Goal: Communication & Community: Answer question/provide support

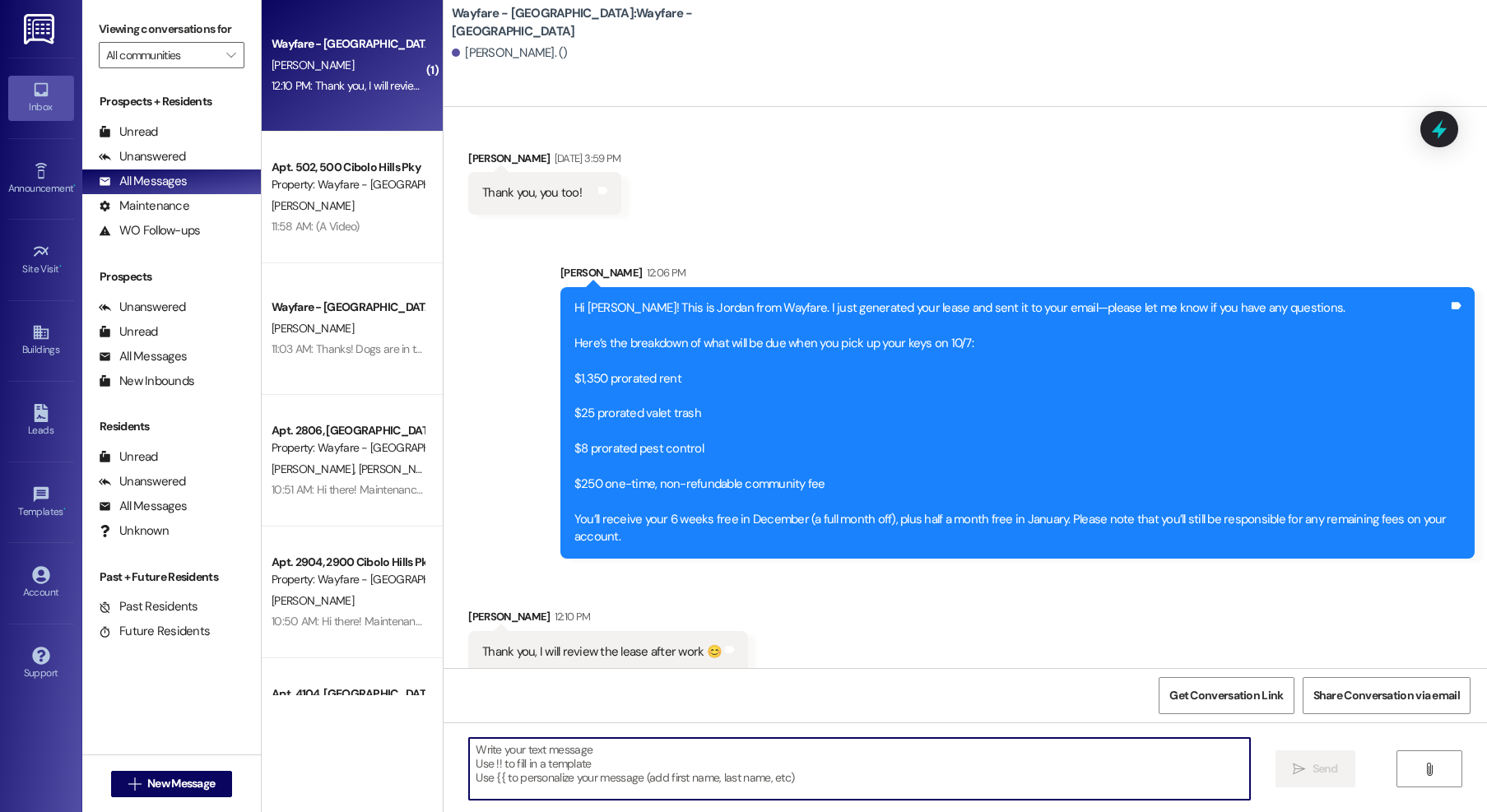
scroll to position [617, 0]
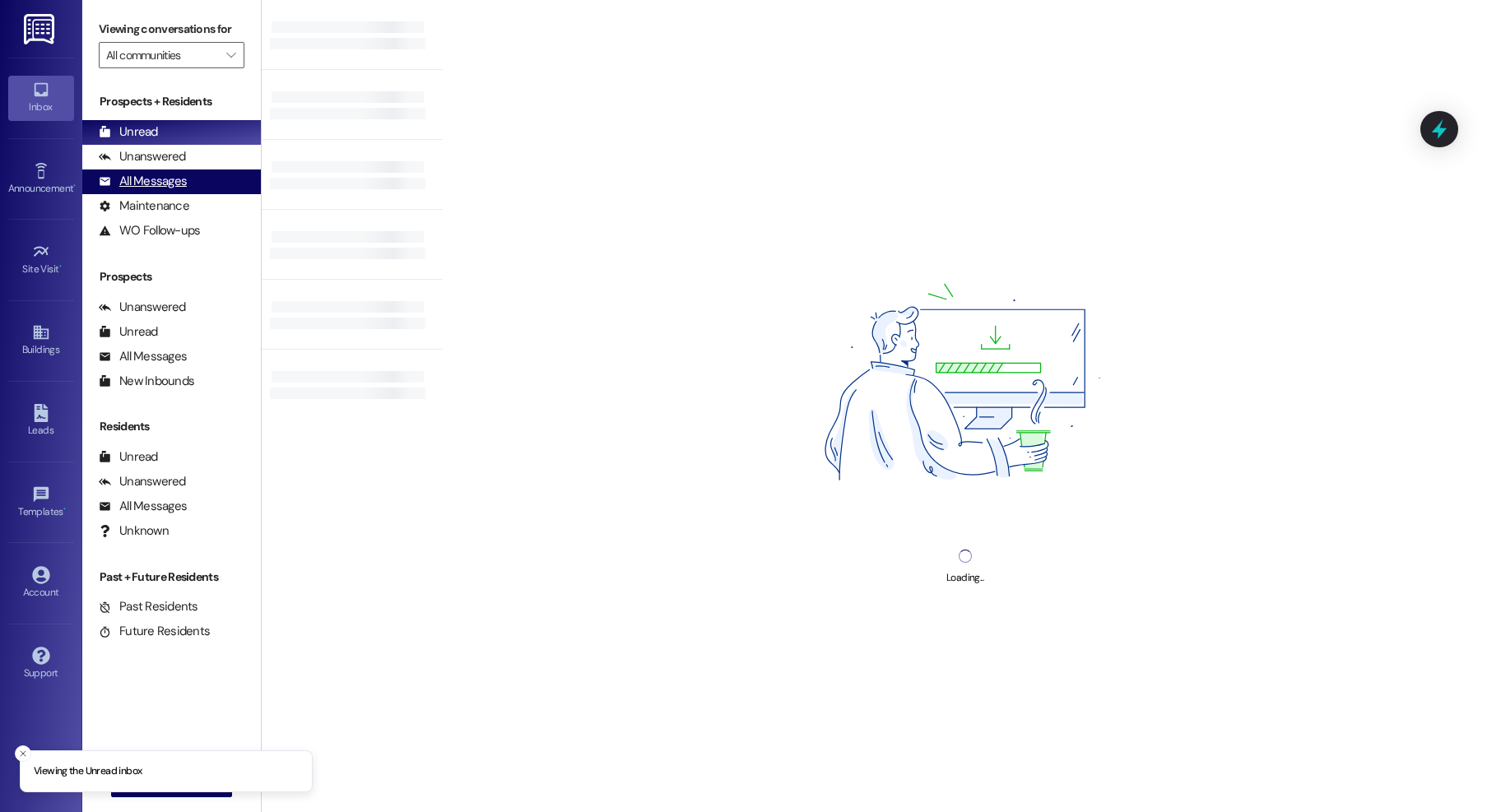
click at [152, 175] on div "All Messages" at bounding box center [143, 181] width 88 height 17
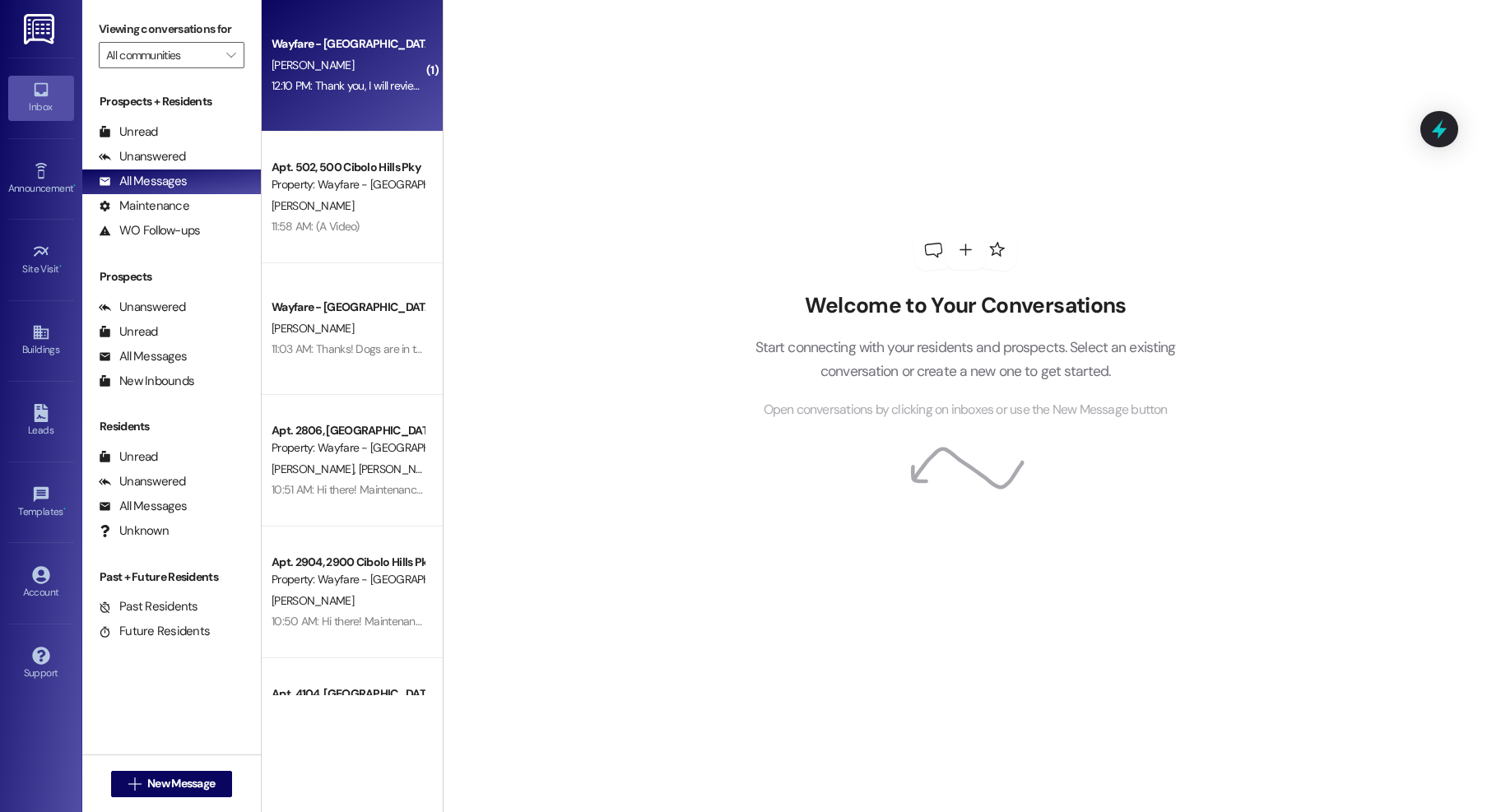
click at [370, 90] on div "12:10 PM: Thank you, I will review the lease after work 😊 12:10 PM: Thank you, …" at bounding box center [403, 85] width 263 height 15
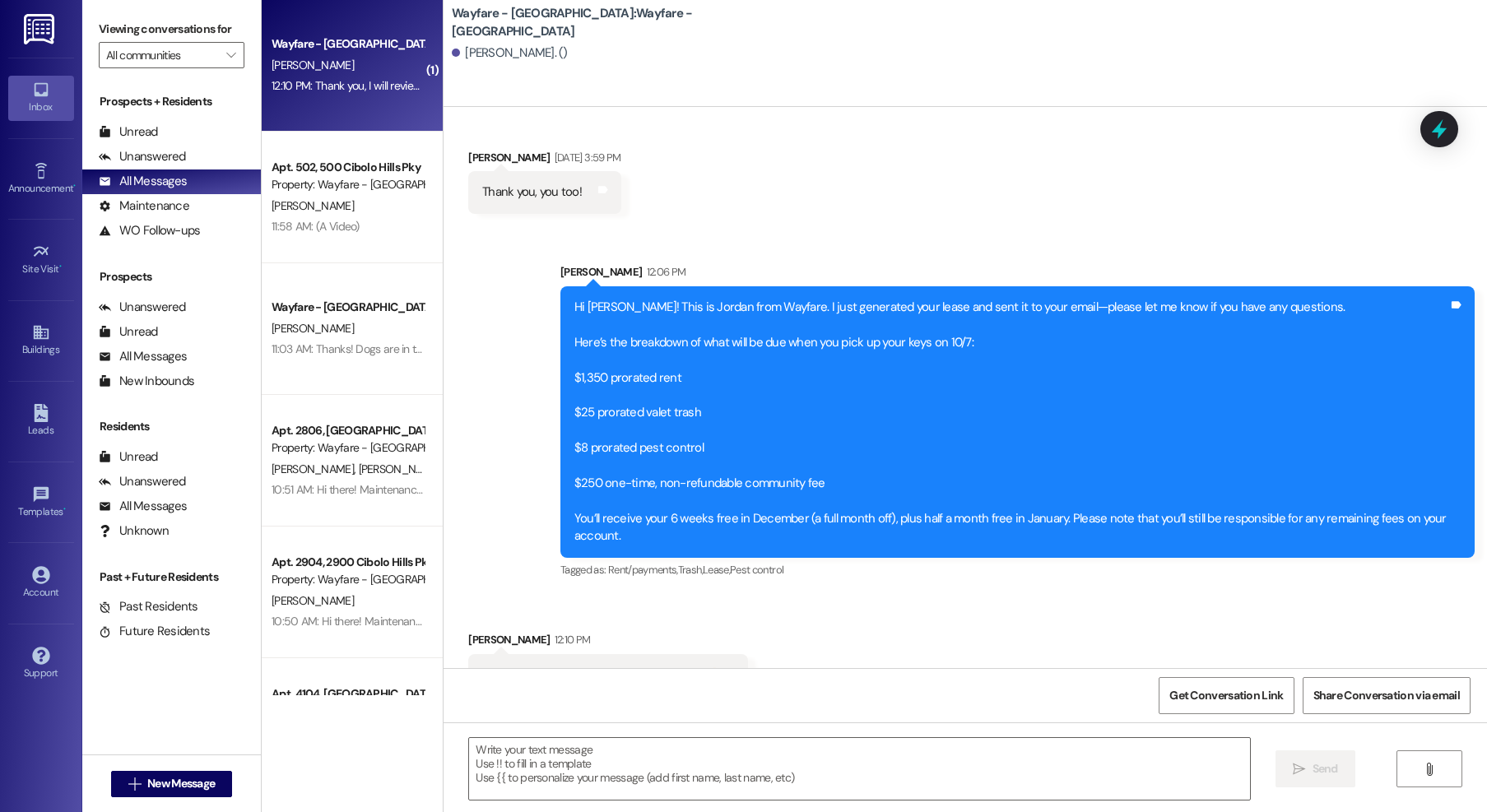
scroll to position [640, 0]
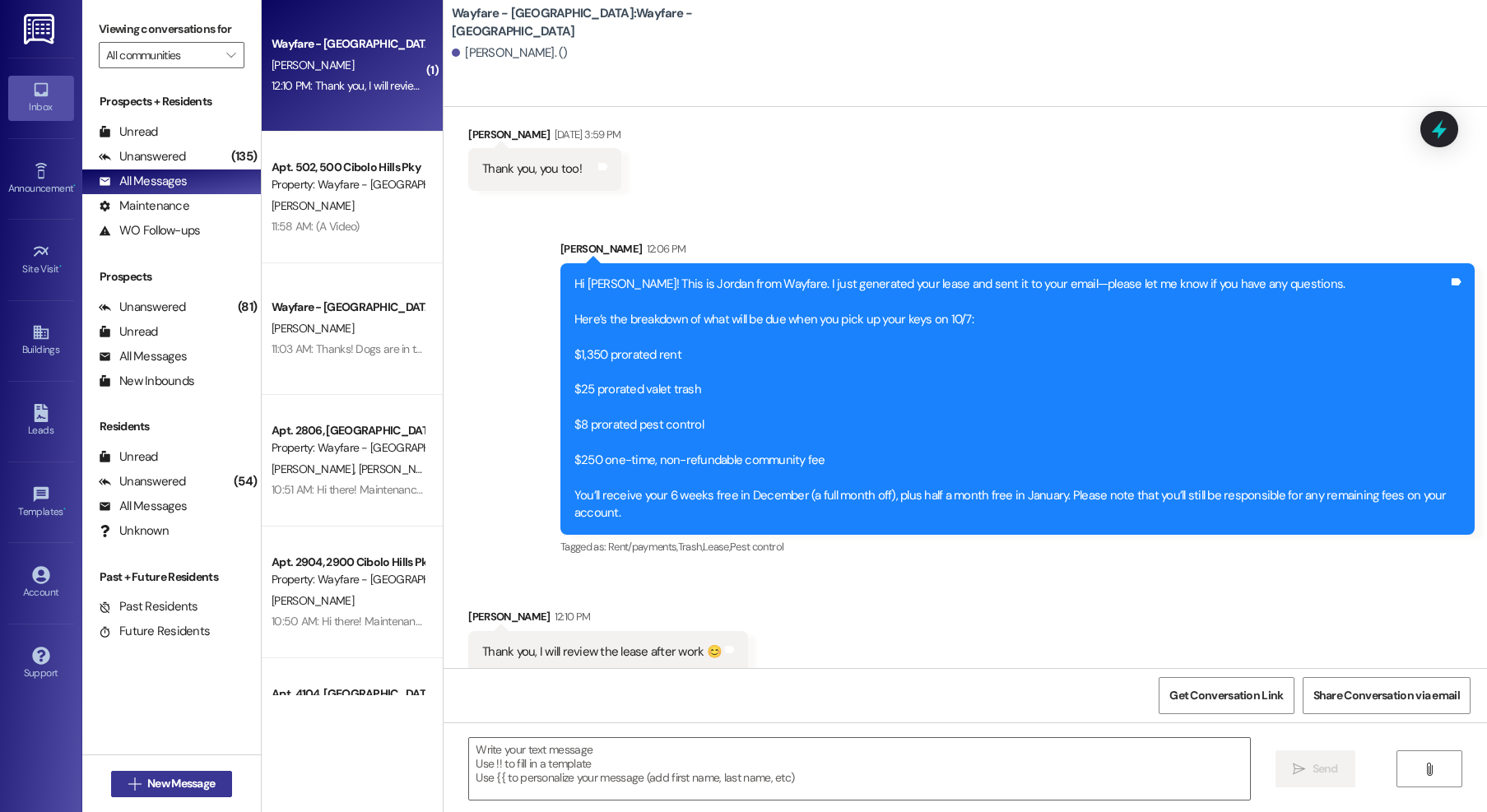
click at [141, 773] on button " New Message" at bounding box center [172, 784] width 122 height 26
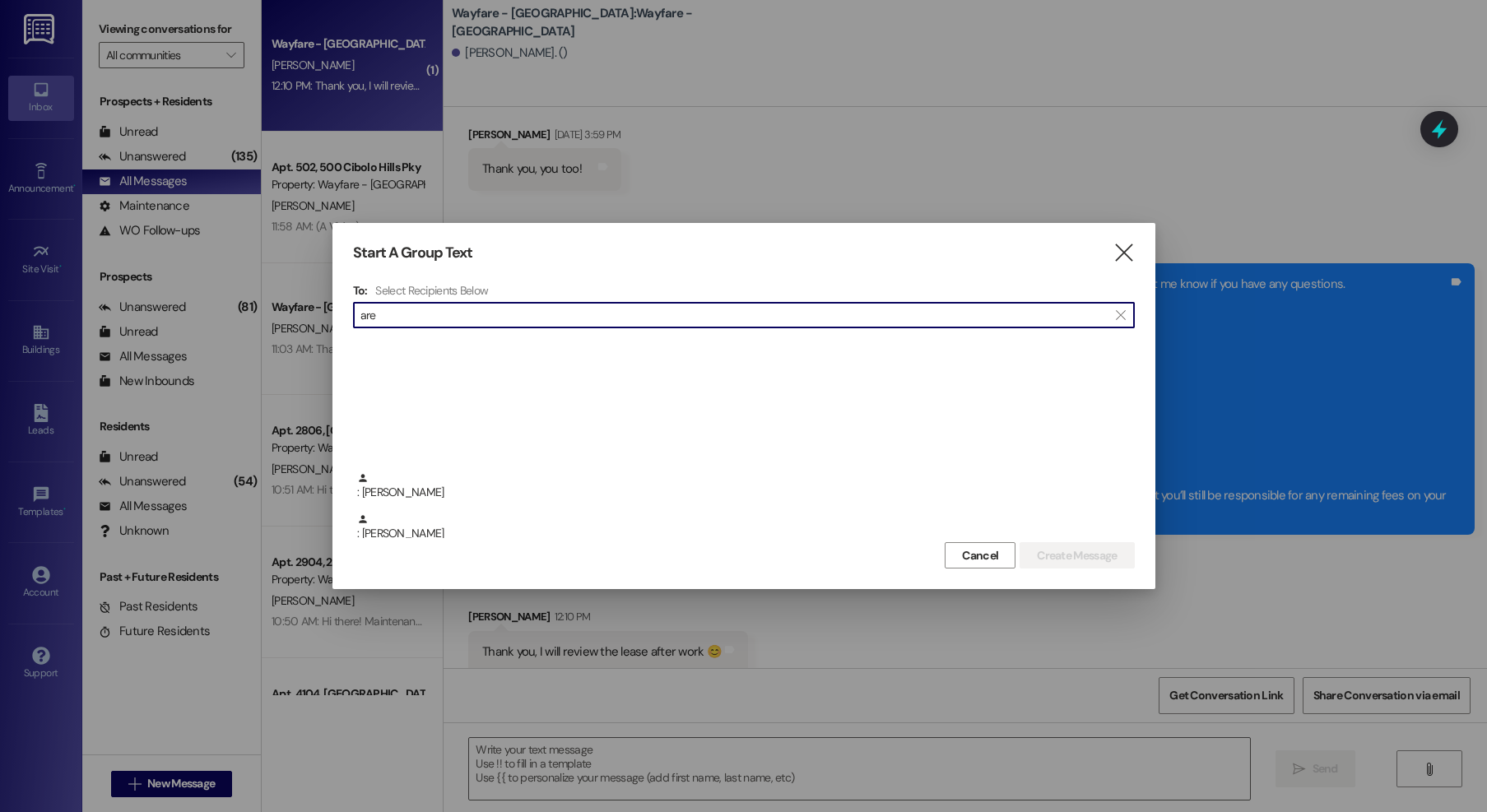
scroll to position [5478, 0]
drag, startPoint x: 449, startPoint y: 297, endPoint x: 407, endPoint y: 305, distance: 42.8
click at [407, 304] on div "To: Select Recipients Below  are  : Edward Holman : Vivian Watson : Vivian Wa…" at bounding box center [743, 410] width 781 height 255
click at [414, 314] on input "are" at bounding box center [733, 315] width 747 height 23
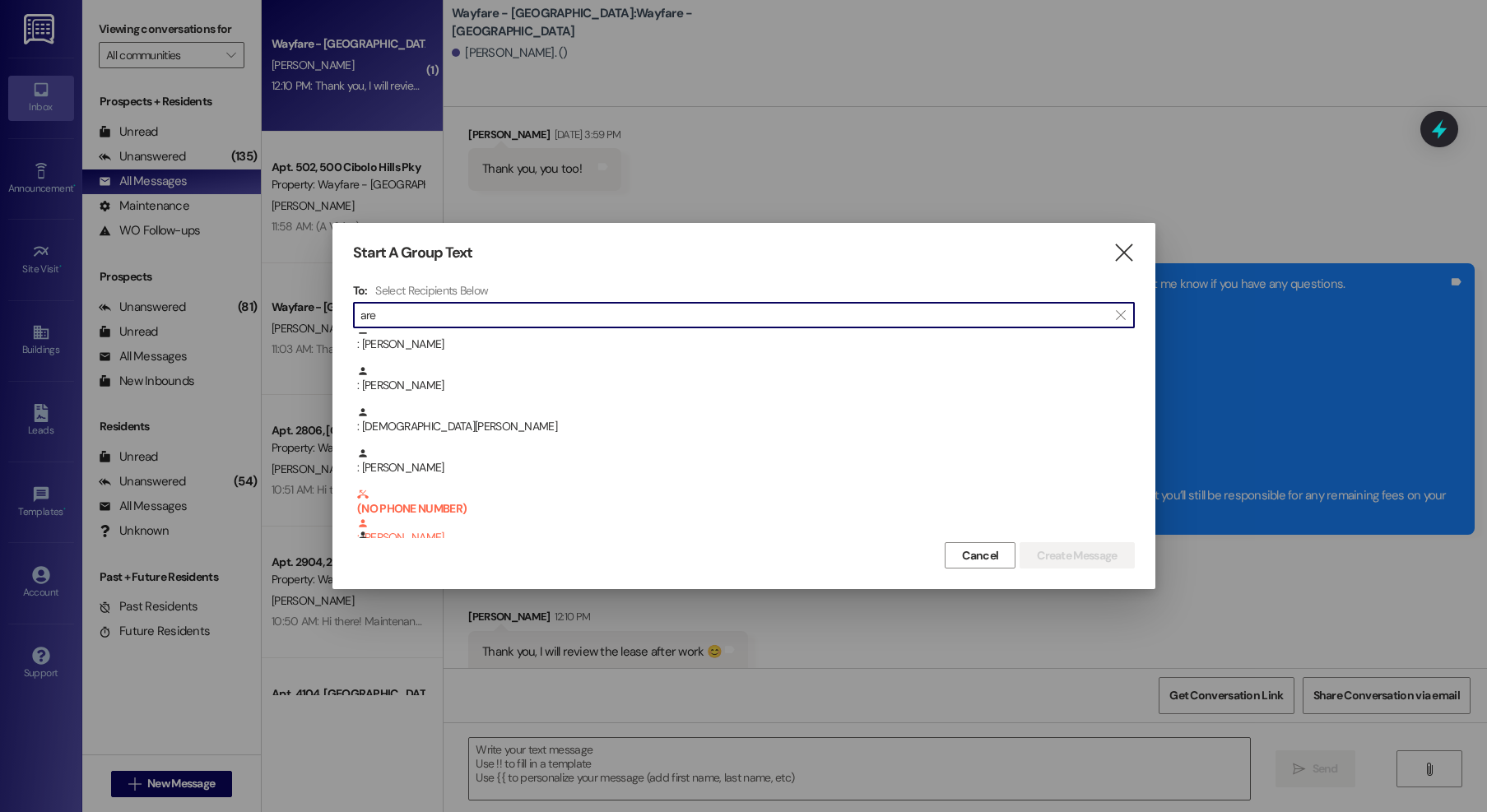
click at [414, 314] on input "are" at bounding box center [733, 315] width 747 height 23
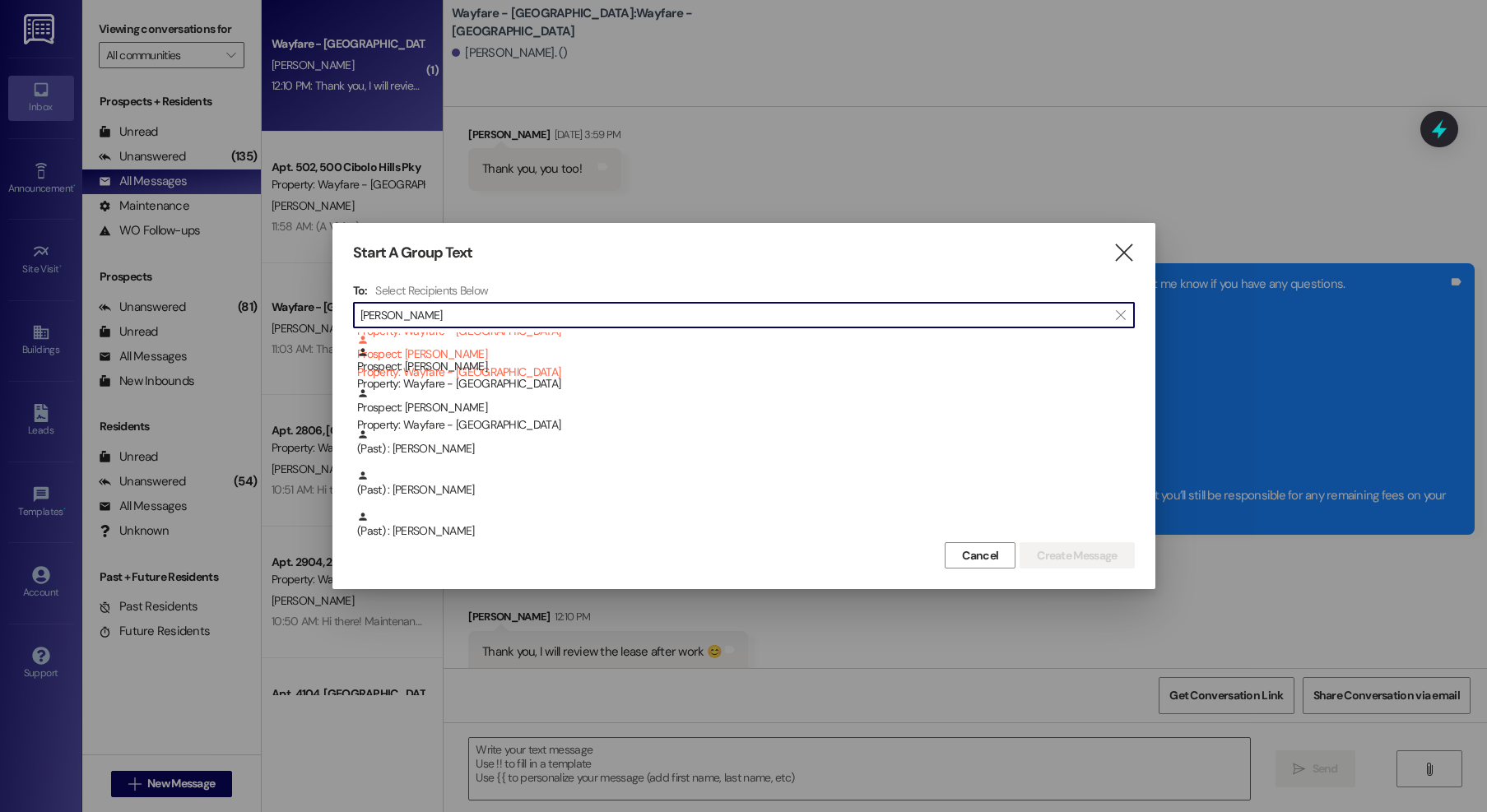
scroll to position [111, 0]
type input "elizabeth a"
click at [1137, 252] on div "Start A Group Text  To: Select Recipients Below  elizabeth a  (NO PHONE NUMB…" at bounding box center [743, 406] width 823 height 366
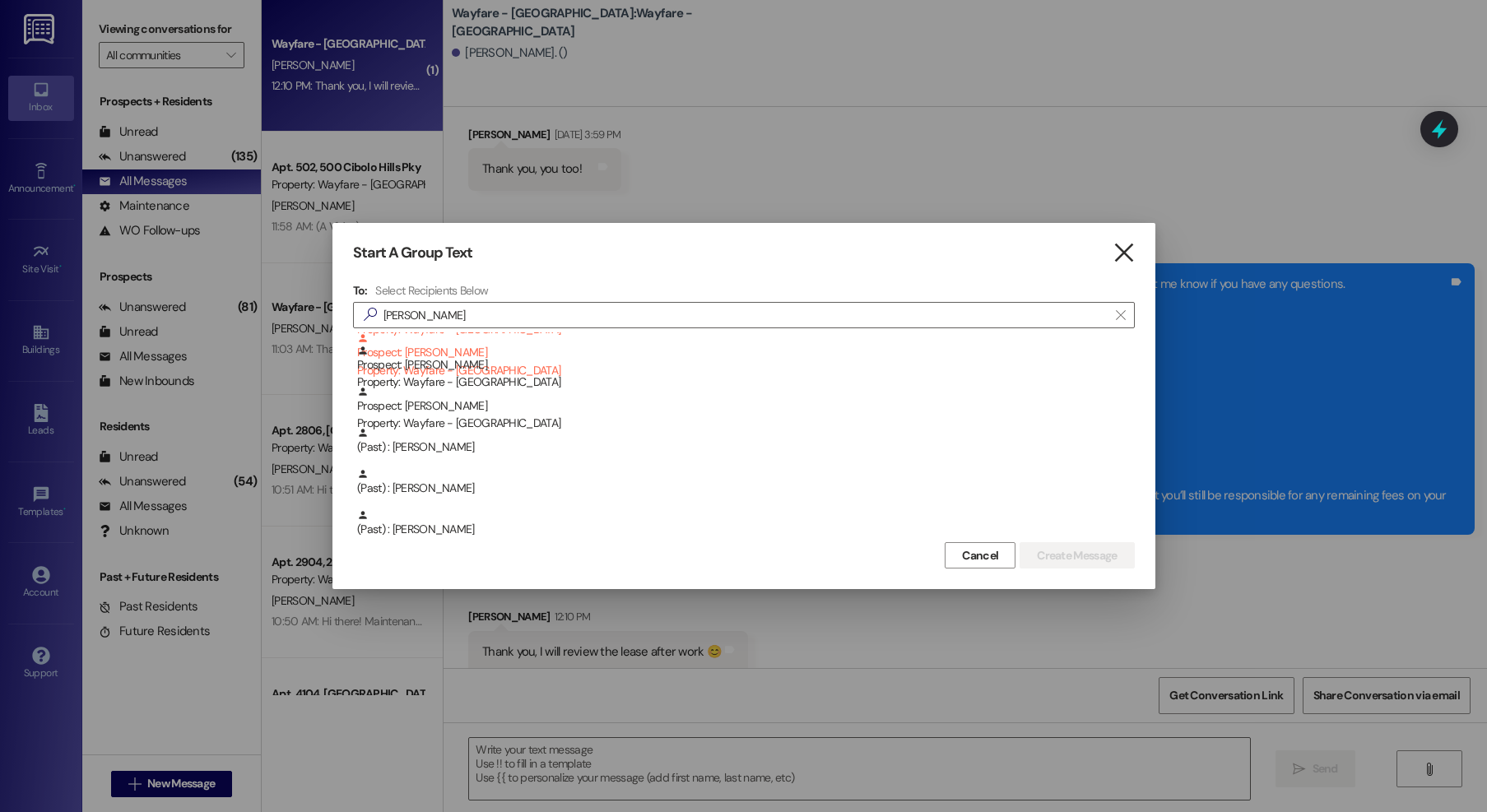
click at [1128, 253] on icon "" at bounding box center [1123, 253] width 22 height 17
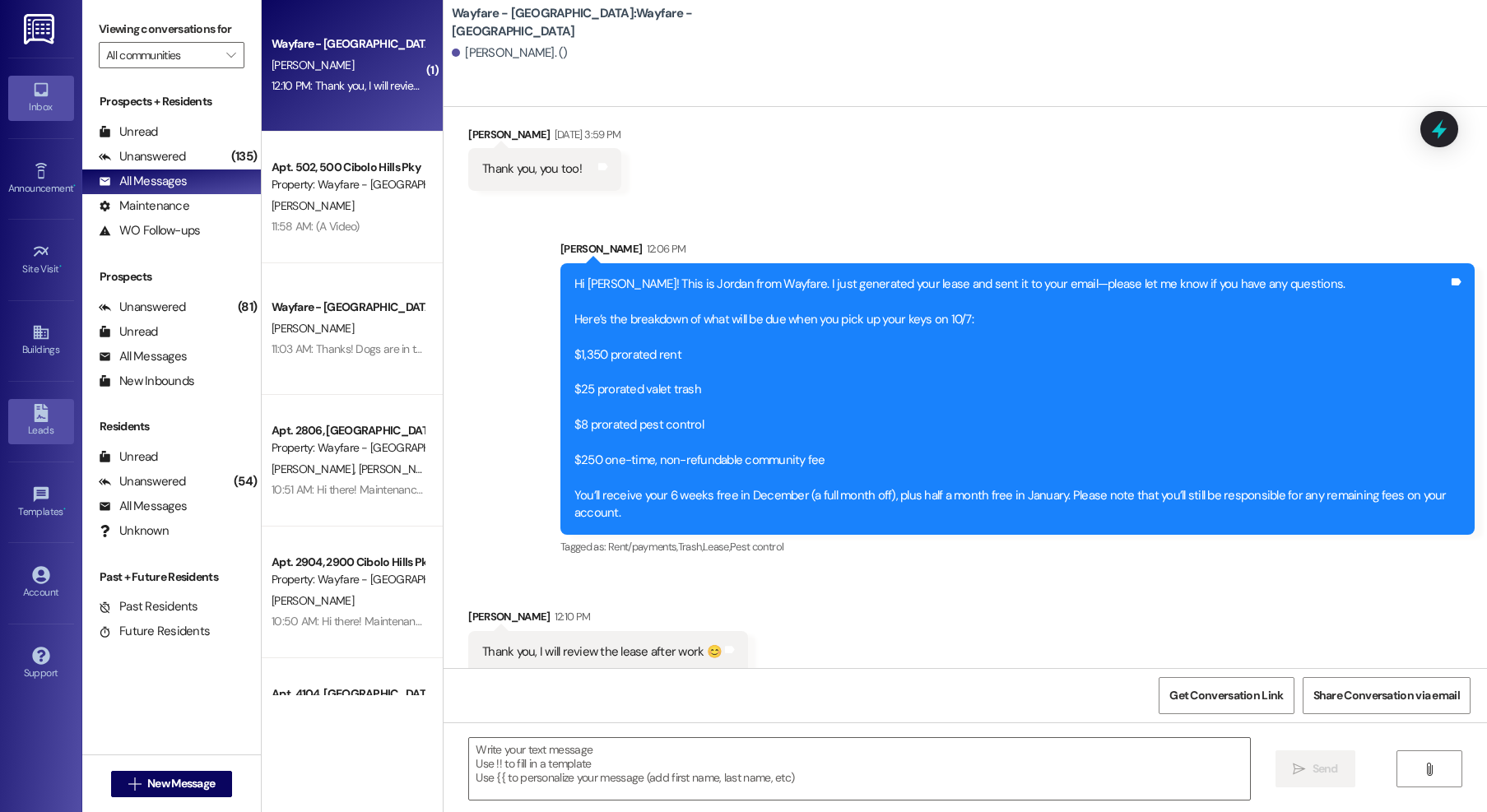
click at [27, 416] on link "Leads" at bounding box center [41, 421] width 65 height 45
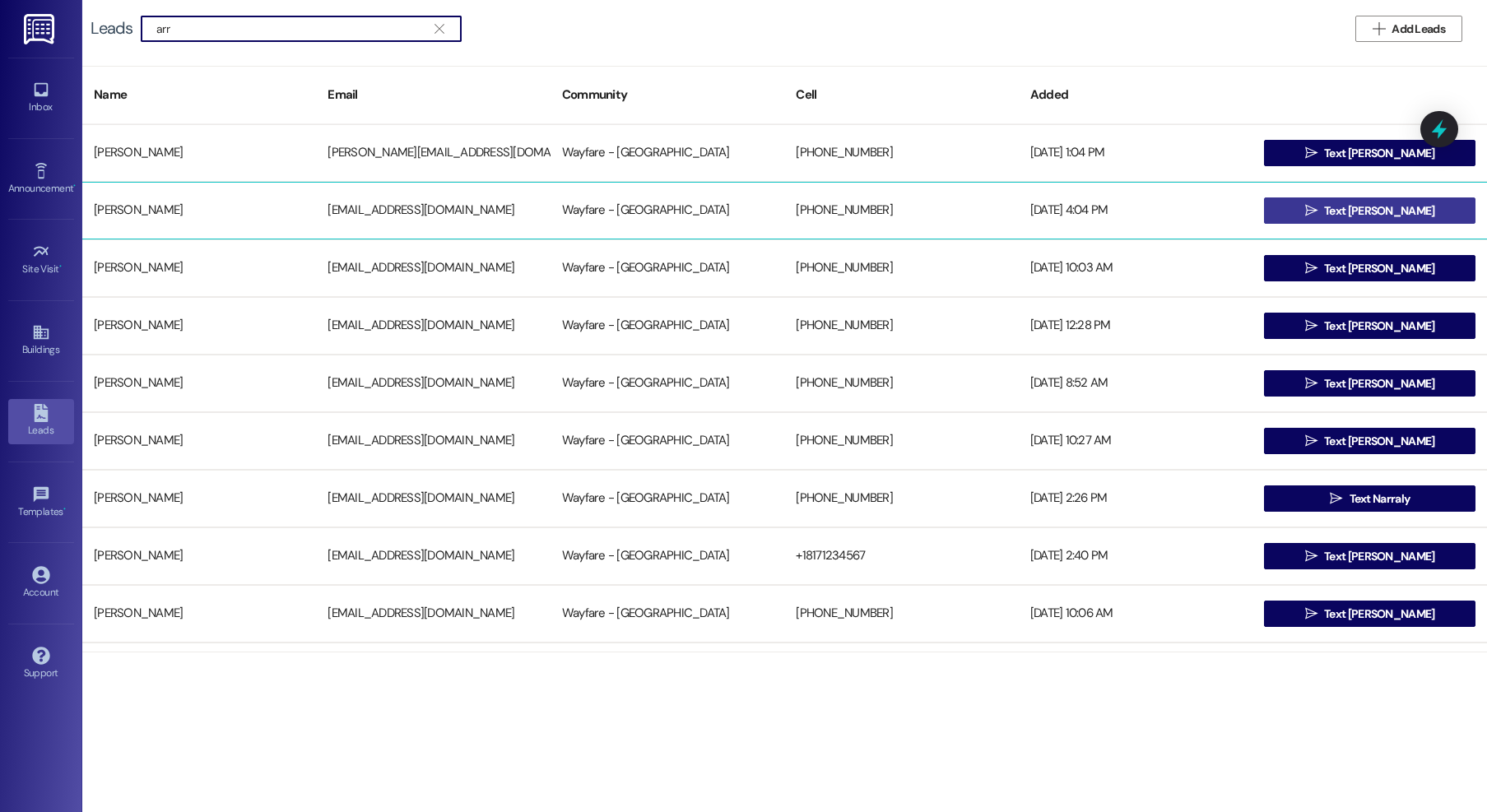
type input "arr"
click at [1311, 216] on button " Text Elizabeth" at bounding box center [1370, 210] width 211 height 26
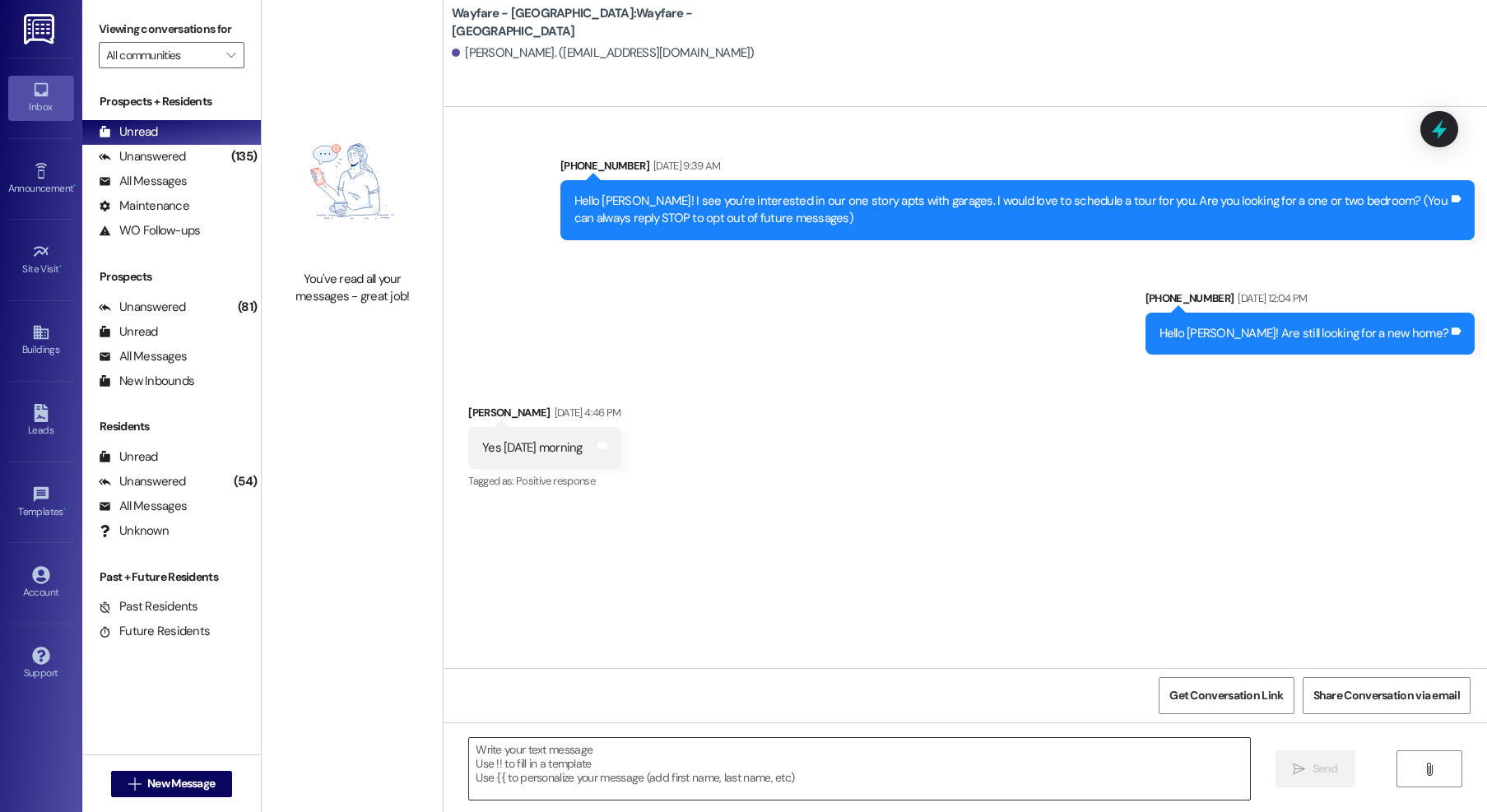
click at [685, 771] on textarea at bounding box center [859, 769] width 781 height 62
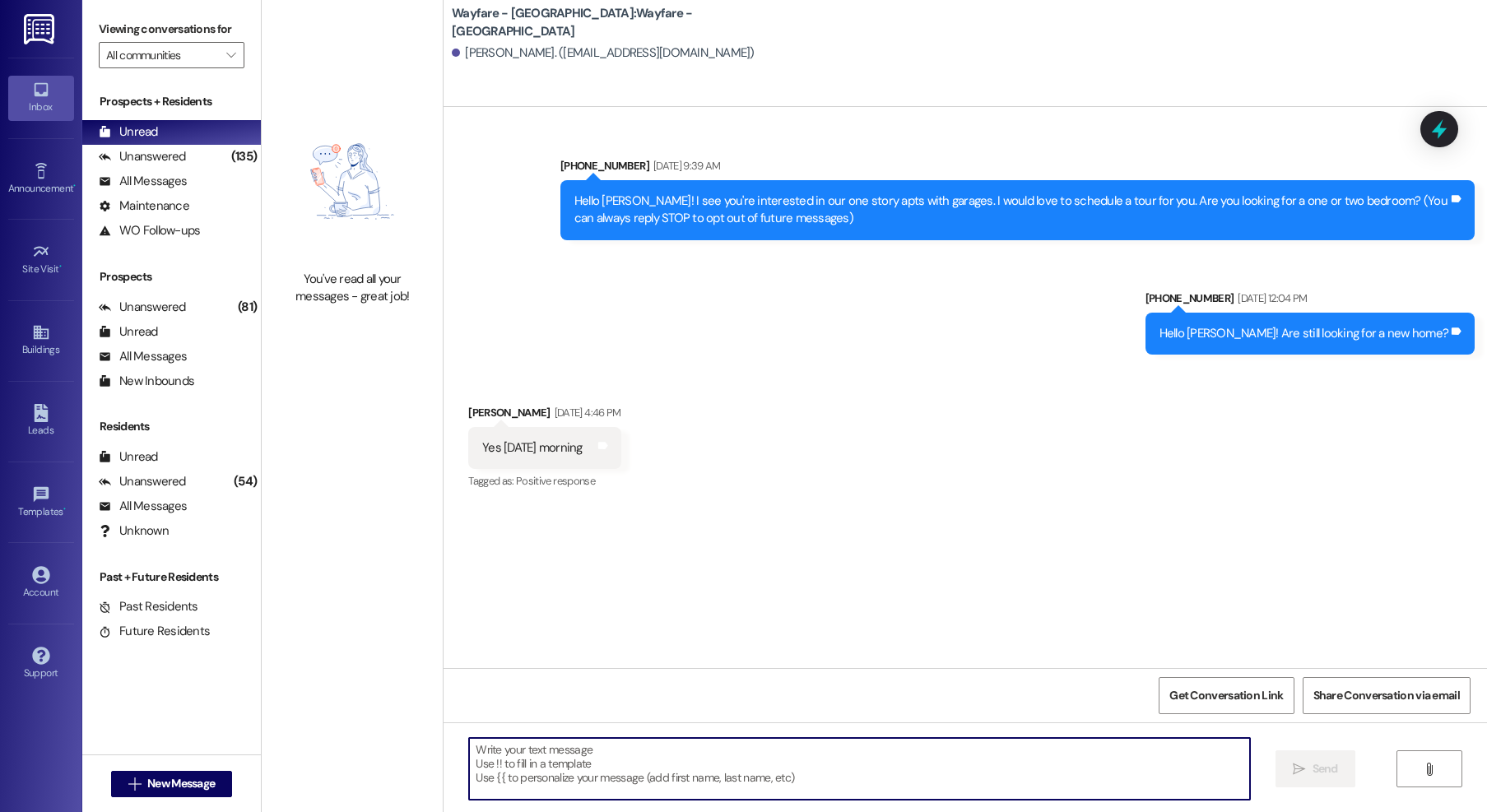
paste textarea "Hi there! My name is ____ and I'm one of the leasing agents here at Wayfare Cib…"
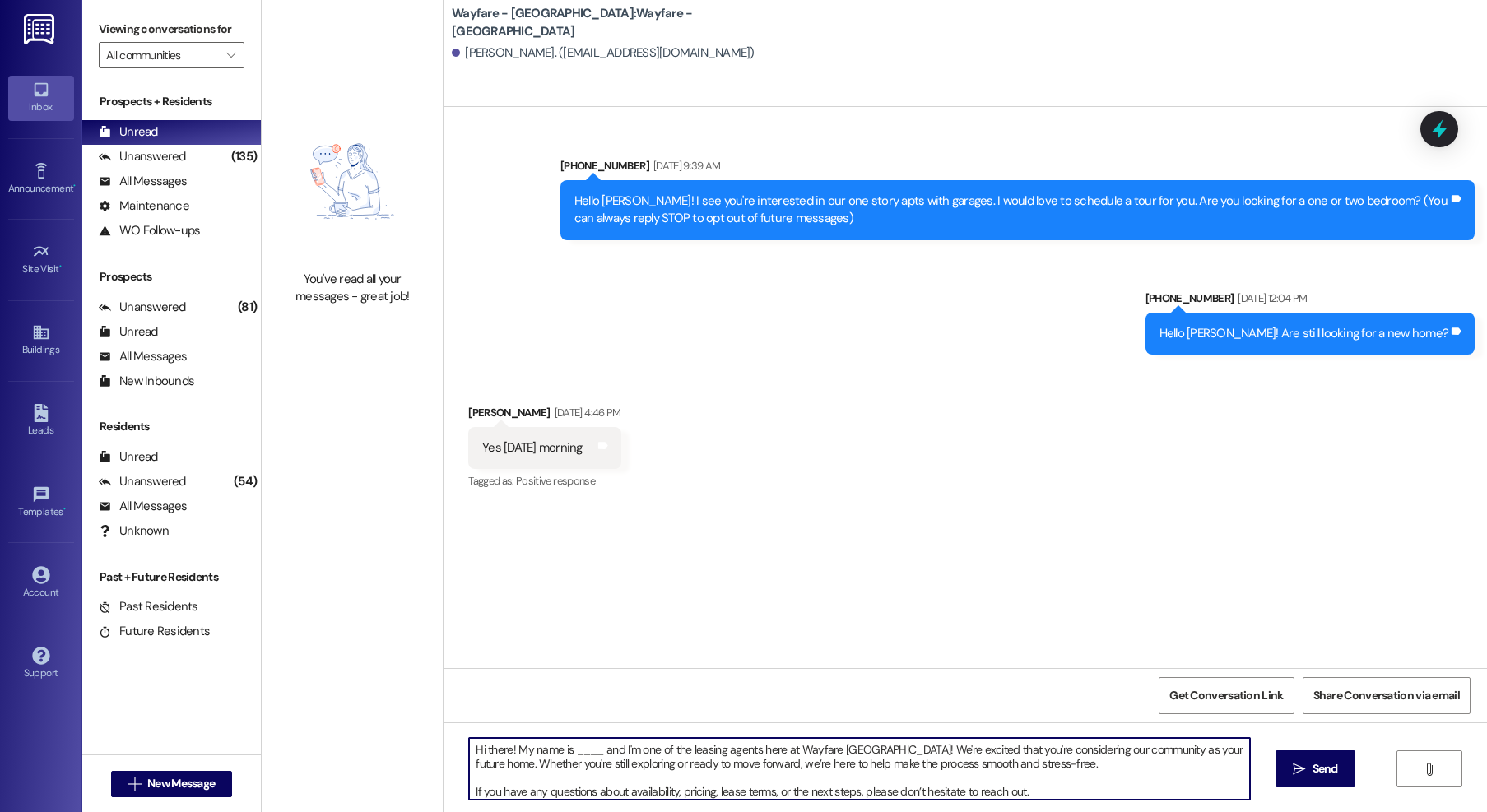
drag, startPoint x: 591, startPoint y: 755, endPoint x: 562, endPoint y: 755, distance: 29.0
click at [562, 755] on textarea "Hi there! My name is ____ and I'm one of the leasing agents here at Wayfare Cib…" at bounding box center [859, 769] width 781 height 62
type textarea "Hi there! My name is Jordan and I'm one of the leasing agents here at Wayfare C…"
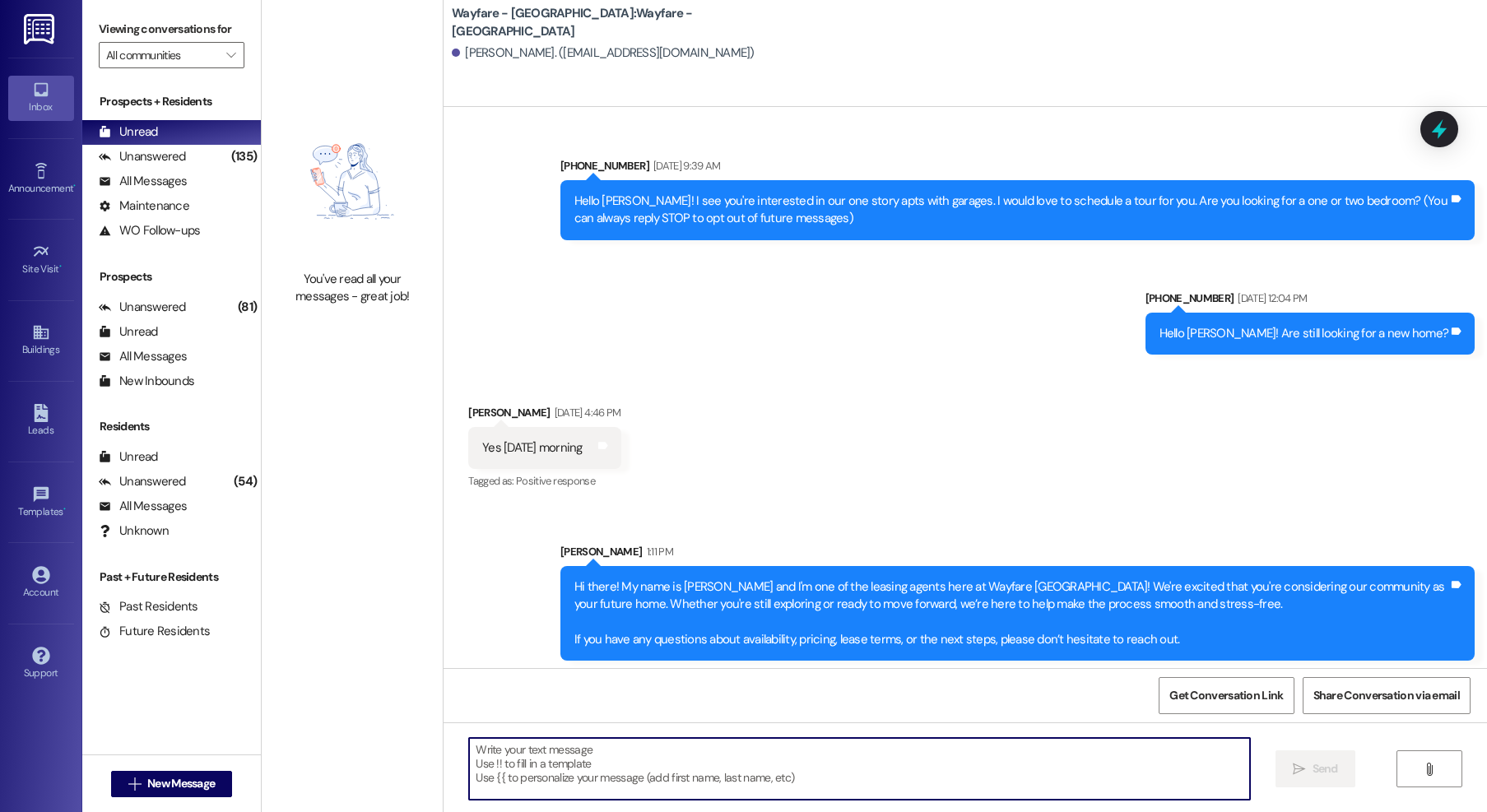
scroll to position [5, 0]
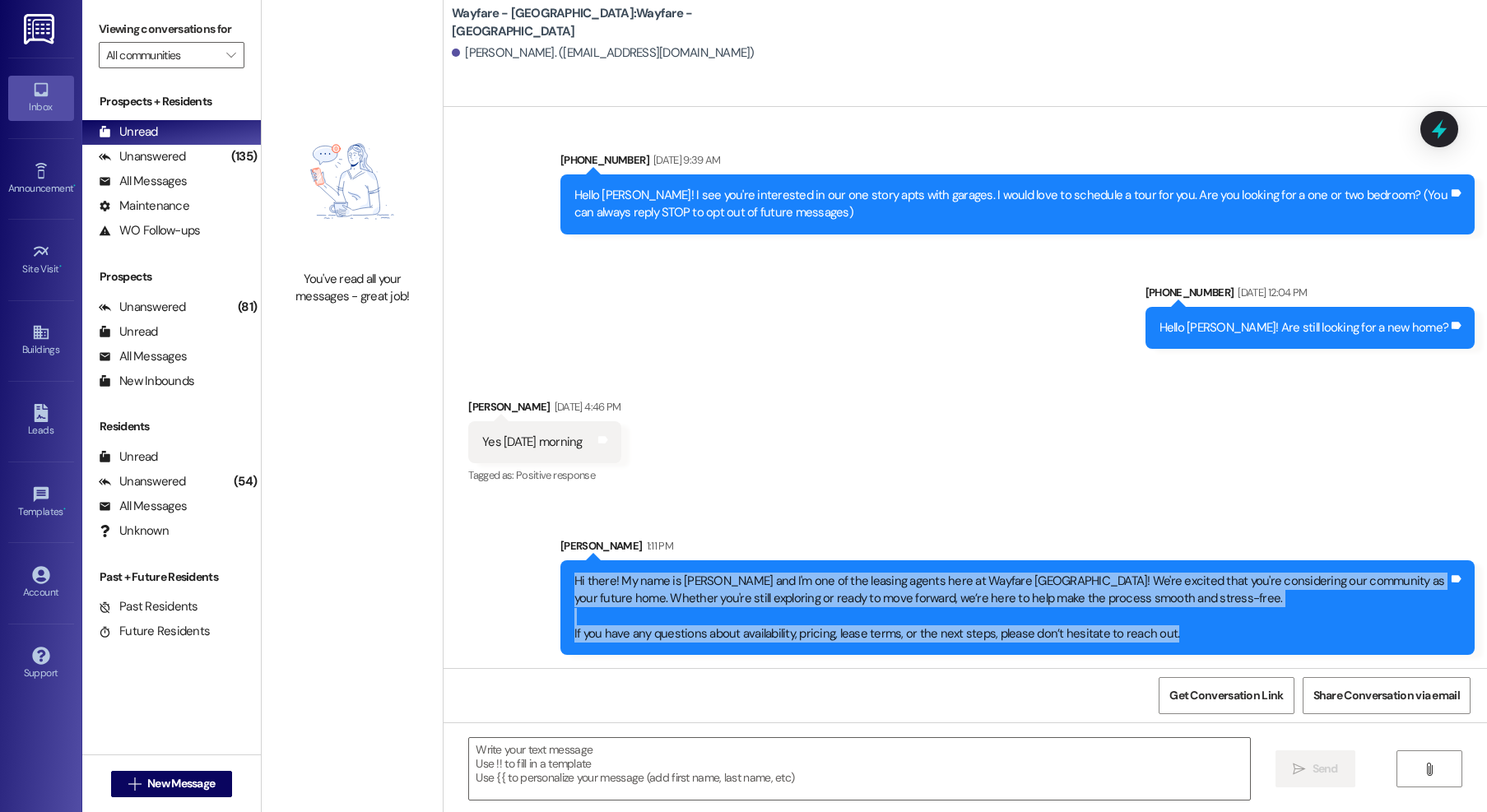
drag, startPoint x: 1163, startPoint y: 626, endPoint x: 541, endPoint y: 565, distance: 625.0
click at [548, 565] on div "Sent via SMS Jordan Arnold 1:11 PM Hi there! My name is Jordan and I'm one of t…" at bounding box center [1018, 596] width 939 height 143
copy div "Hi there! My name is Jordan and I'm one of the leasing agents here at Wayfare C…"
click at [184, 790] on span "New Message" at bounding box center [181, 783] width 67 height 17
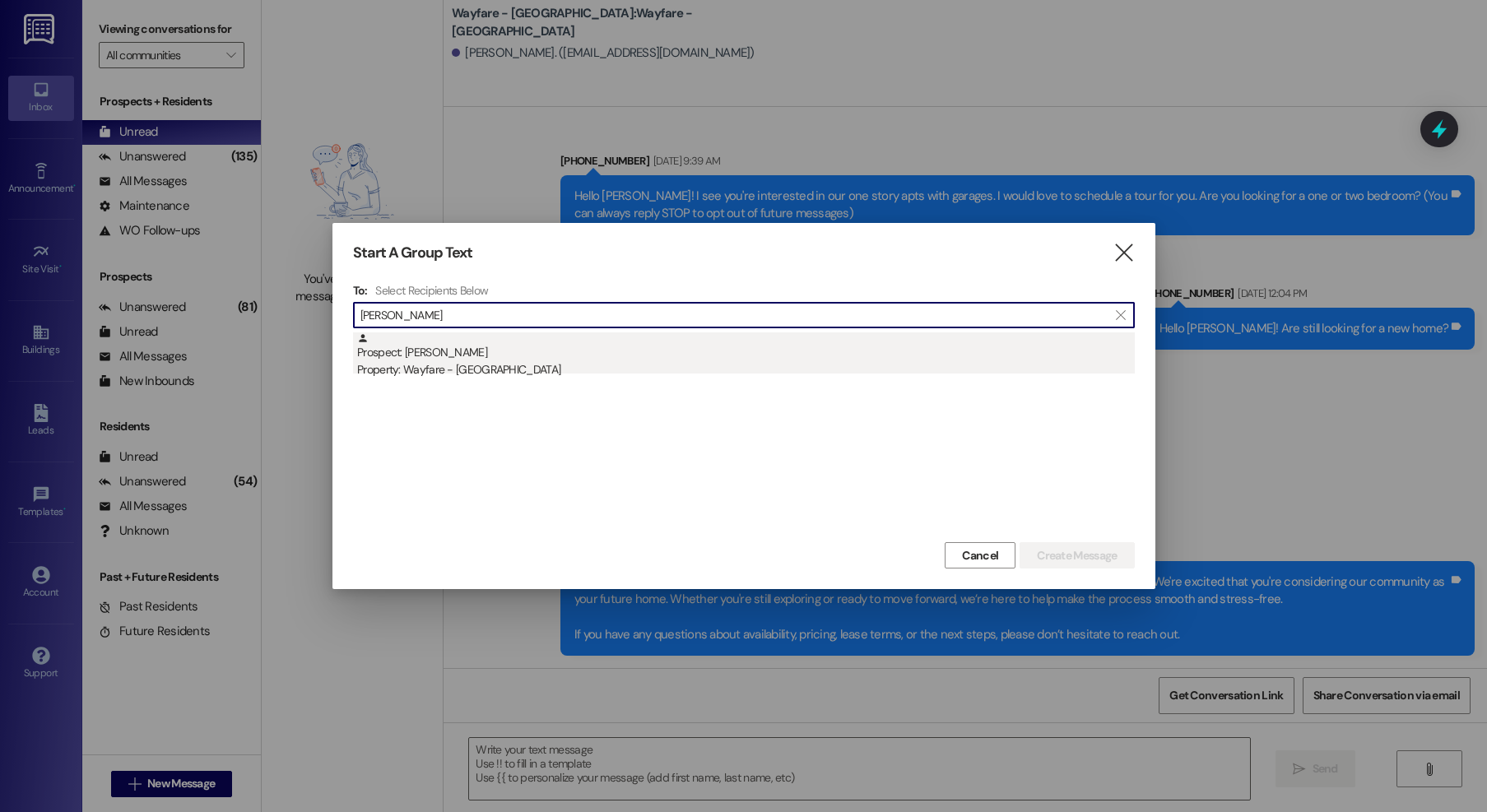
type input "esser"
click at [557, 354] on div "Prospect: Brandon Esser Property: Wayfare - Cibolo Hills" at bounding box center [746, 356] width 778 height 47
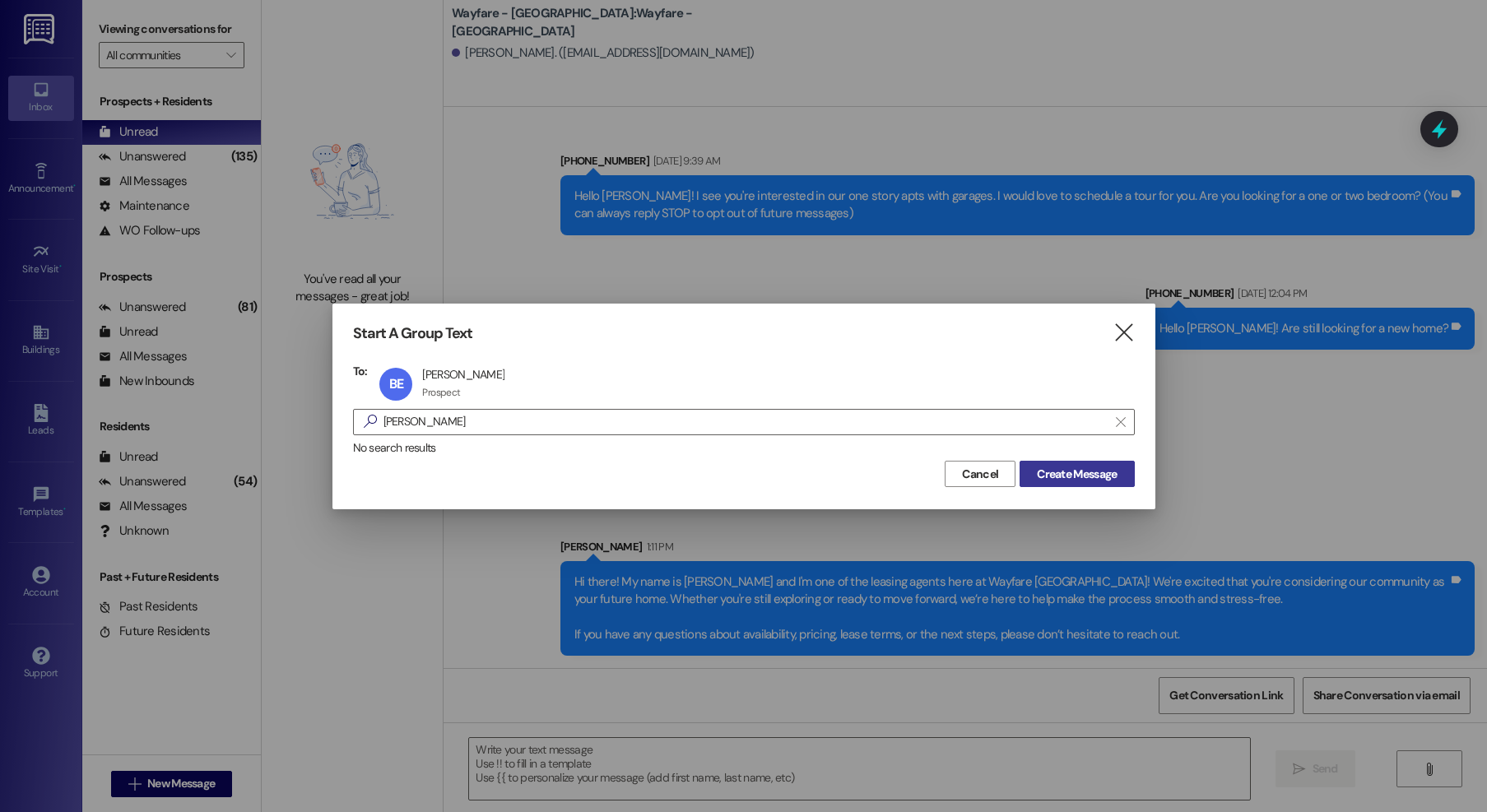
click at [1081, 479] on span "Create Message" at bounding box center [1077, 474] width 80 height 17
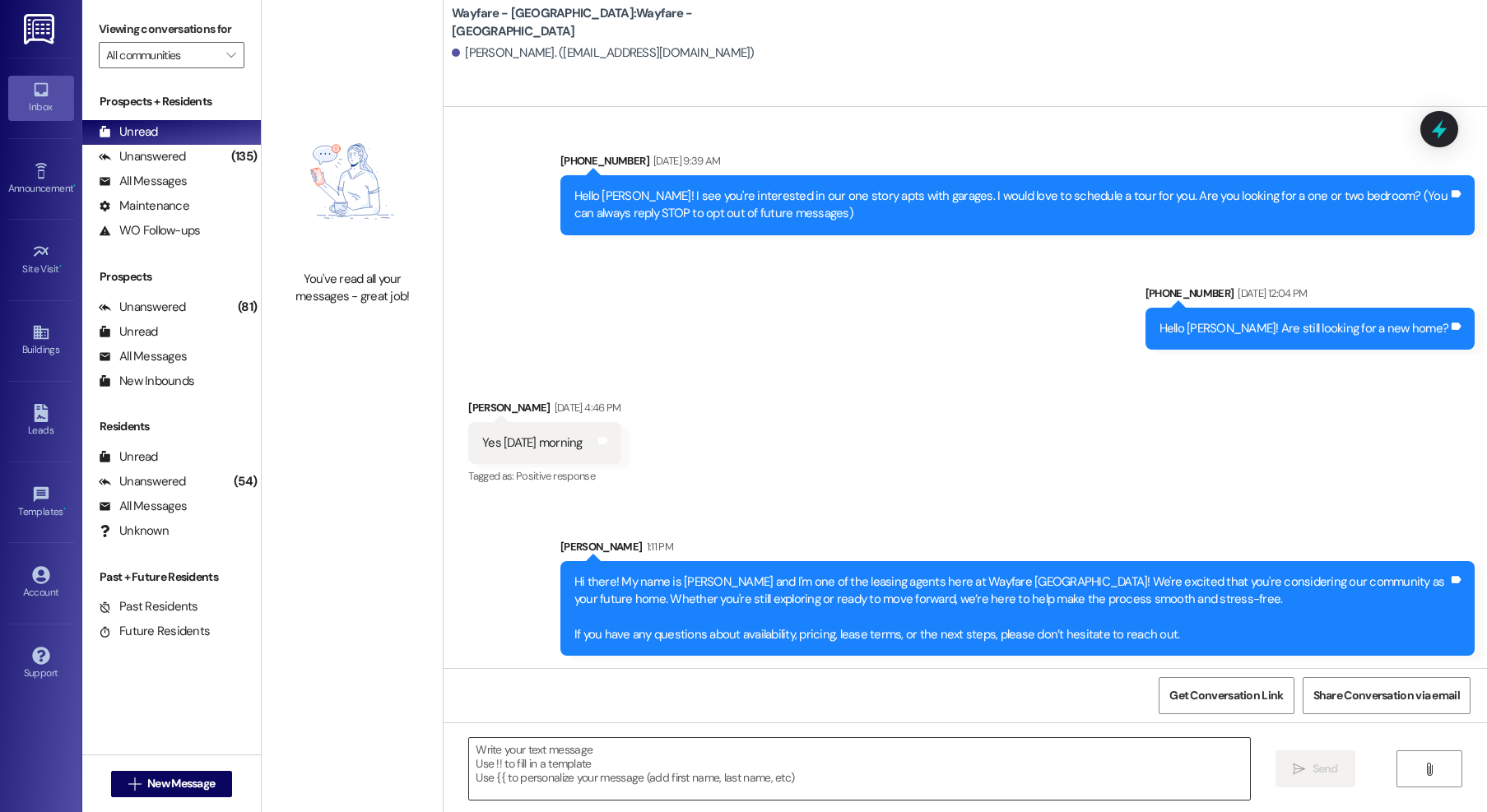
scroll to position [0, 0]
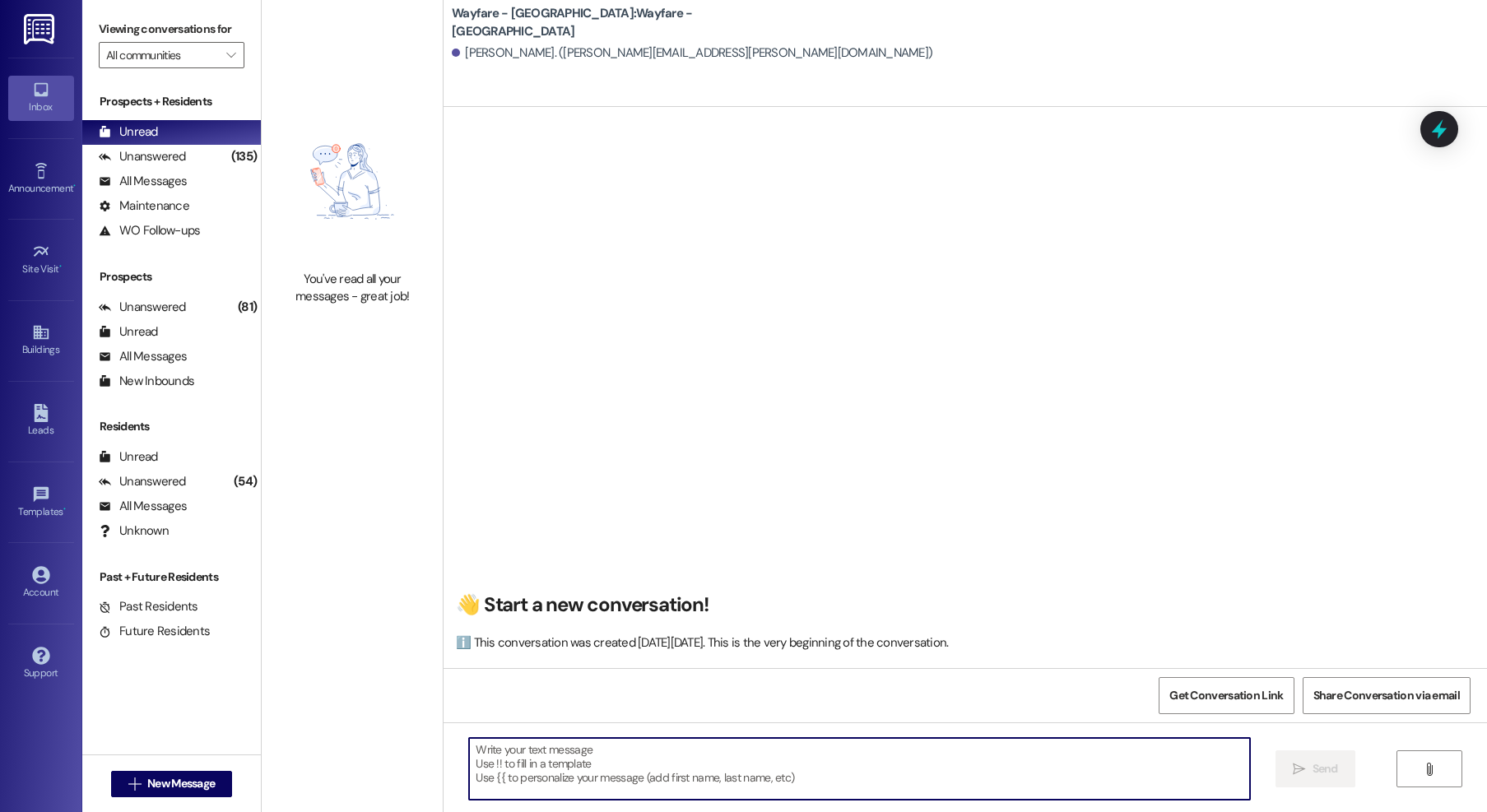
paste textarea "Hi there! My name is Jordan and I'm one of the leasing agents here at Wayfare C…"
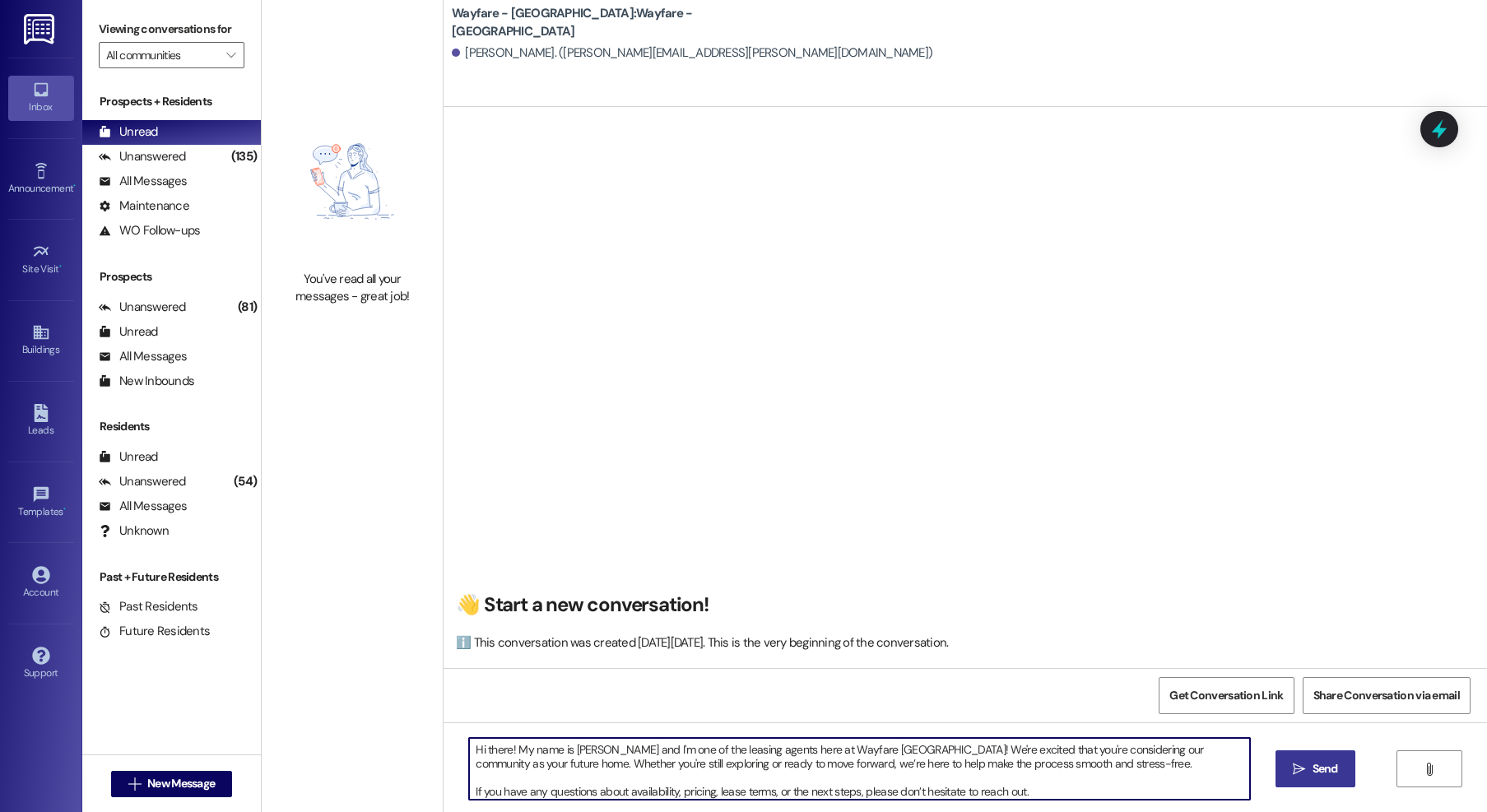
type textarea "Hi there! My name is Jordan and I'm one of the leasing agents here at Wayfare C…"
click at [1300, 770] on icon "" at bounding box center [1299, 769] width 13 height 13
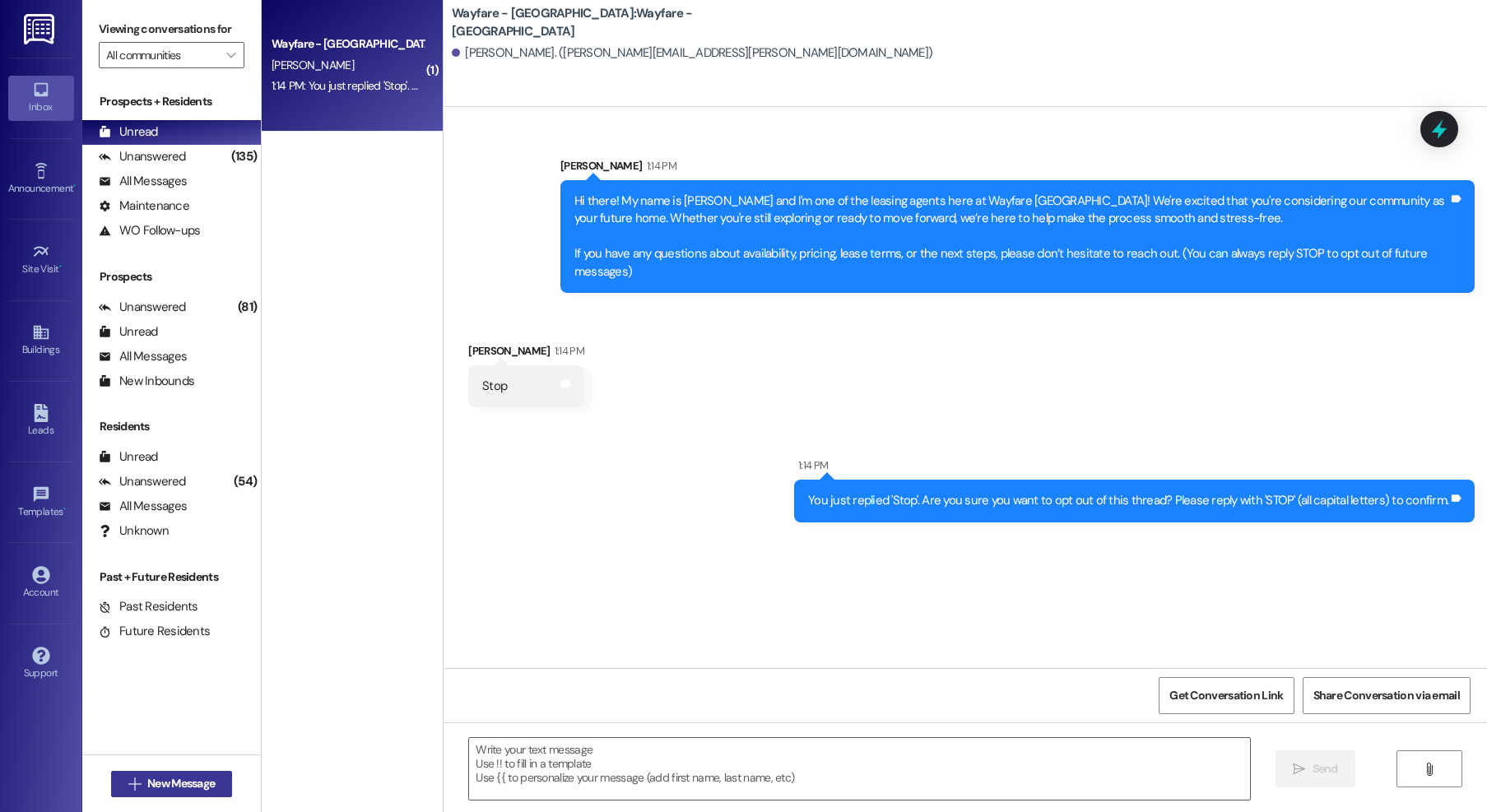
click at [181, 777] on span "New Message" at bounding box center [181, 783] width 67 height 17
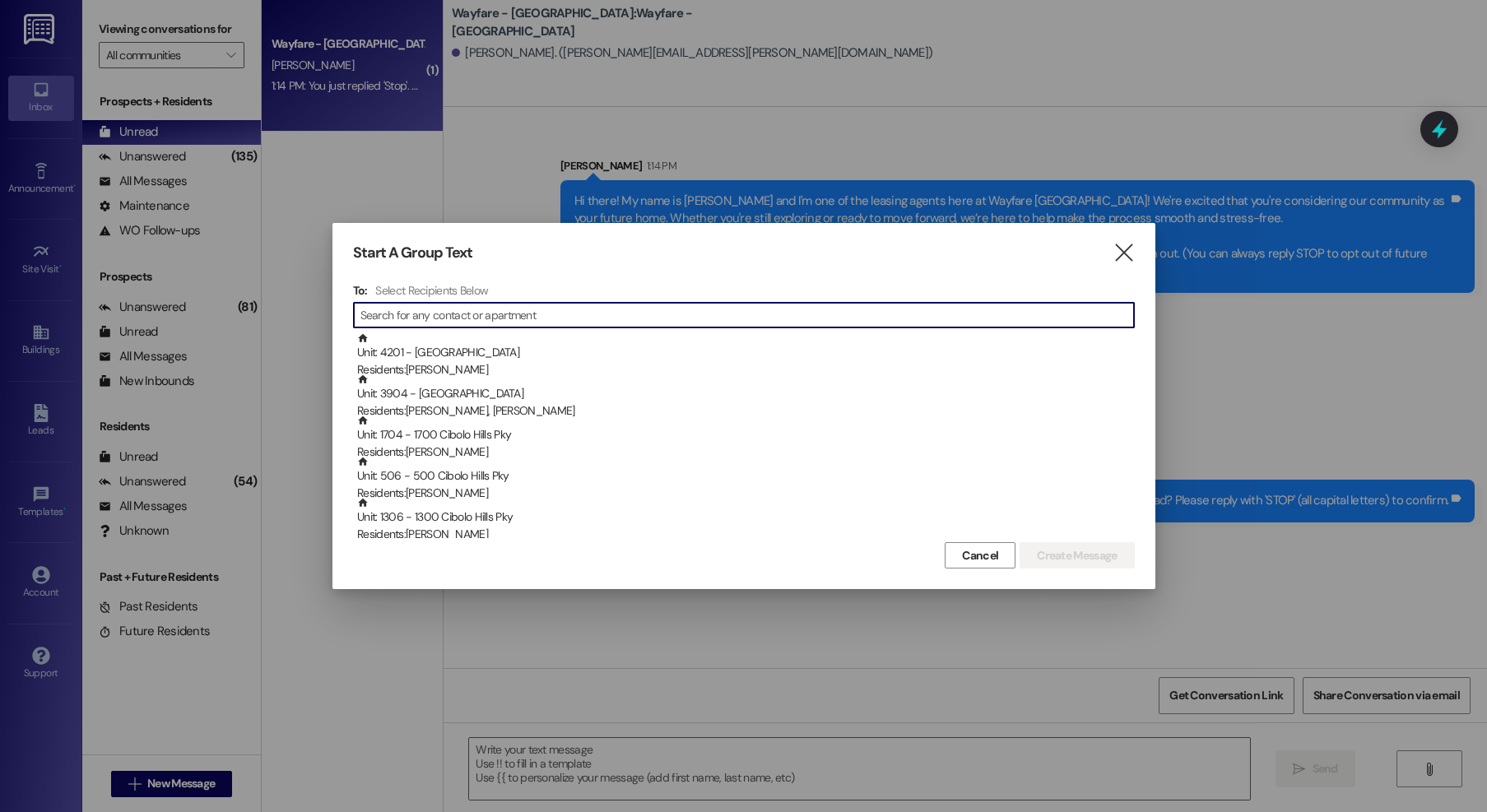
click at [1135, 252] on div "Start A Group Text  To: Select Recipients Below  Unit: 4201 - 4200 Cibolo Hil…" at bounding box center [743, 406] width 823 height 366
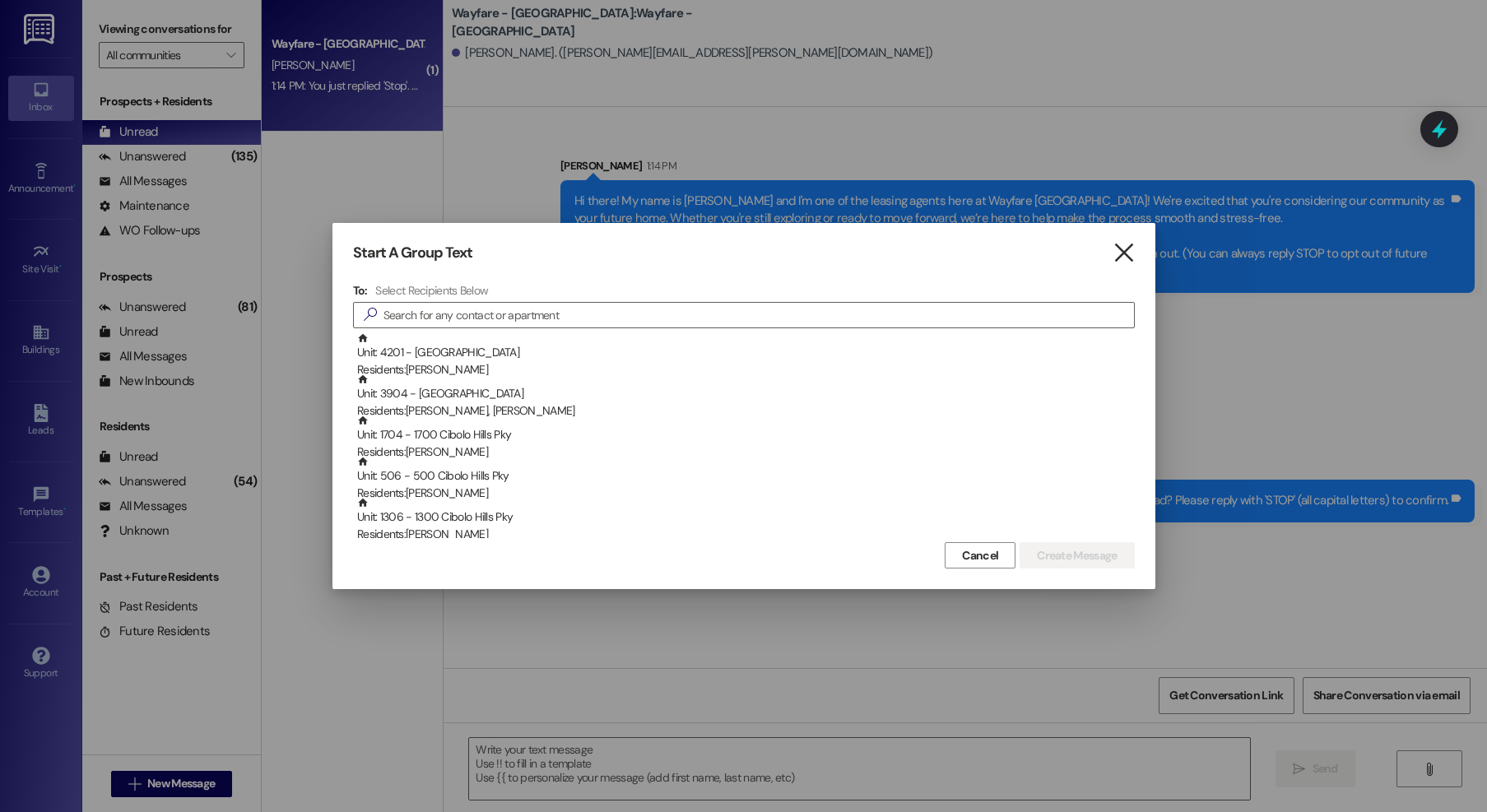
click at [1130, 255] on icon "" at bounding box center [1123, 253] width 22 height 17
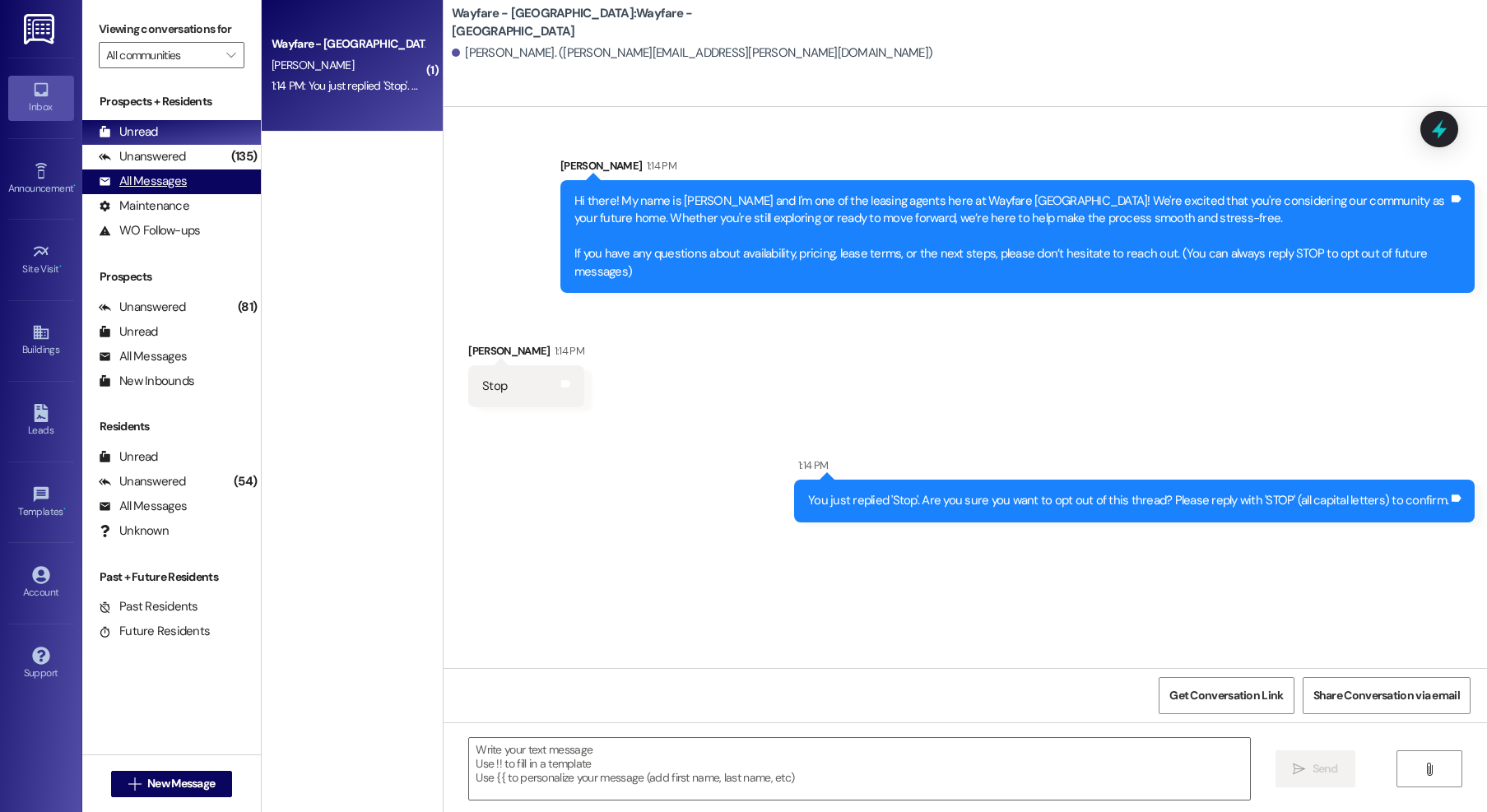
click at [176, 185] on div "All Messages" at bounding box center [143, 181] width 88 height 17
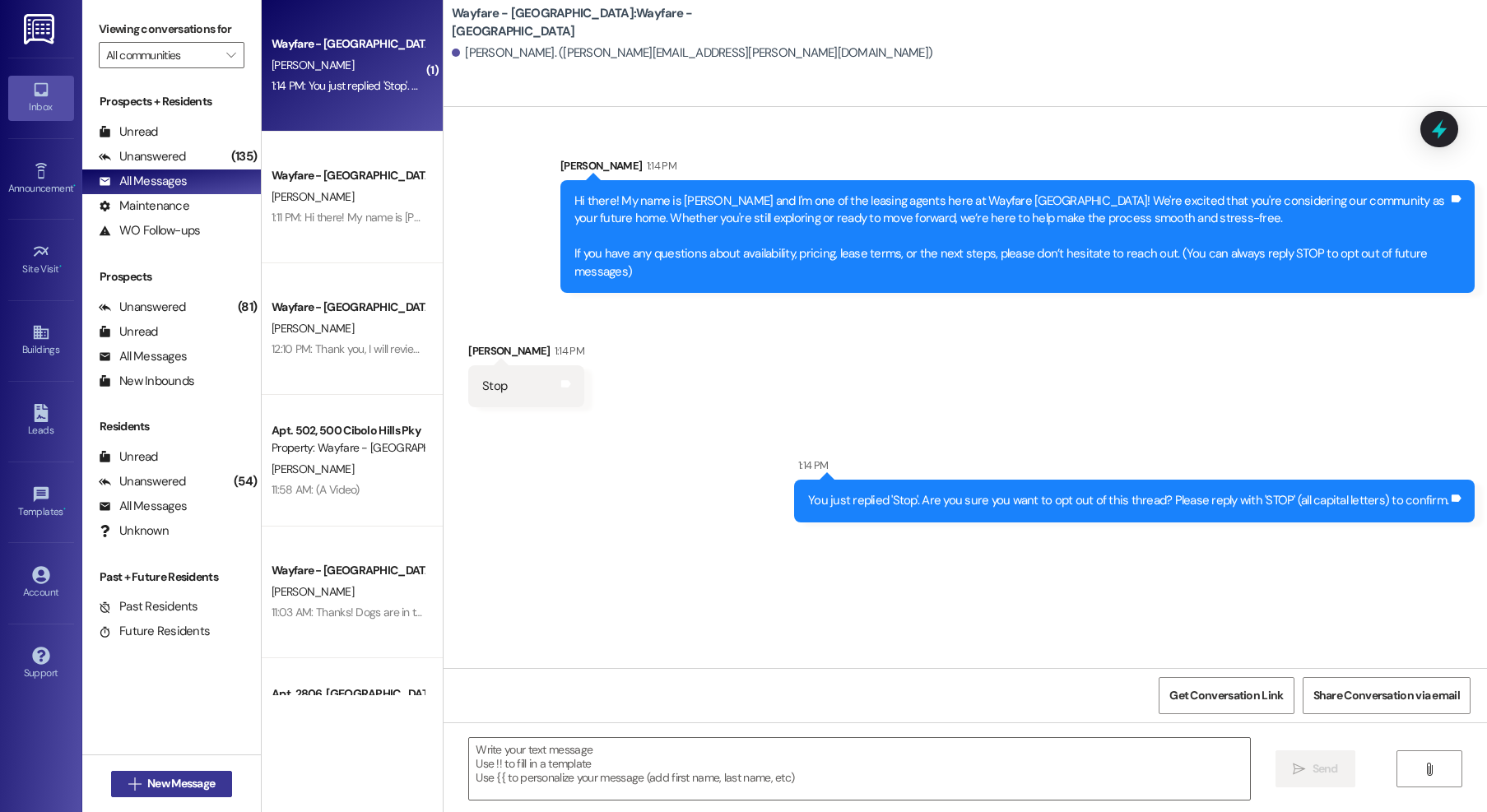
click at [191, 781] on span "New Message" at bounding box center [181, 783] width 67 height 17
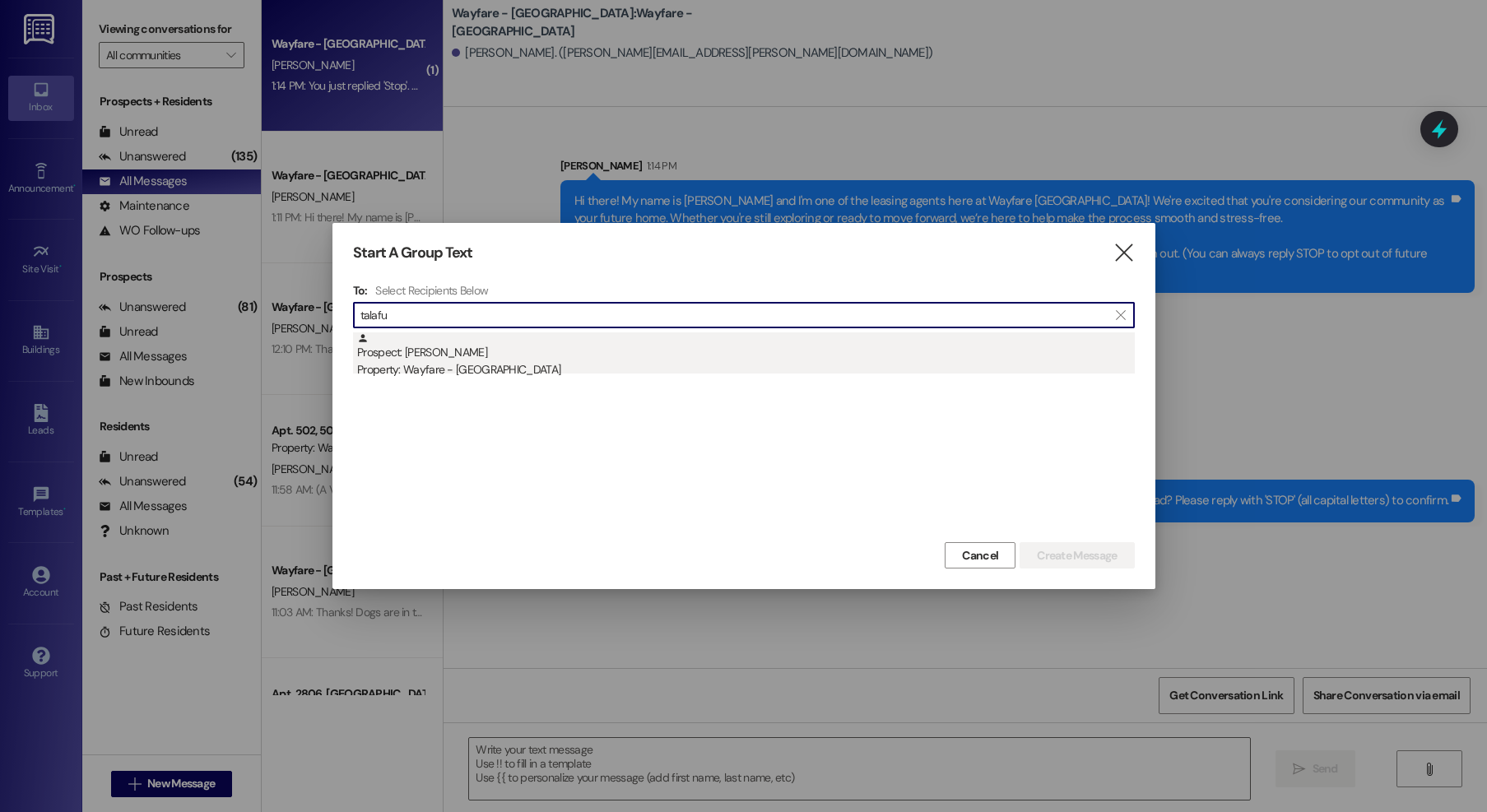
type input "talafu"
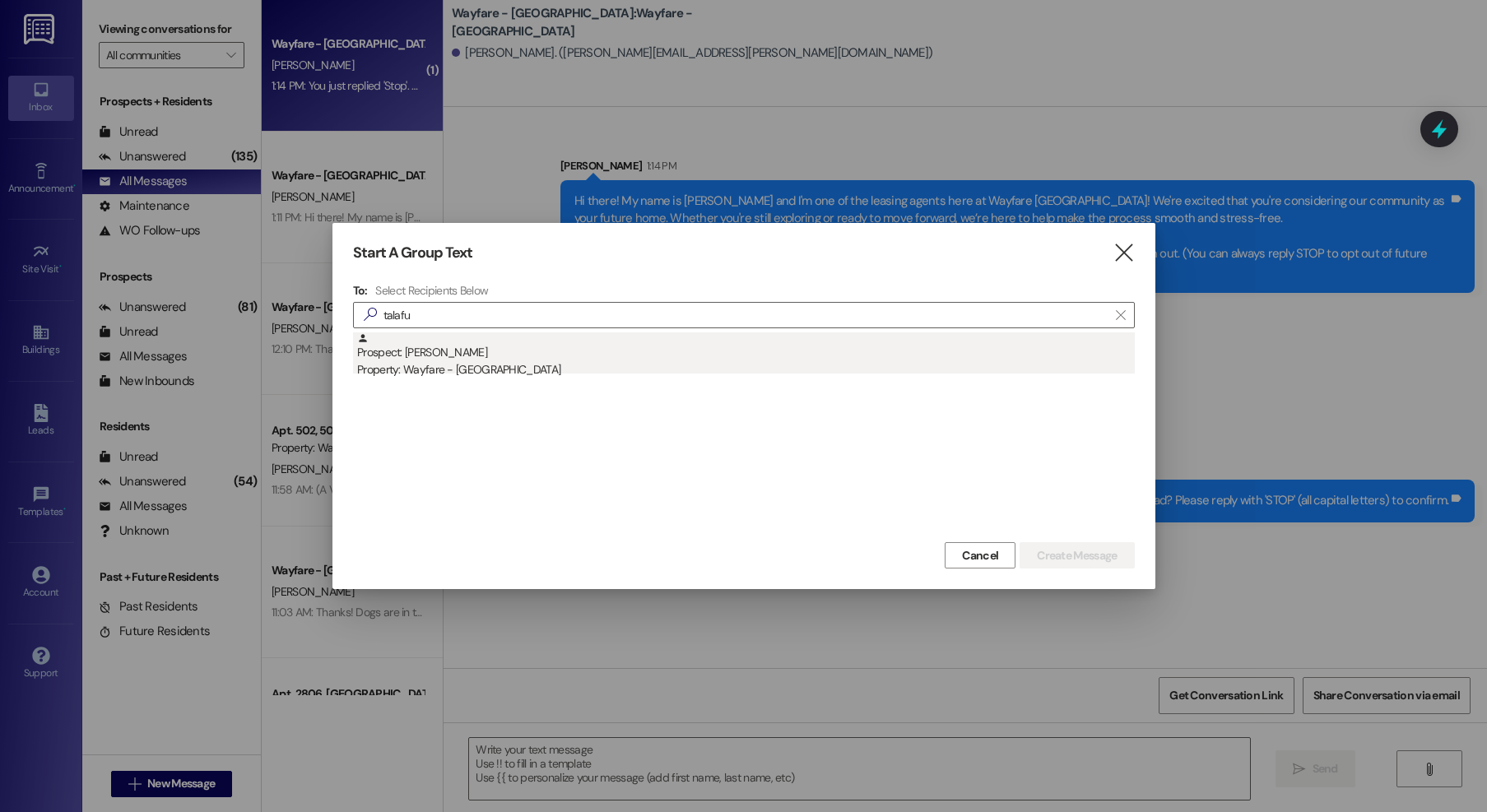
click at [558, 353] on div "Prospect: William Talafuse Property: Wayfare - Cibolo Hills" at bounding box center [746, 356] width 778 height 47
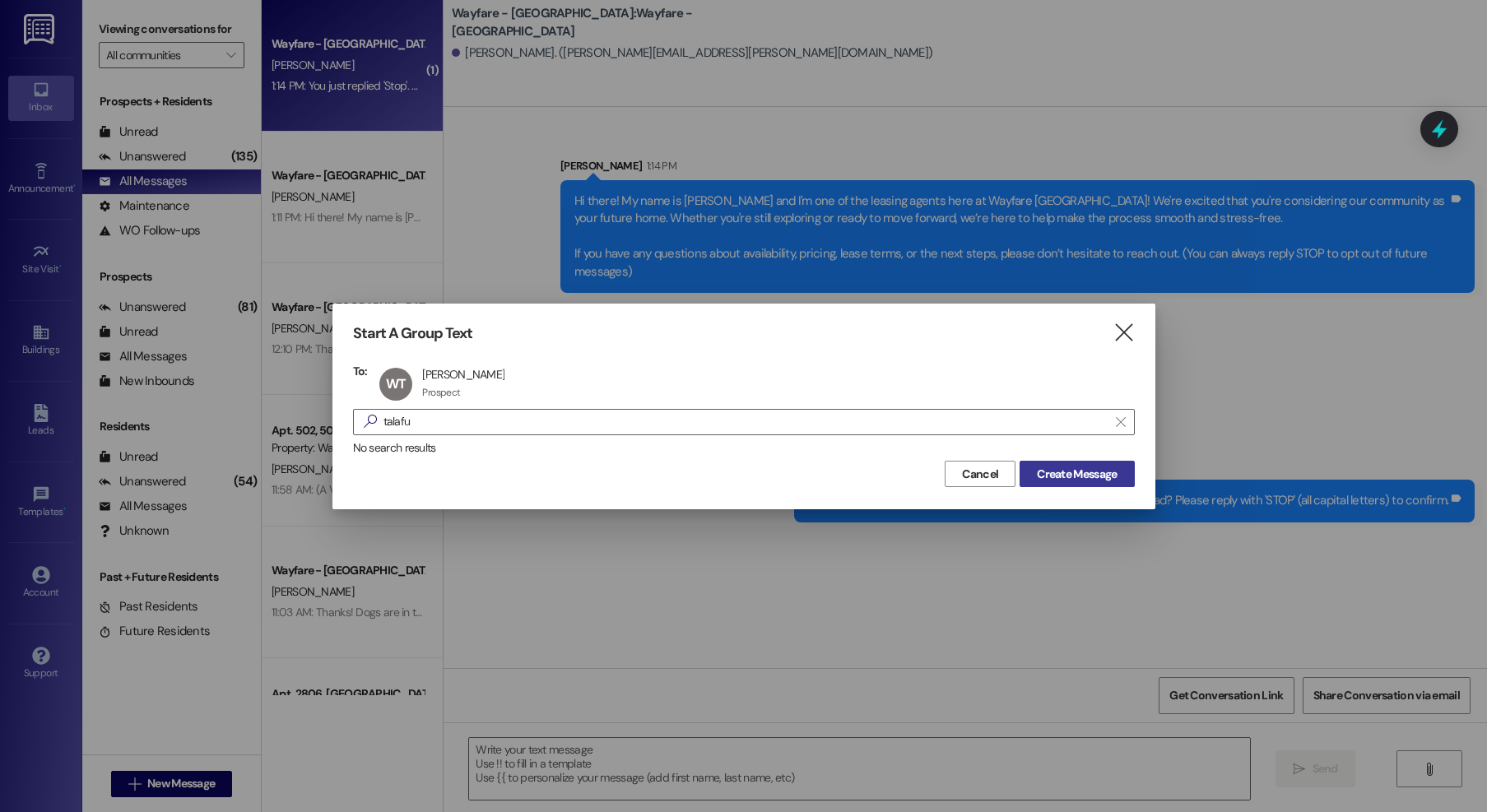
click at [1066, 476] on span "Create Message" at bounding box center [1077, 474] width 80 height 17
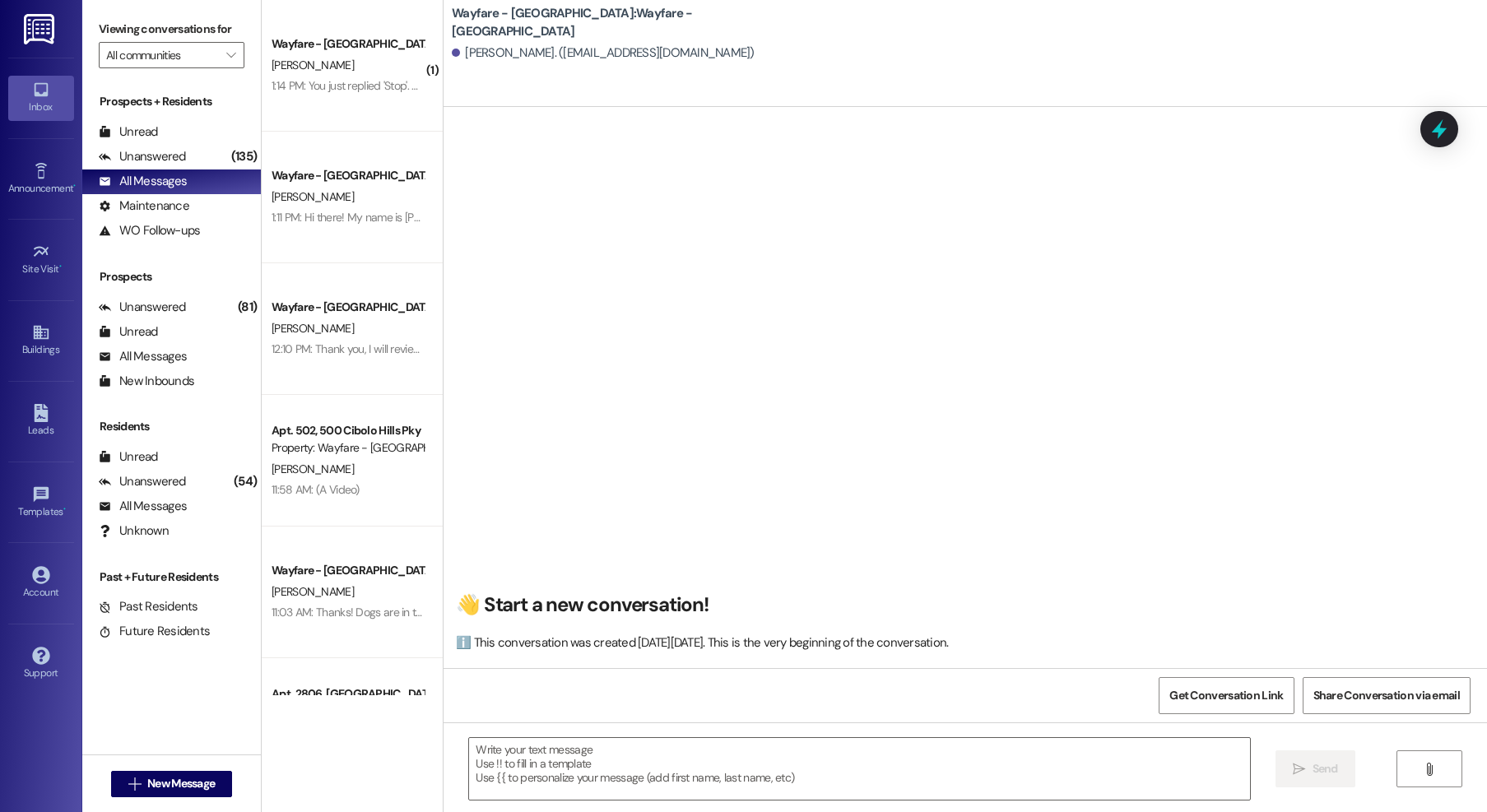
click at [746, 710] on div "Get Conversation Link Share Conversation via email" at bounding box center [965, 696] width 1043 height 55
drag, startPoint x: 760, startPoint y: 728, endPoint x: 778, endPoint y: 759, distance: 35.8
click at [762, 734] on div " Send " at bounding box center [965, 784] width 1043 height 124
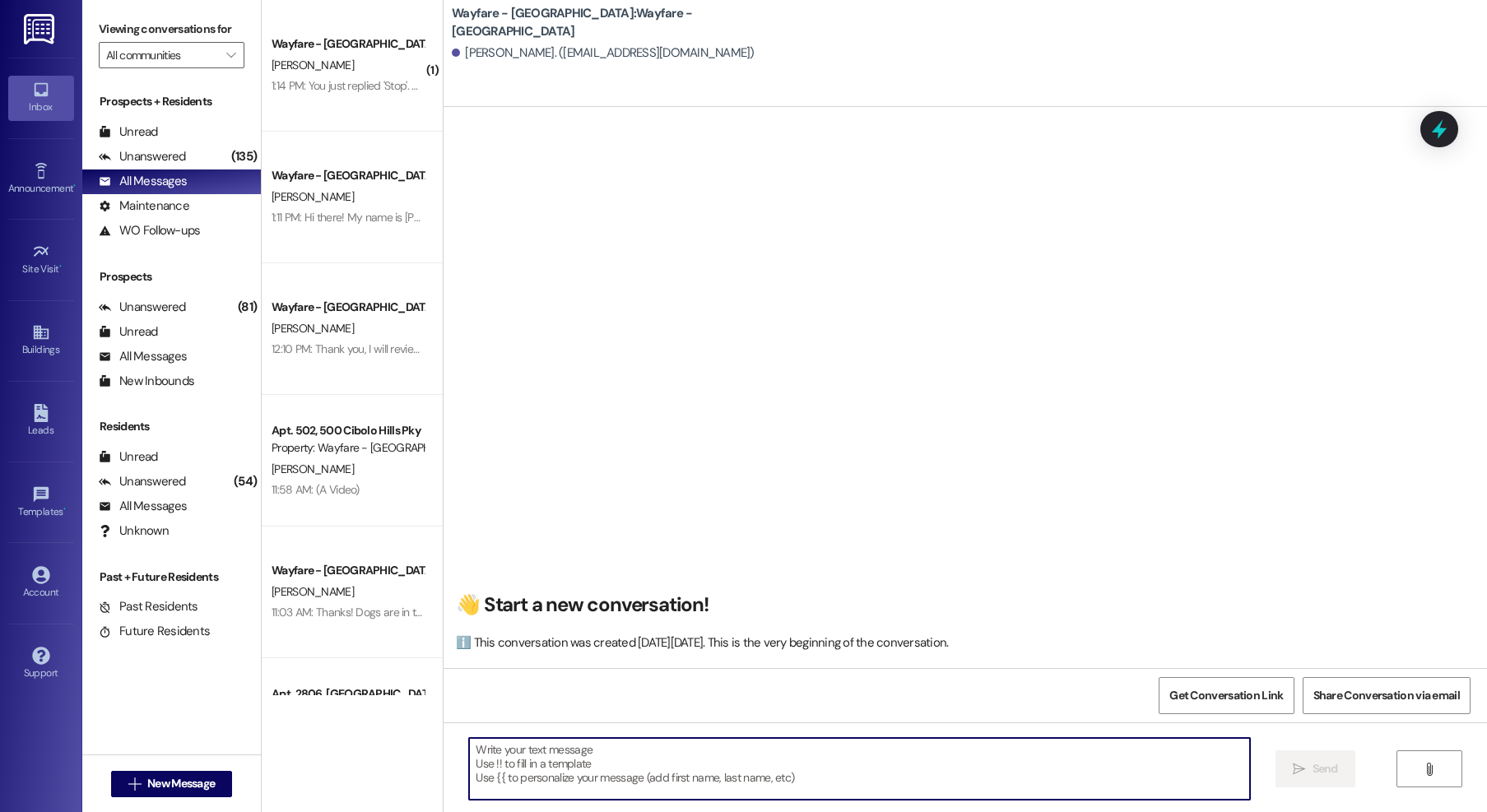
click at [779, 761] on textarea at bounding box center [859, 769] width 781 height 62
paste textarea "Hi there! My name is Jordan and I'm one of the leasing agents here at Wayfare C…"
type textarea "Hi there! My name is Jordan and I'm one of the leasing agents here at Wayfare C…"
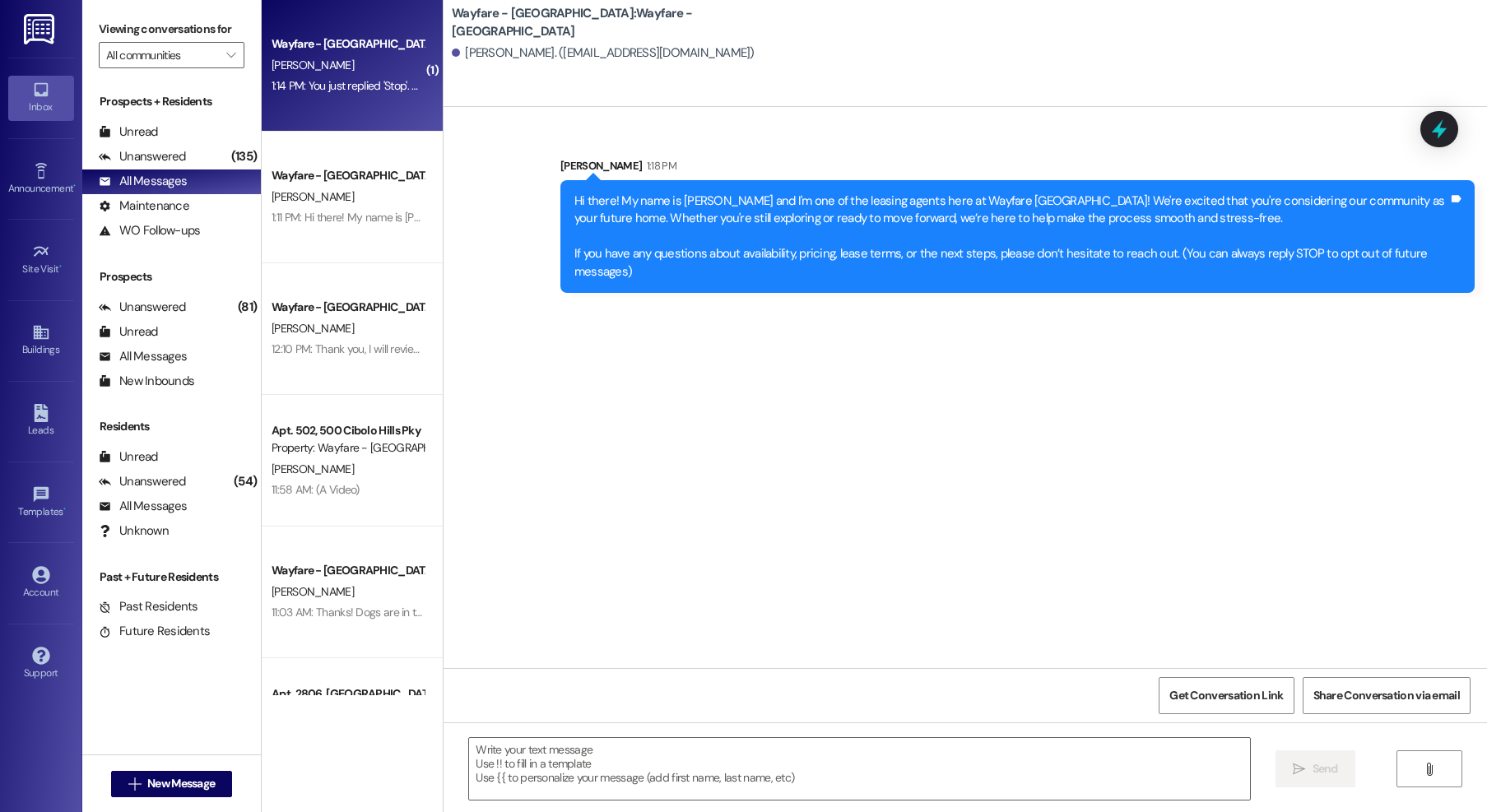
click at [341, 62] on div "[PERSON_NAME]" at bounding box center [347, 65] width 156 height 21
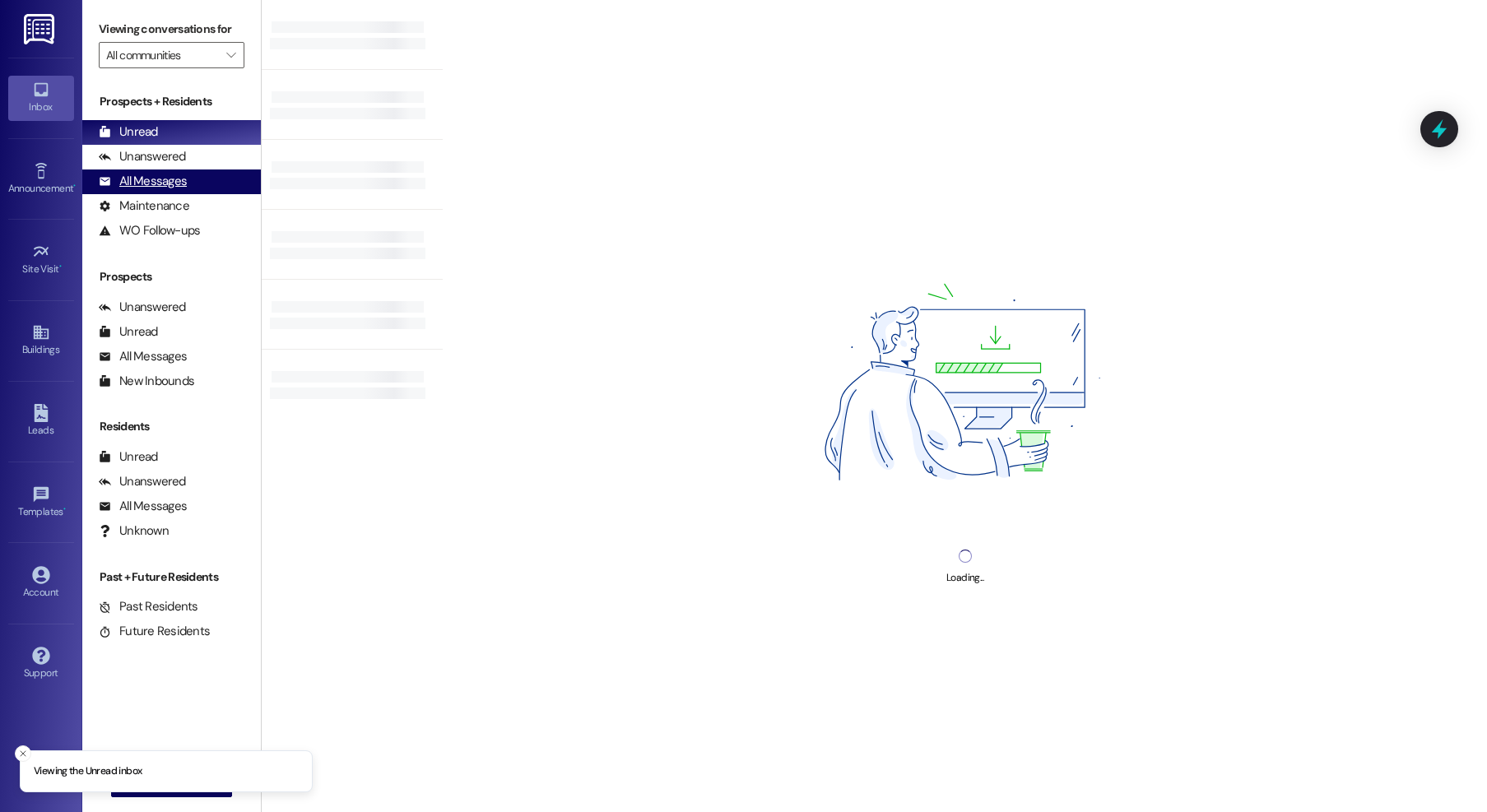
click at [173, 185] on div "All Messages" at bounding box center [143, 181] width 88 height 17
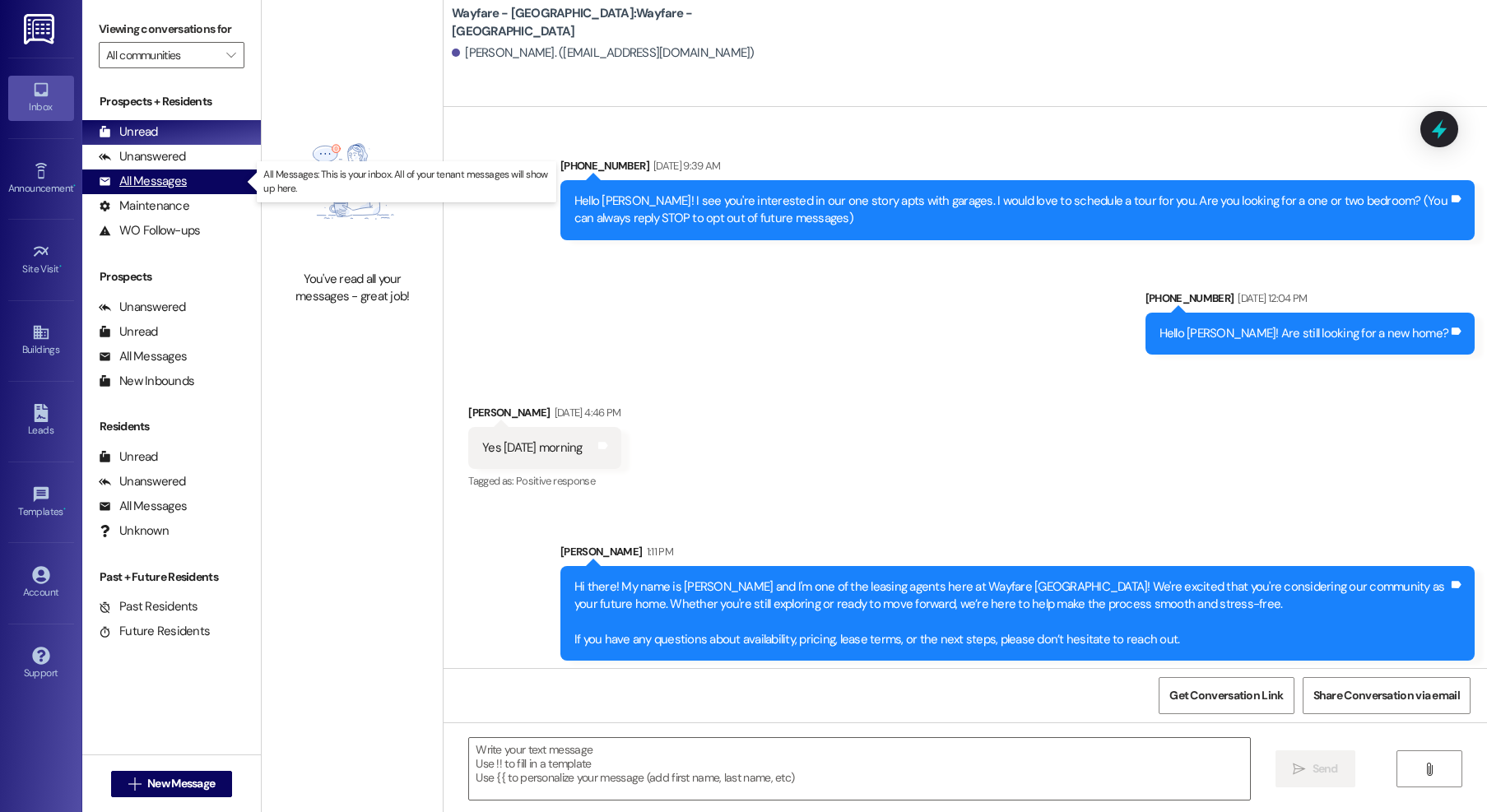
click at [108, 182] on icon at bounding box center [105, 181] width 11 height 8
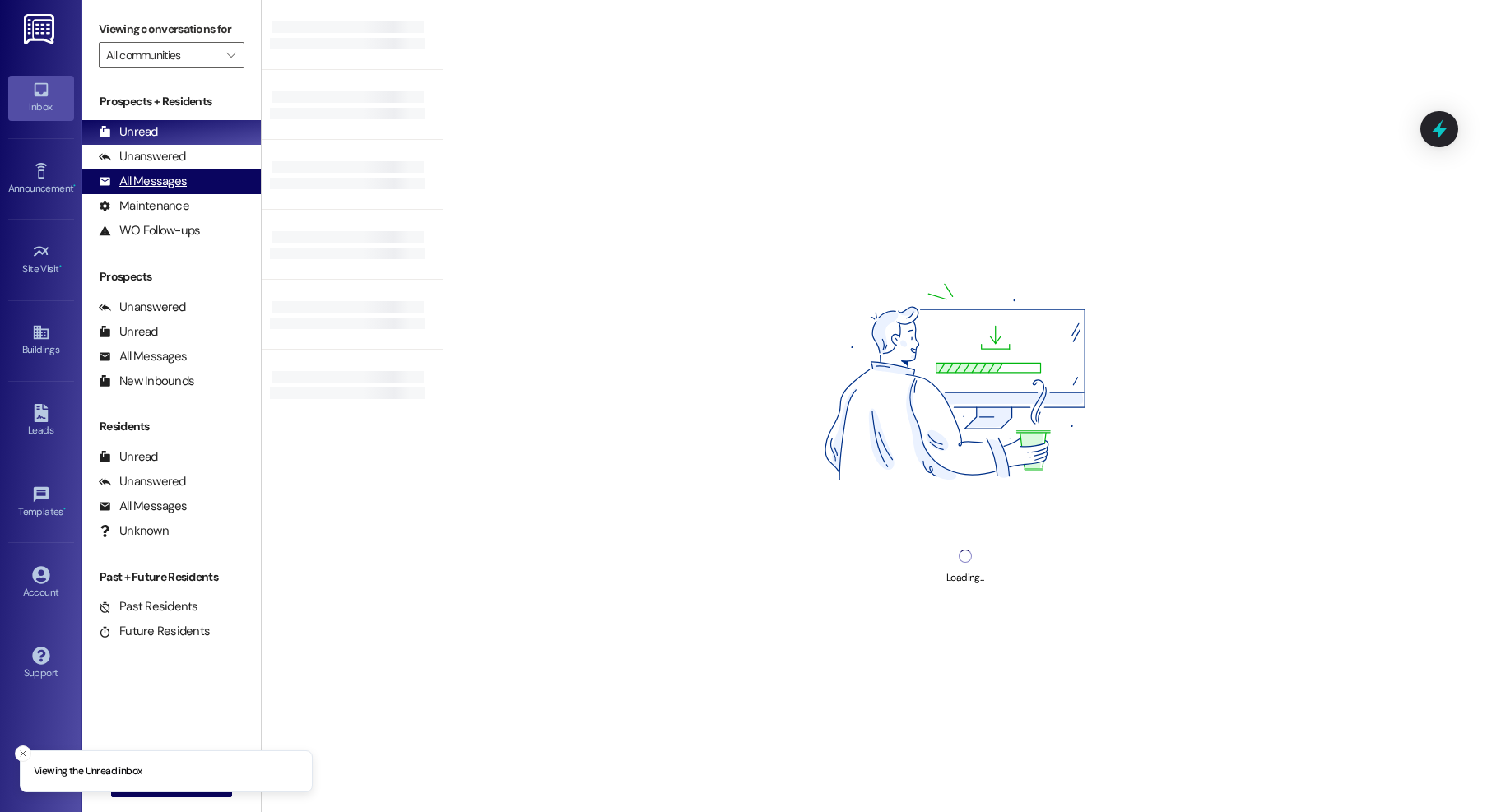
click at [189, 181] on div "All Messages (undefined)" at bounding box center [171, 181] width 178 height 25
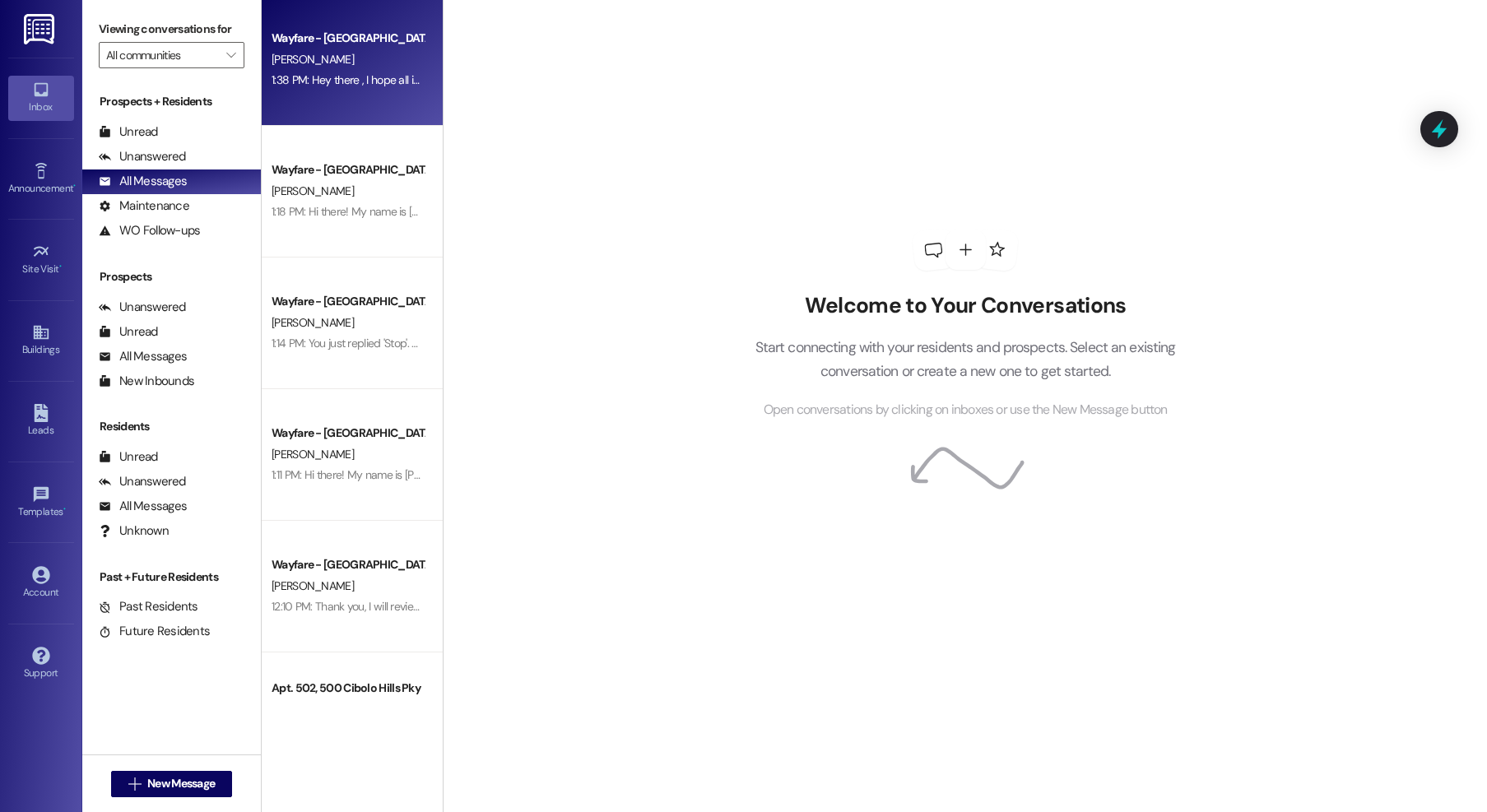
scroll to position [4, 0]
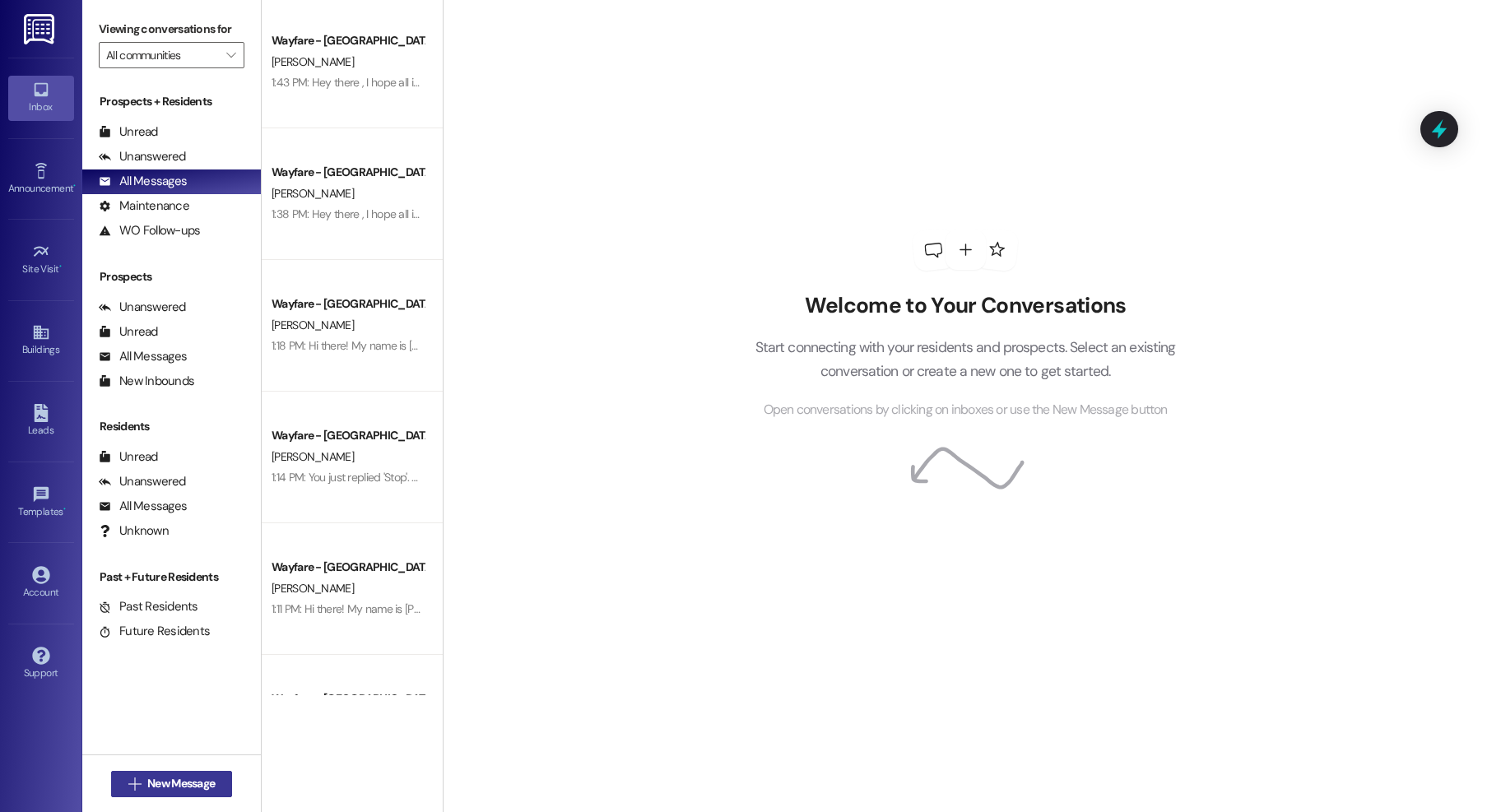
click at [212, 781] on span "New Message" at bounding box center [180, 783] width 74 height 17
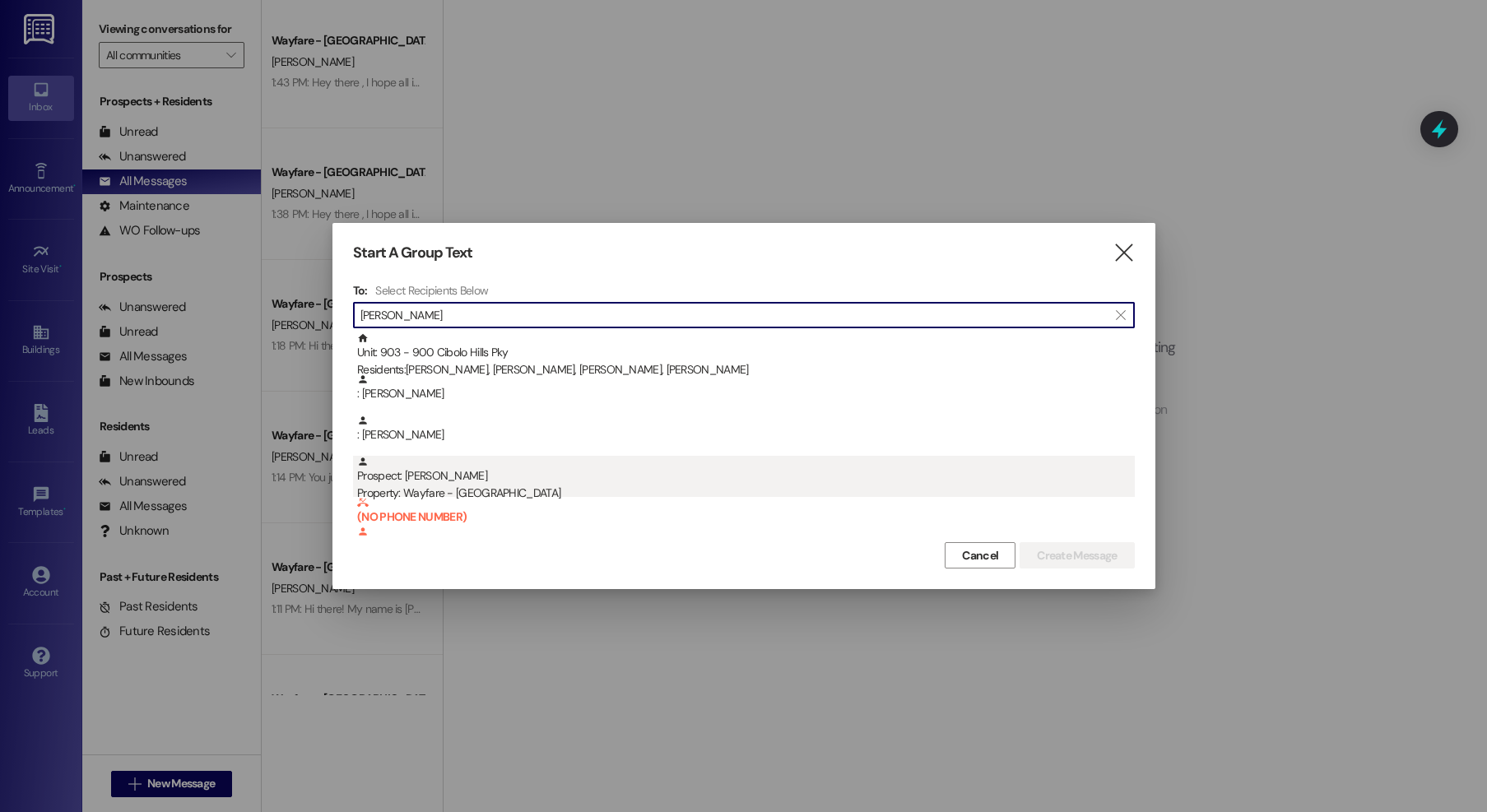
type input "[PERSON_NAME]"
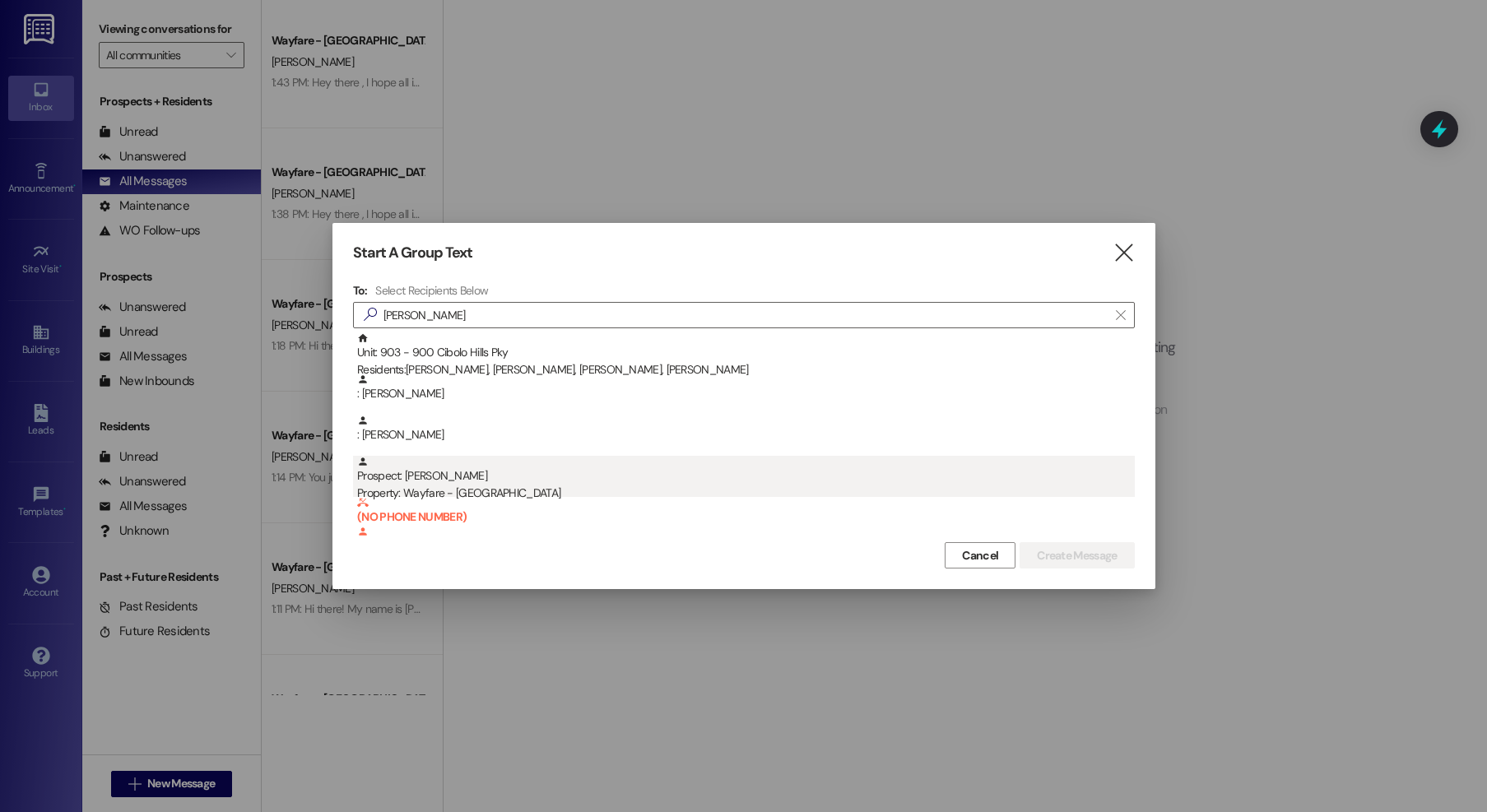
click at [489, 468] on div "Prospect: [PERSON_NAME] Property: Wayfare - [GEOGRAPHIC_DATA]" at bounding box center [746, 479] width 778 height 47
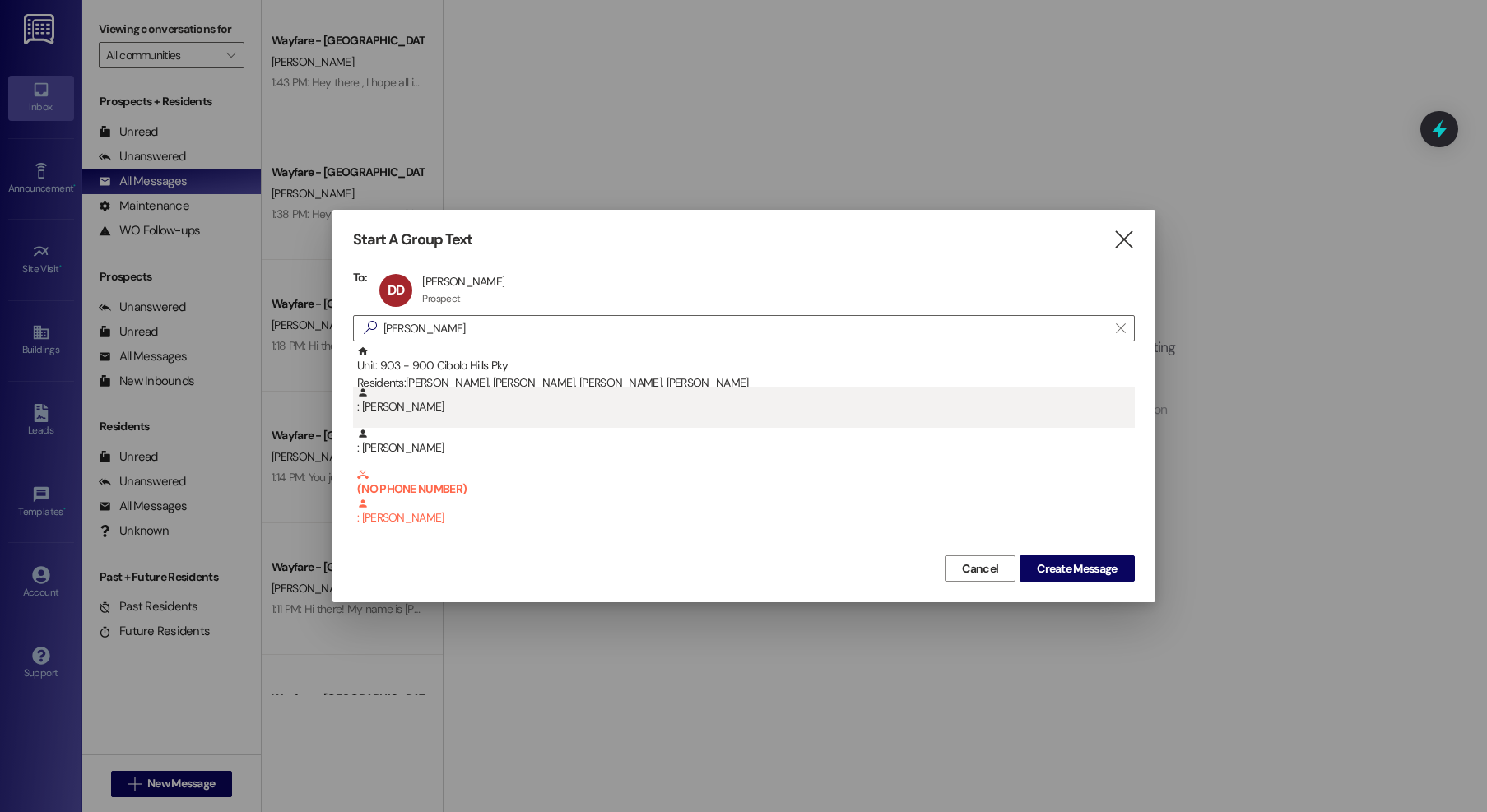
click at [433, 402] on div ": [PERSON_NAME]" at bounding box center [746, 401] width 778 height 29
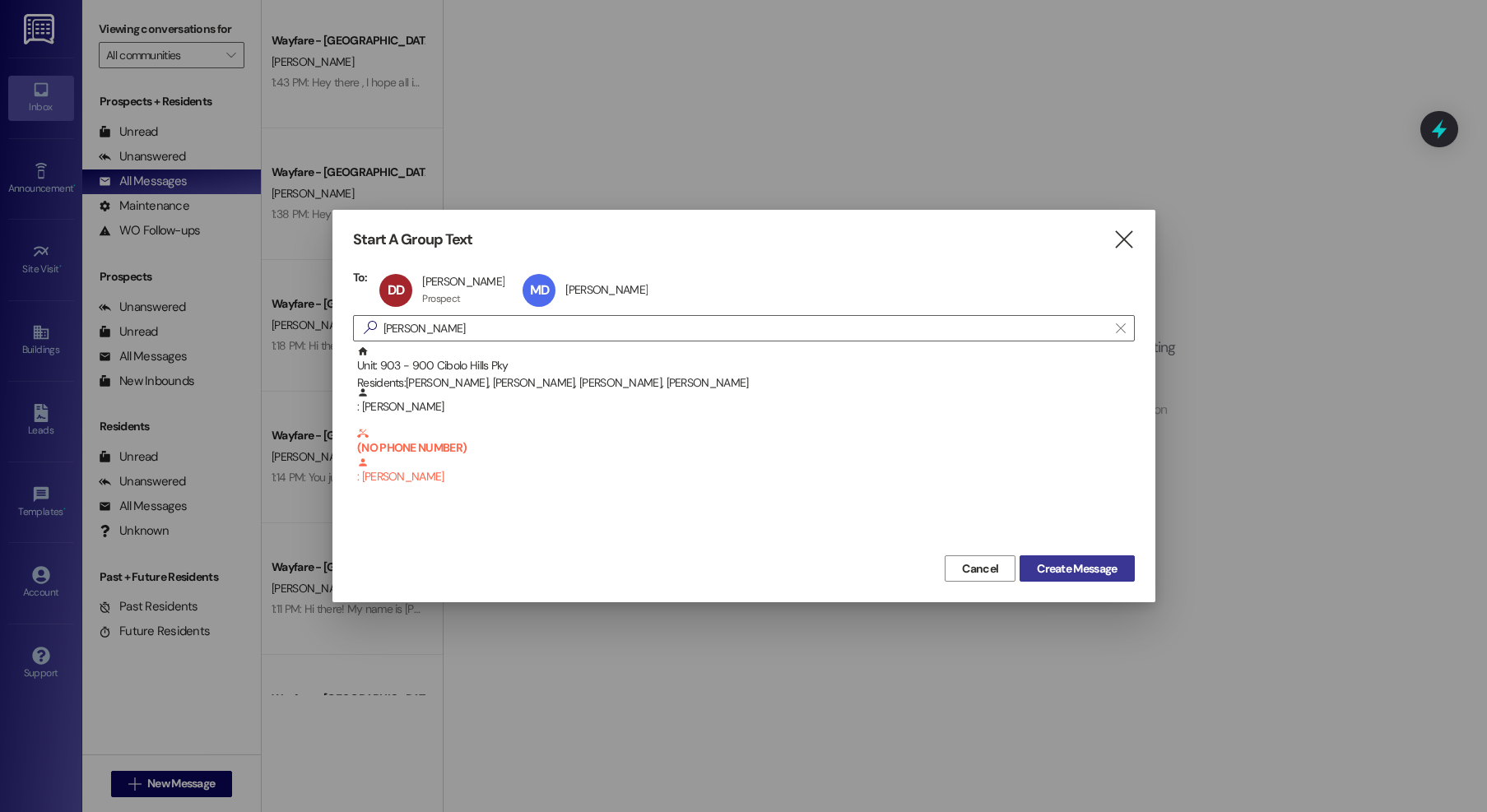
click at [1120, 575] on span "Create Message" at bounding box center [1076, 568] width 86 height 17
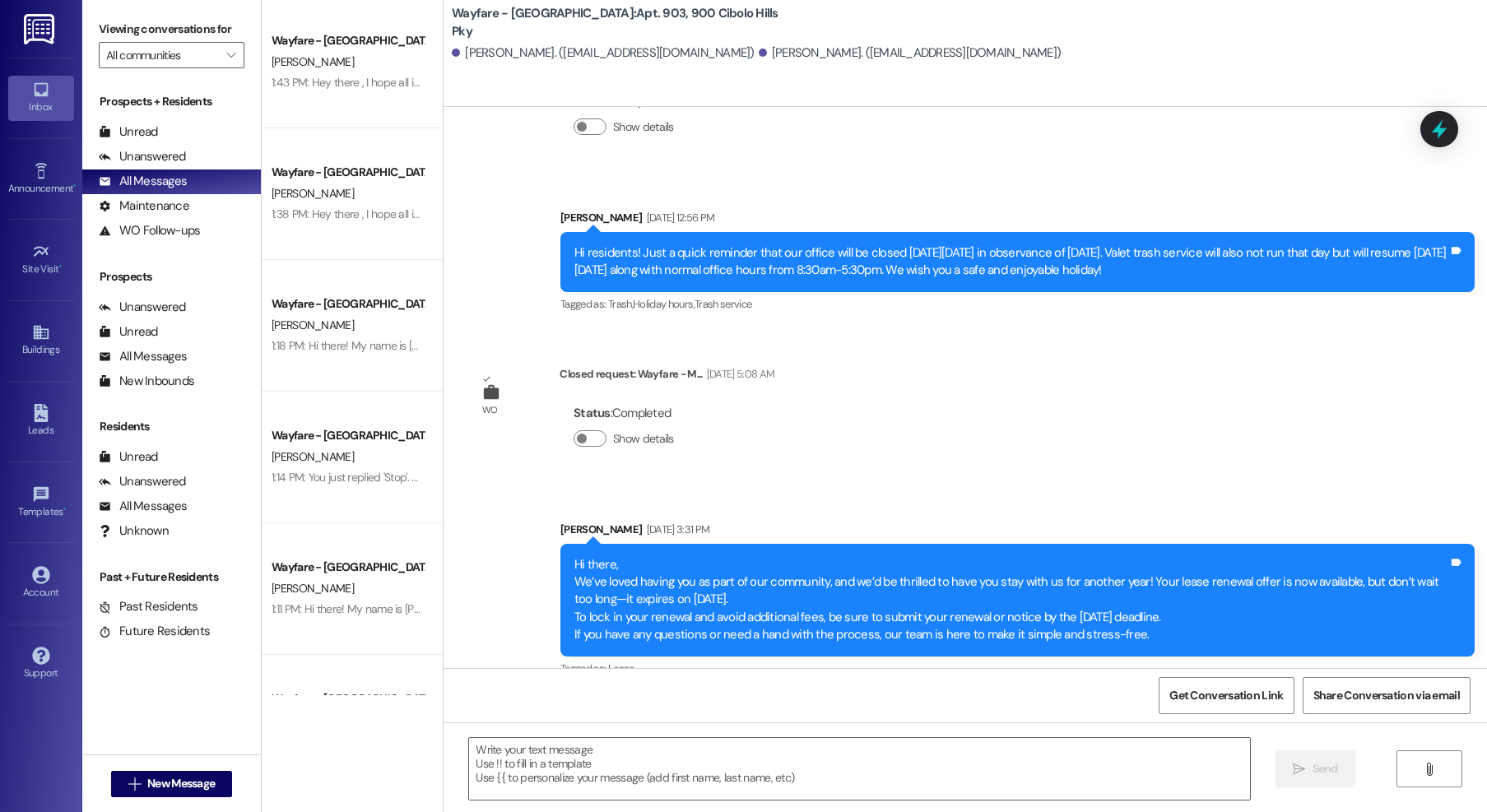
scroll to position [16335, 0]
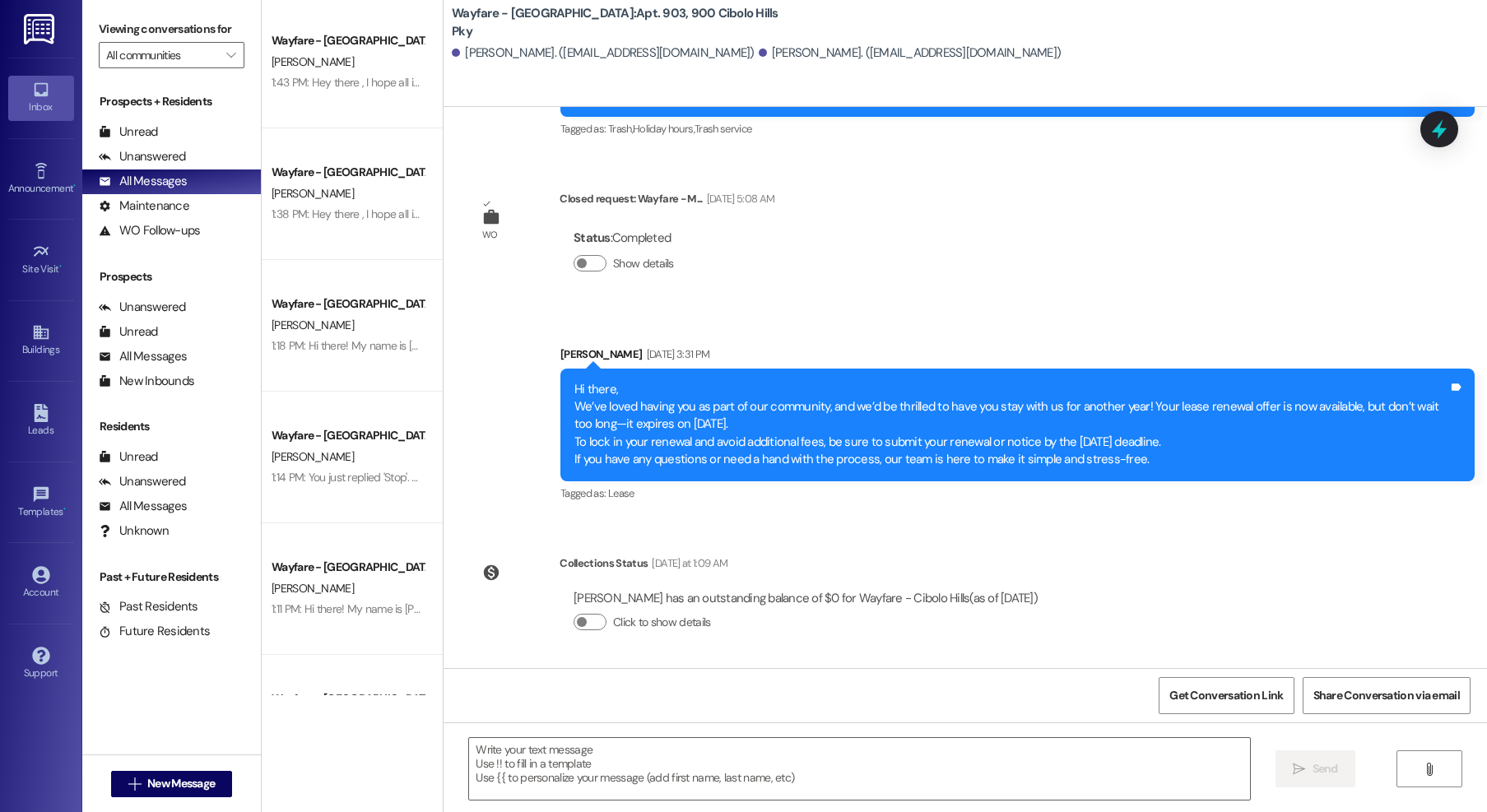
click at [900, 753] on textarea at bounding box center [859, 769] width 781 height 62
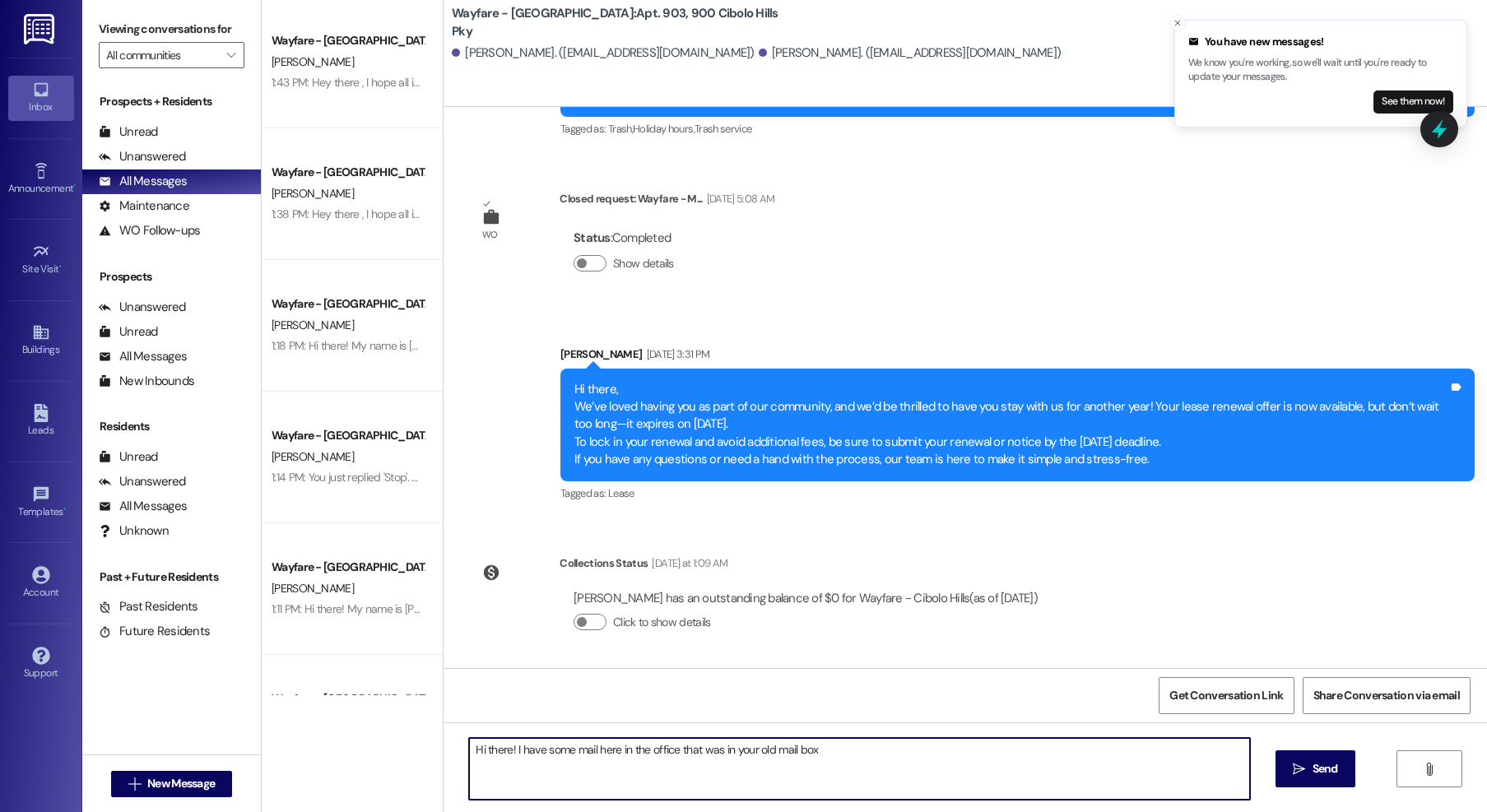
type textarea "Hi there! I have some mail here in the office that was in your old mail box!"
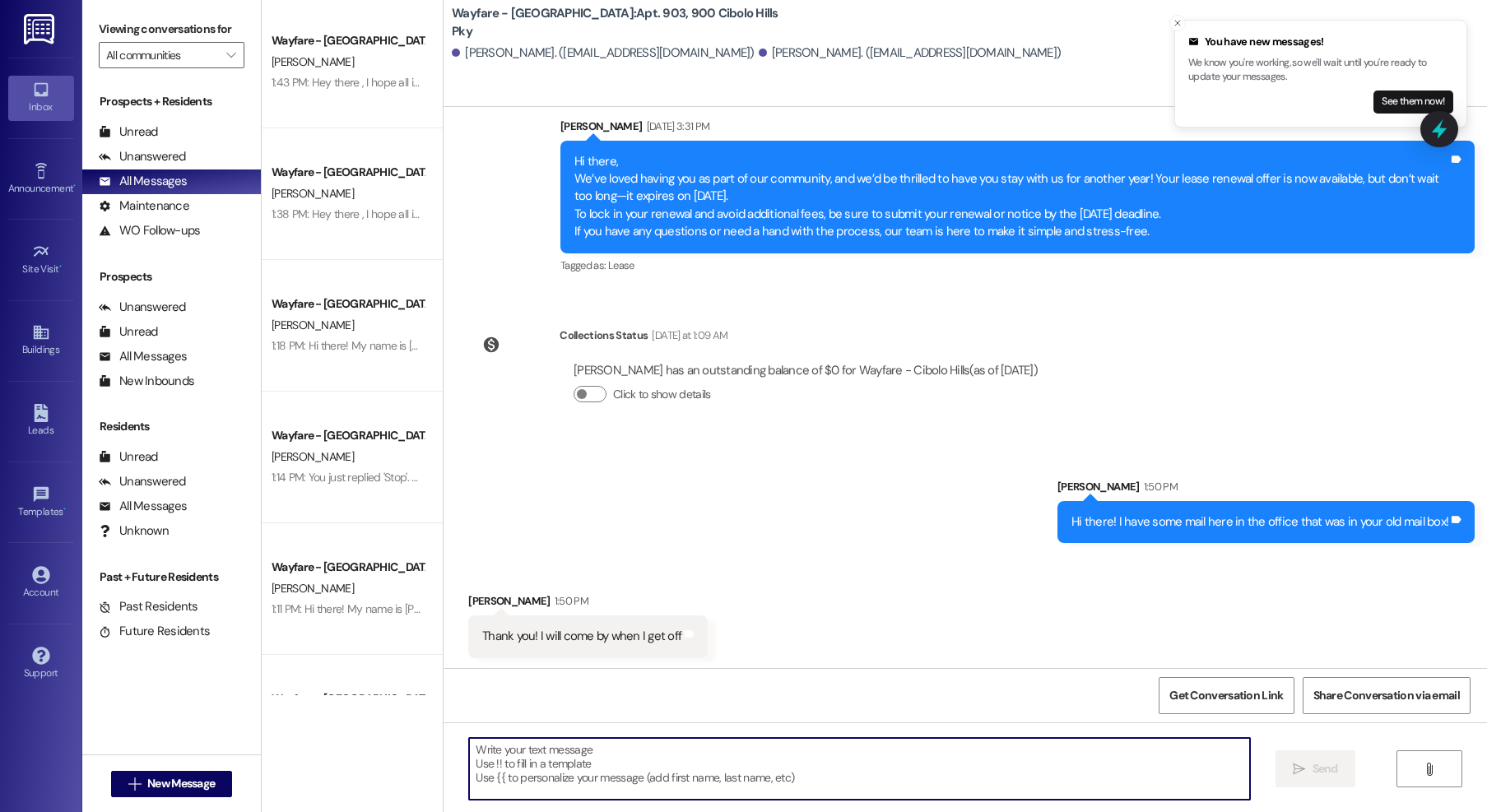
scroll to position [16564, 0]
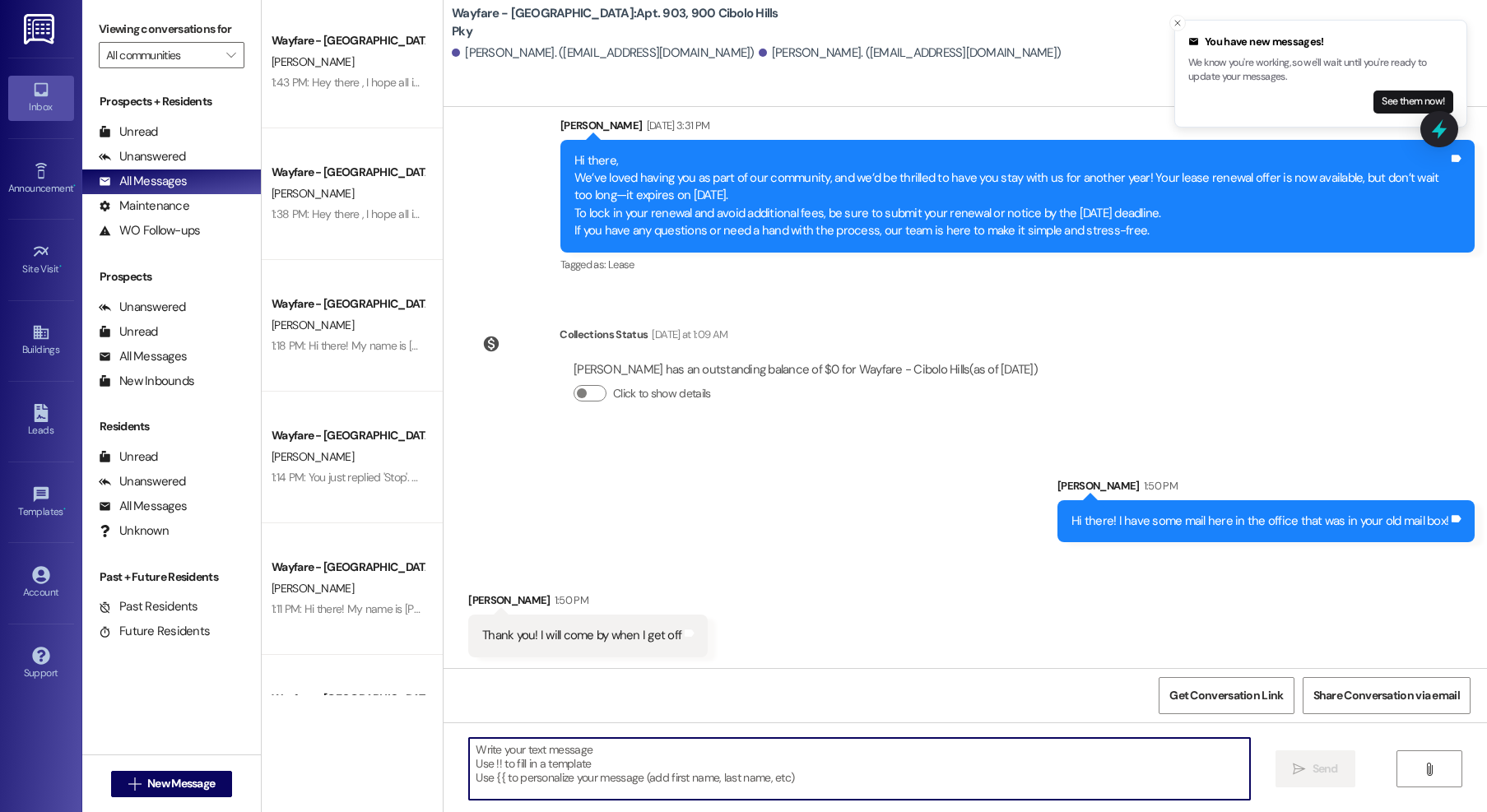
click at [864, 754] on textarea at bounding box center [859, 769] width 781 height 62
type textarea "Sounds good!"
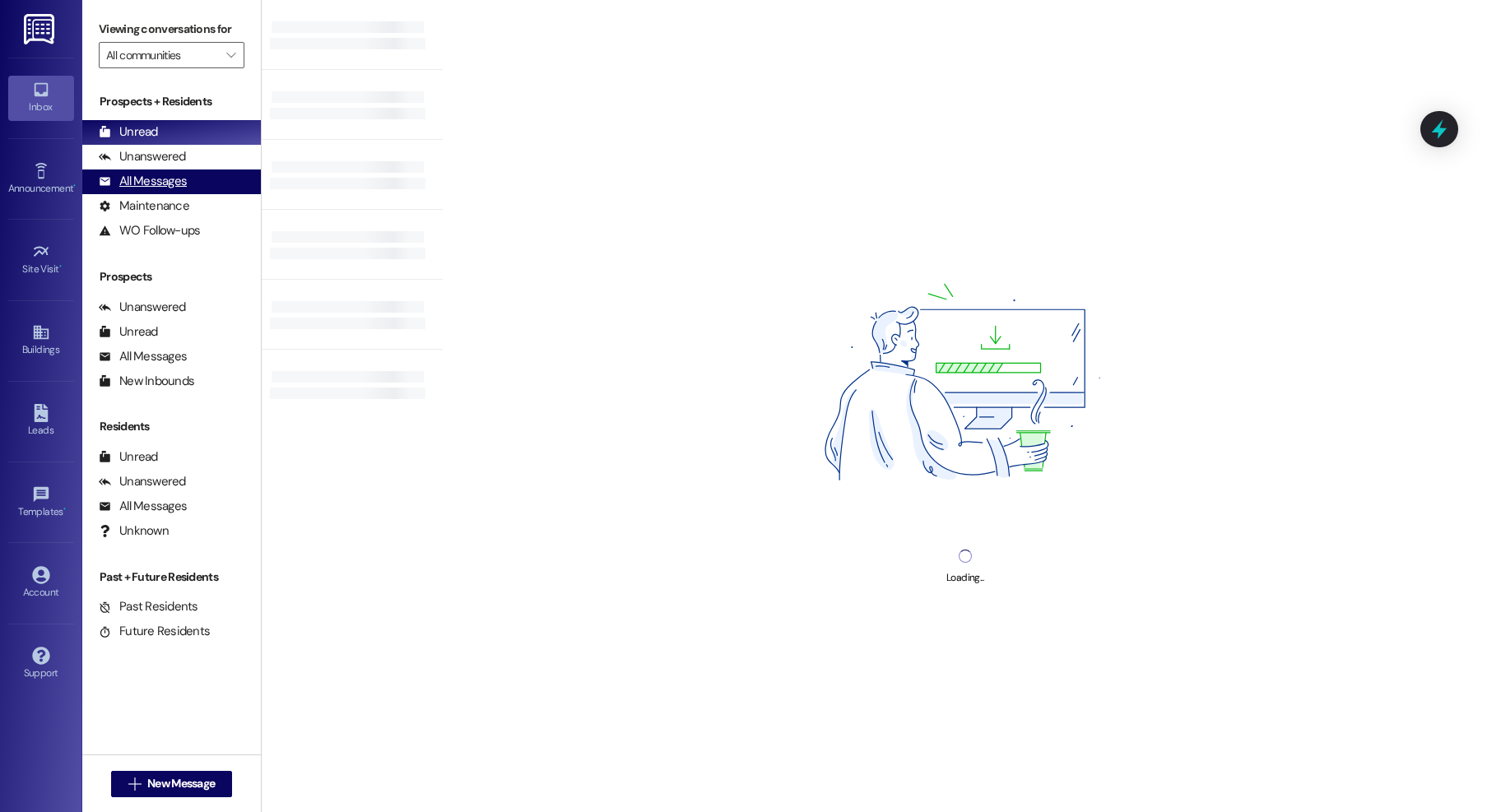
click at [197, 187] on div "All Messages (undefined)" at bounding box center [171, 181] width 178 height 25
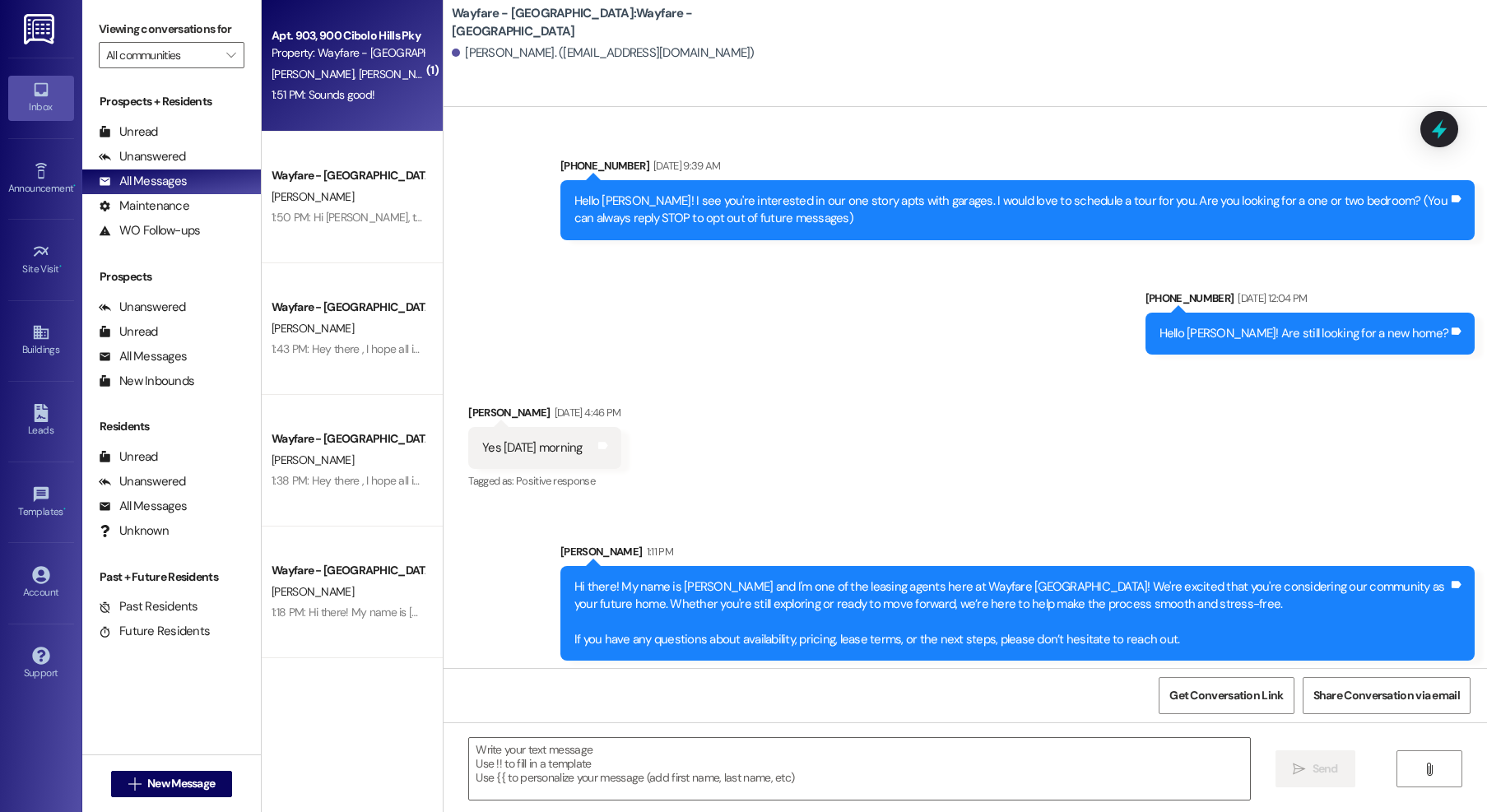
click at [297, 121] on div "Apt. 903, 900 Cibolo Hills Pky Property: Wayfare - Cibolo Hills [PERSON_NAME] […" at bounding box center [352, 65] width 181 height 132
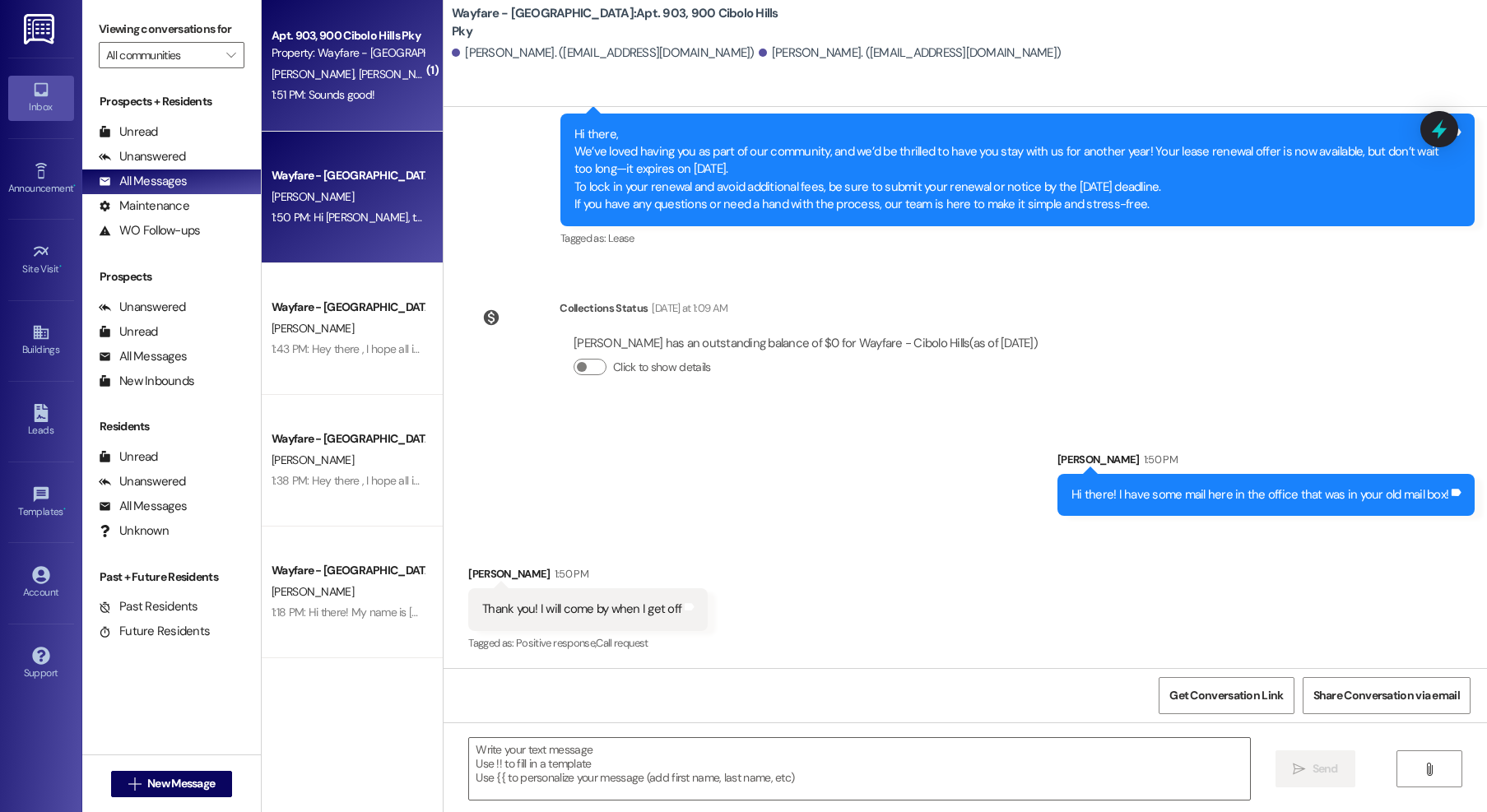
scroll to position [16587, 0]
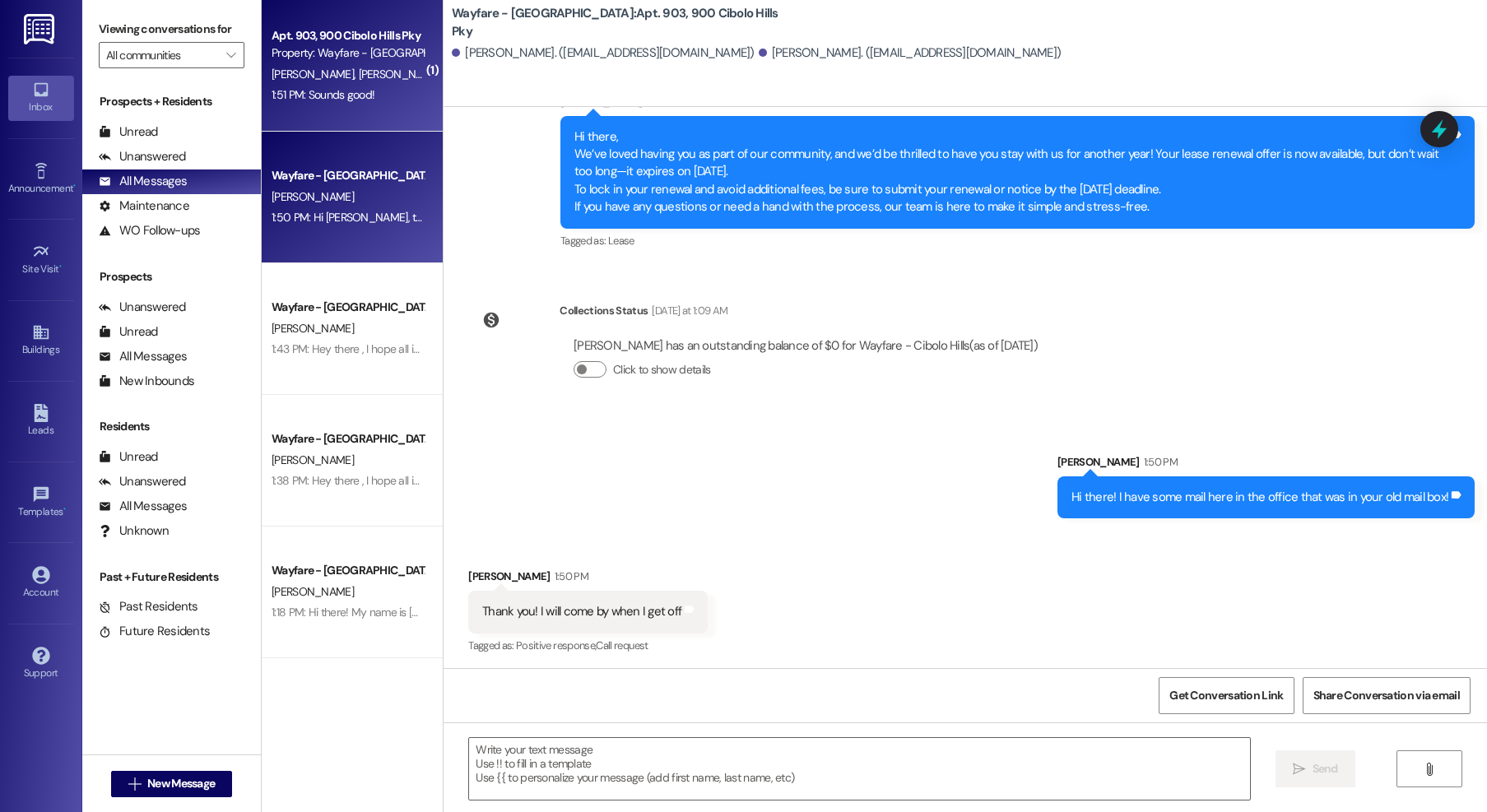
click at [315, 226] on div "1:50 PM: Hi Marissa, this is Arianna from Wayfare Cibolo Hills Apartments! We s…" at bounding box center [347, 217] width 156 height 21
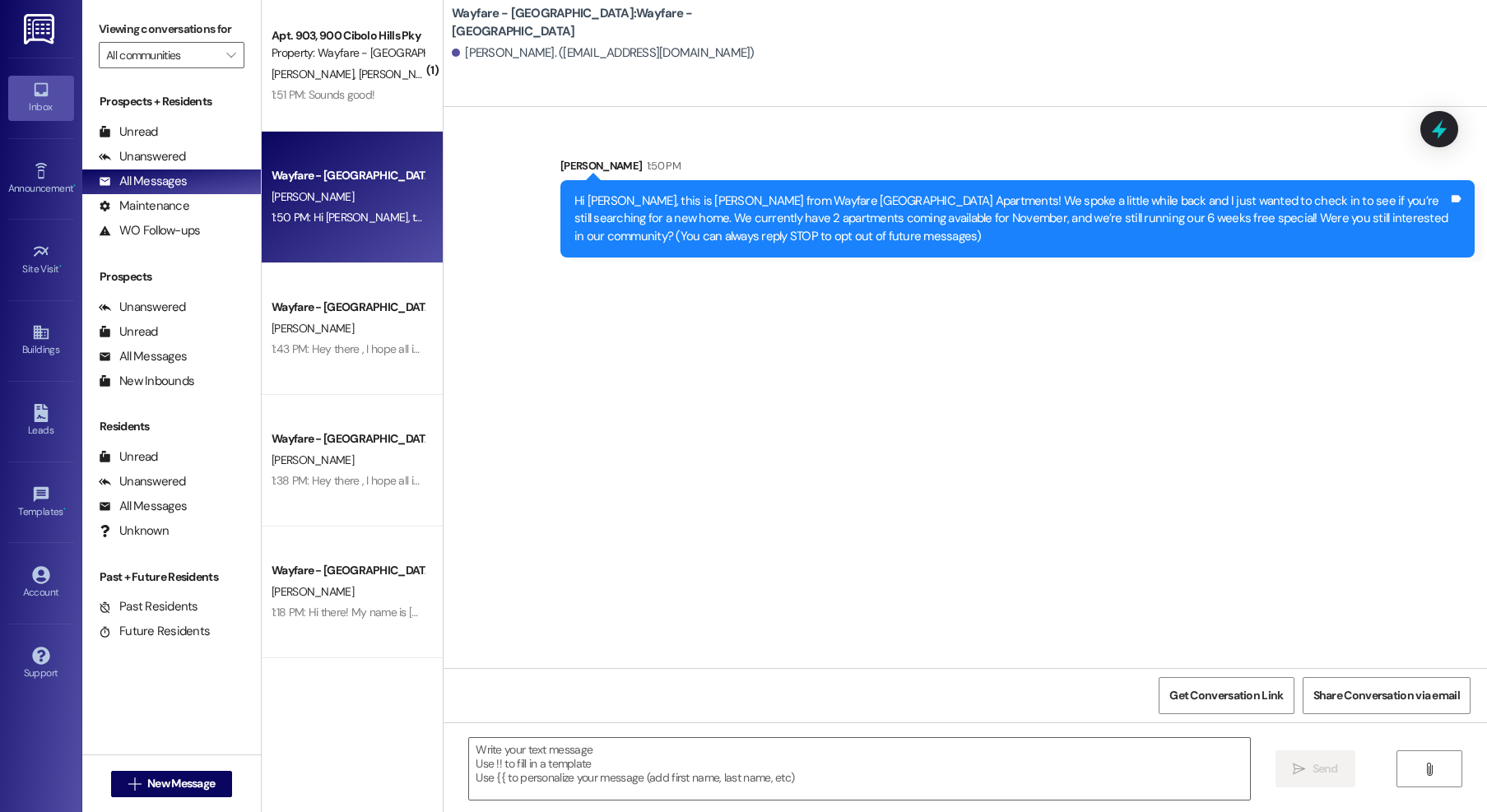
scroll to position [0, 0]
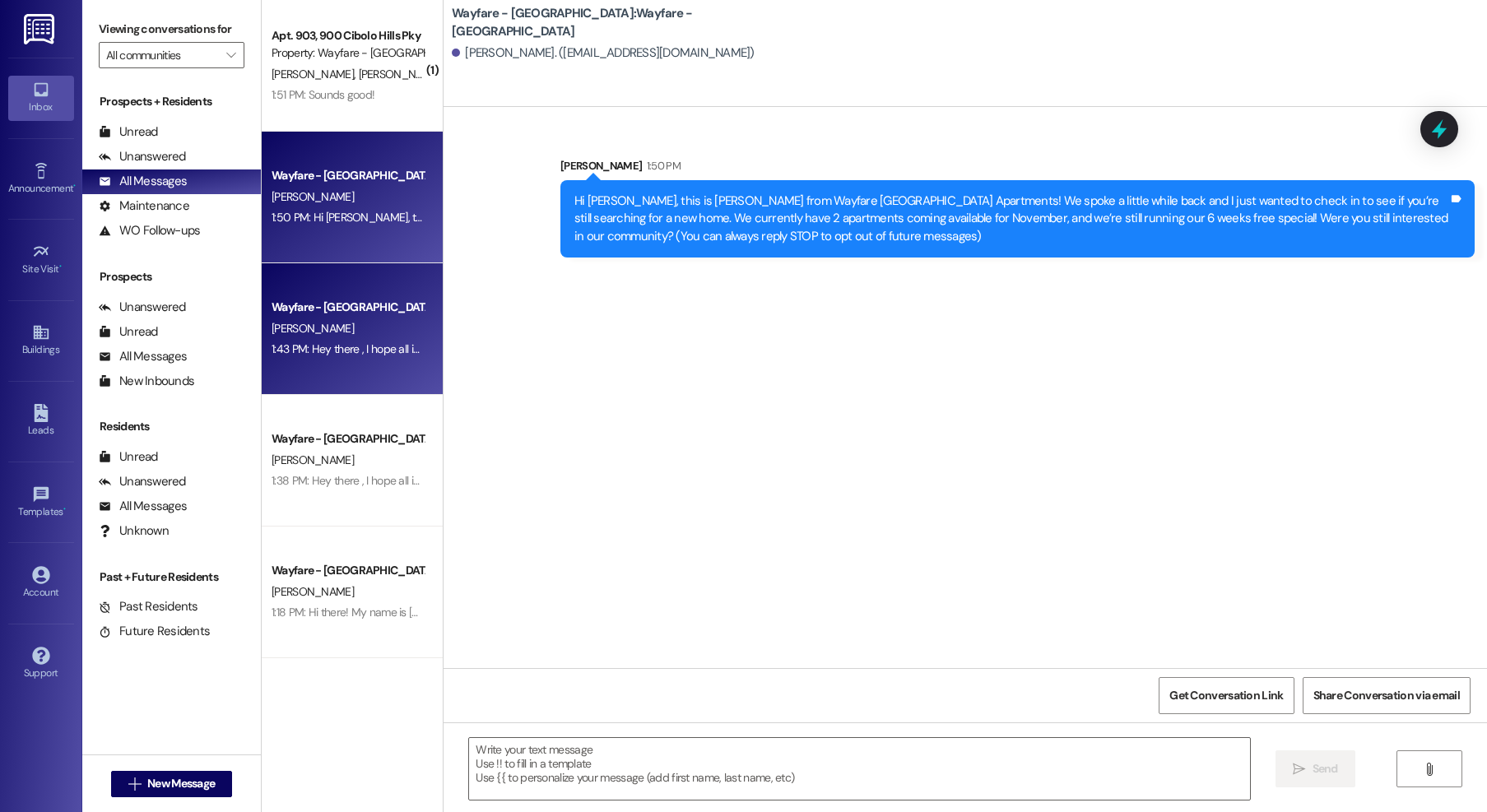
click at [338, 356] on div "1:43 PM: Hey there , I hope all is well! I wanted to reach out and see if you h…" at bounding box center [550, 348] width 558 height 15
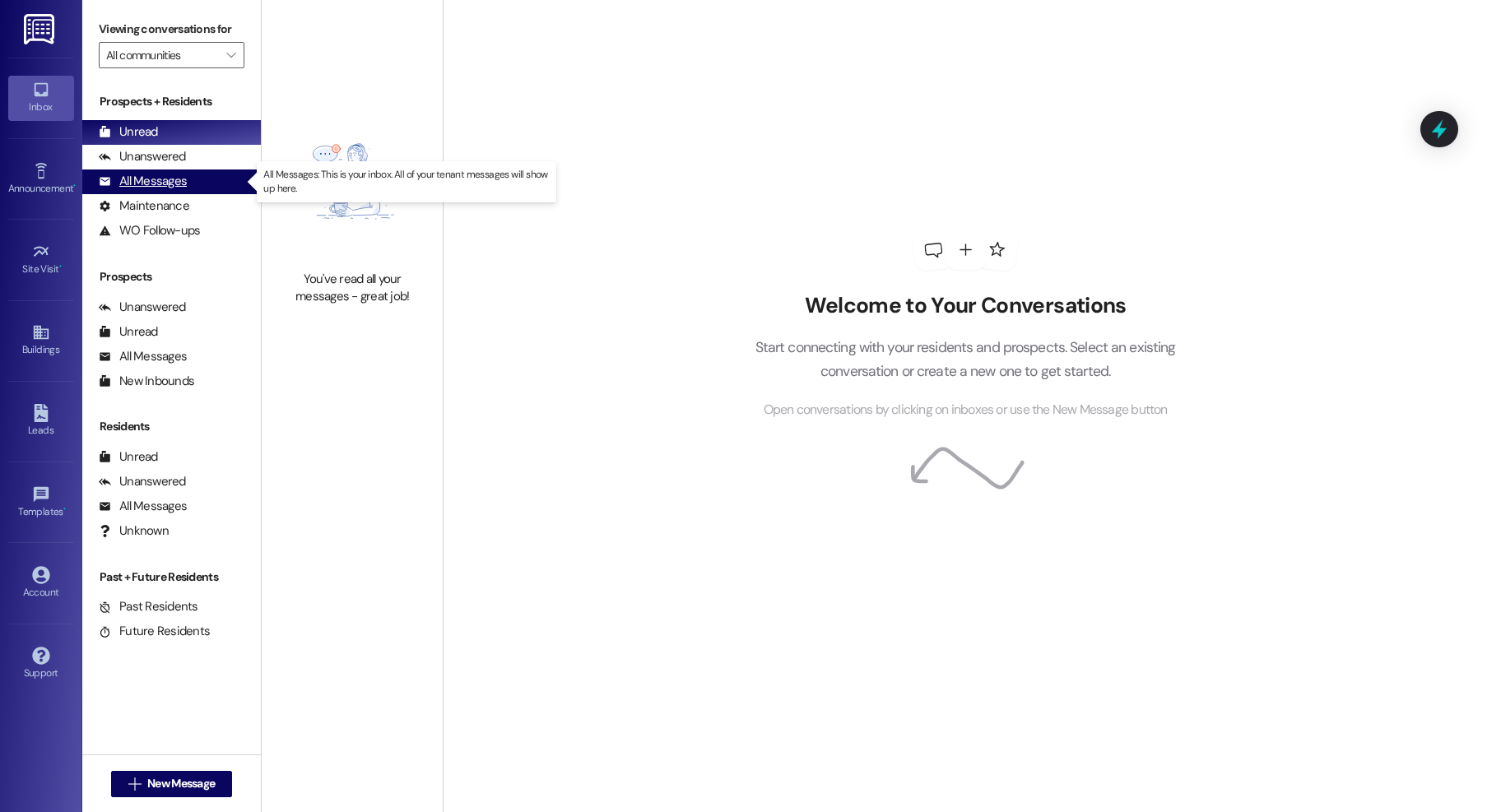
click at [136, 178] on div "All Messages" at bounding box center [143, 181] width 88 height 17
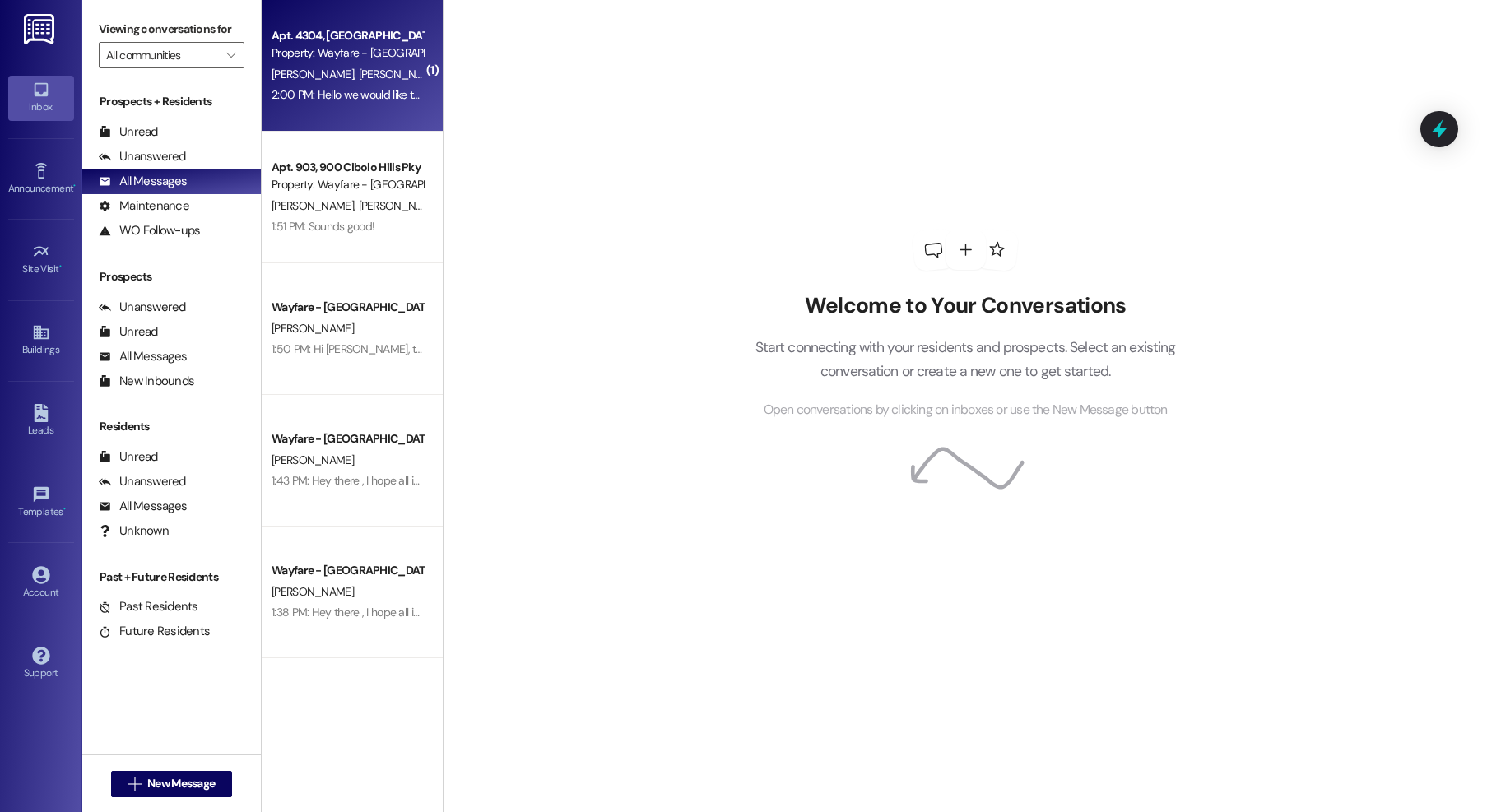
click at [310, 41] on div "Apt. 4304, [GEOGRAPHIC_DATA]" at bounding box center [347, 35] width 152 height 17
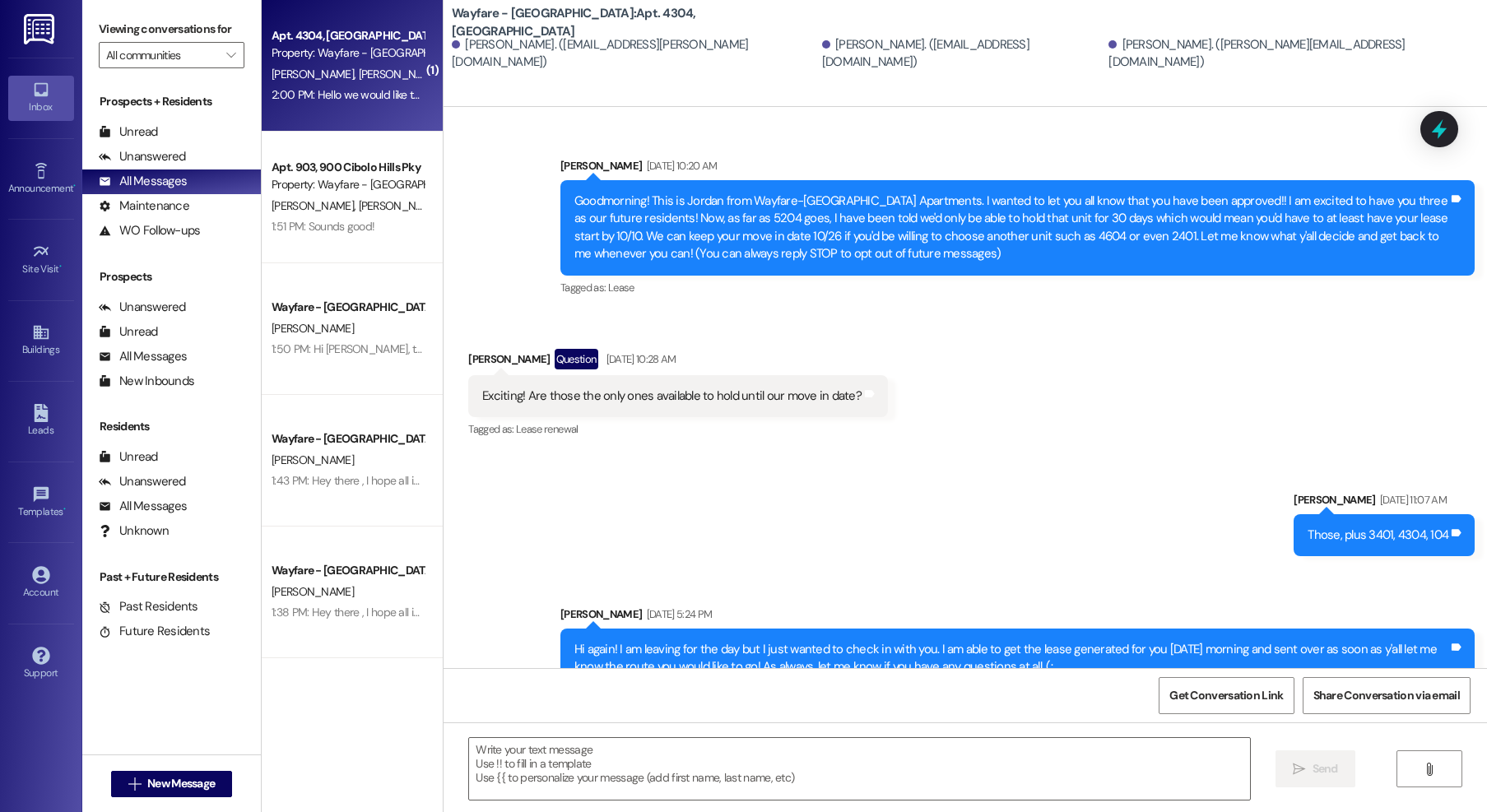
scroll to position [23792, 0]
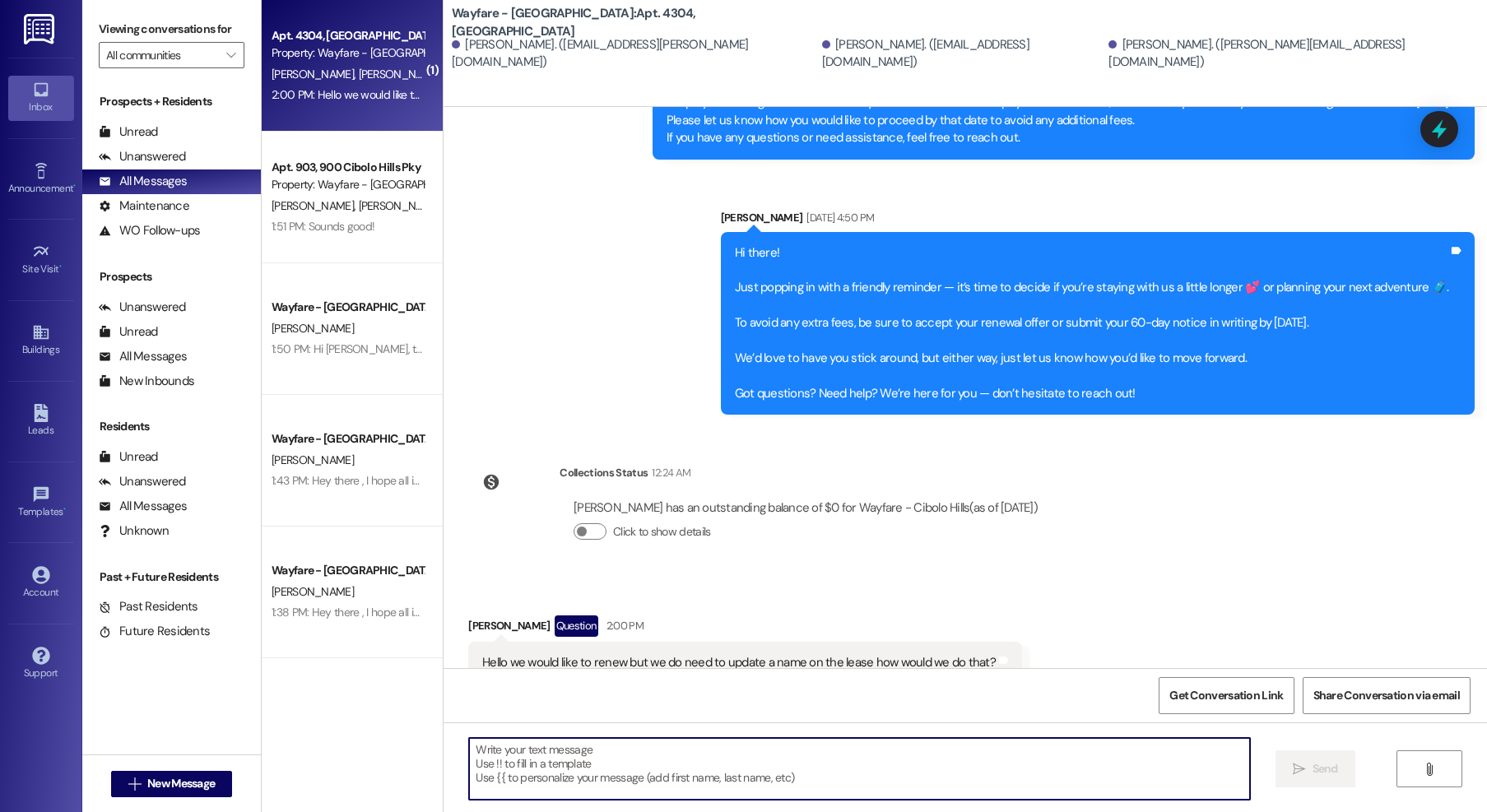
click at [734, 767] on textarea at bounding box center [859, 769] width 781 height 62
type textarea "W"
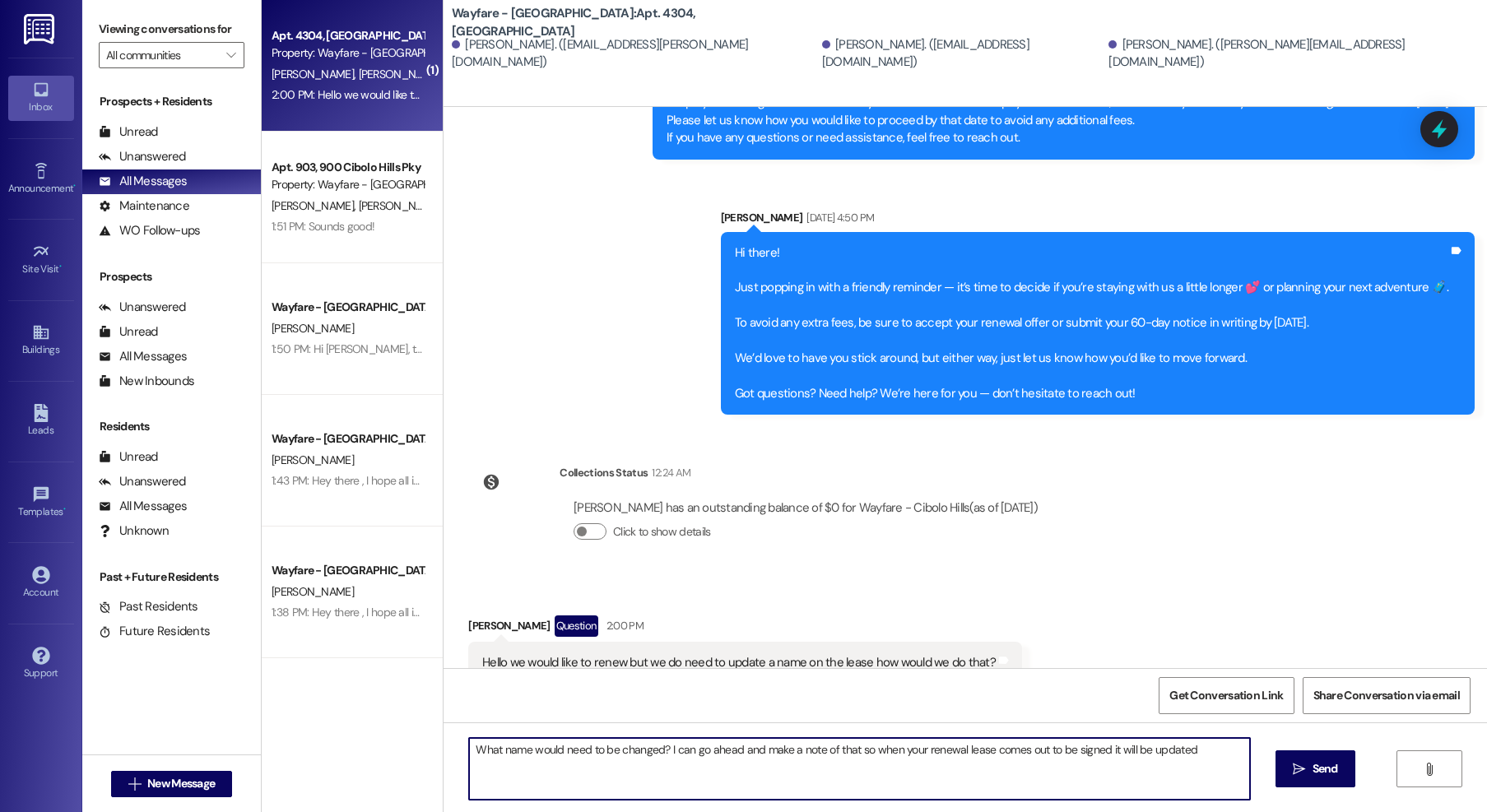
type textarea "What name would need to be changed? I can go ahead and make a note of that so w…"
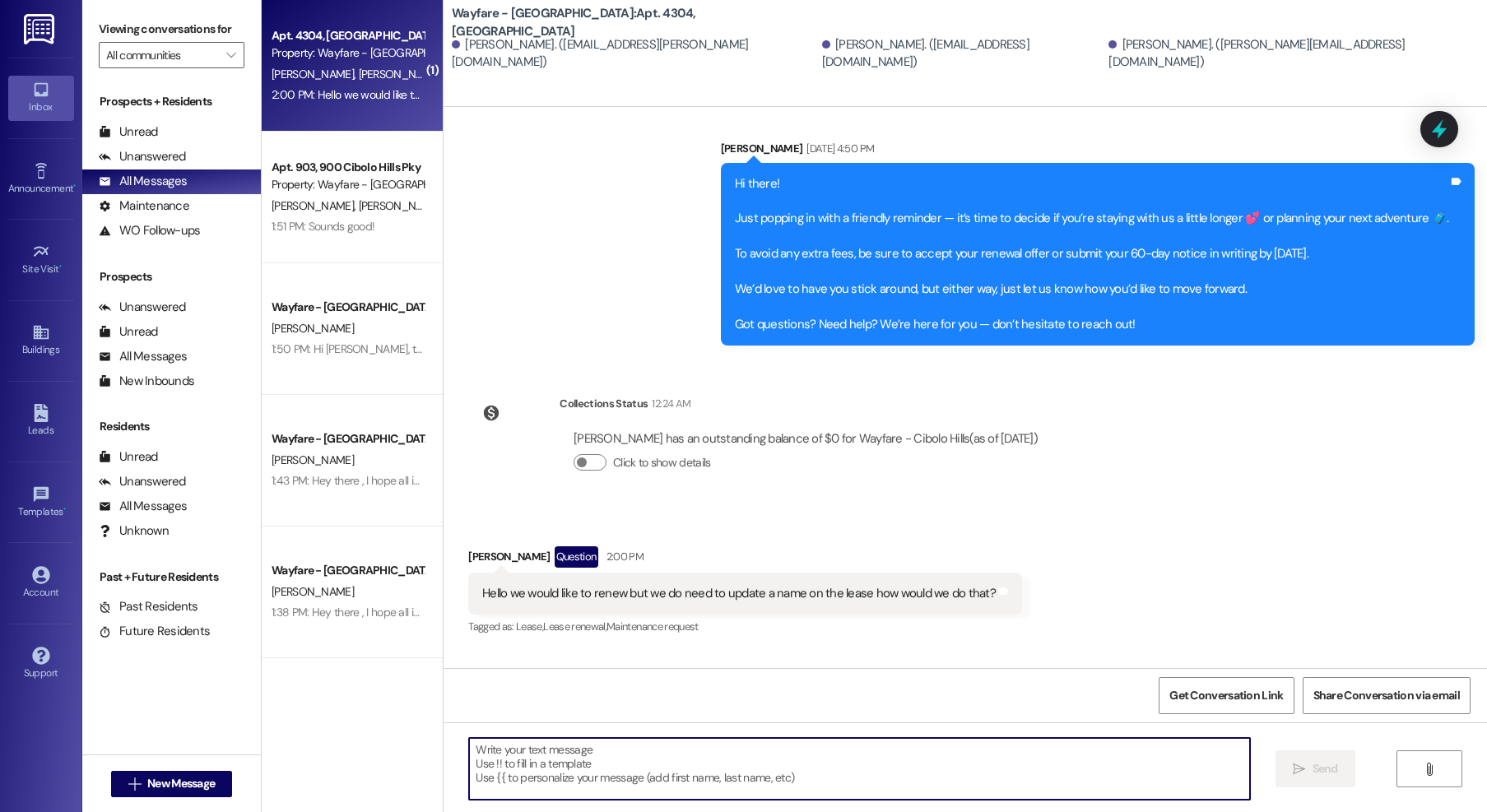
scroll to position [23906, 0]
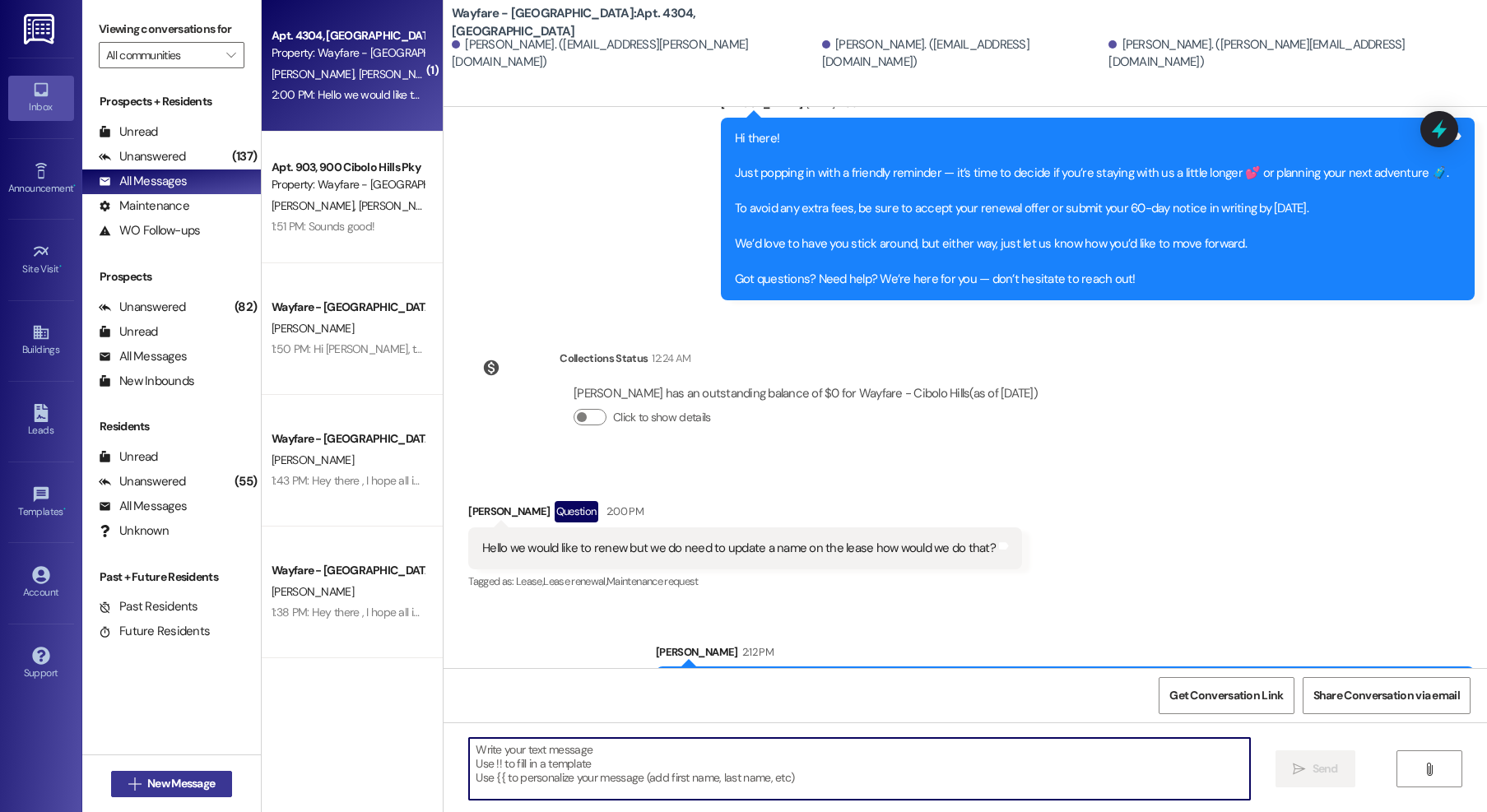
click at [147, 780] on span "New Message" at bounding box center [181, 783] width 67 height 17
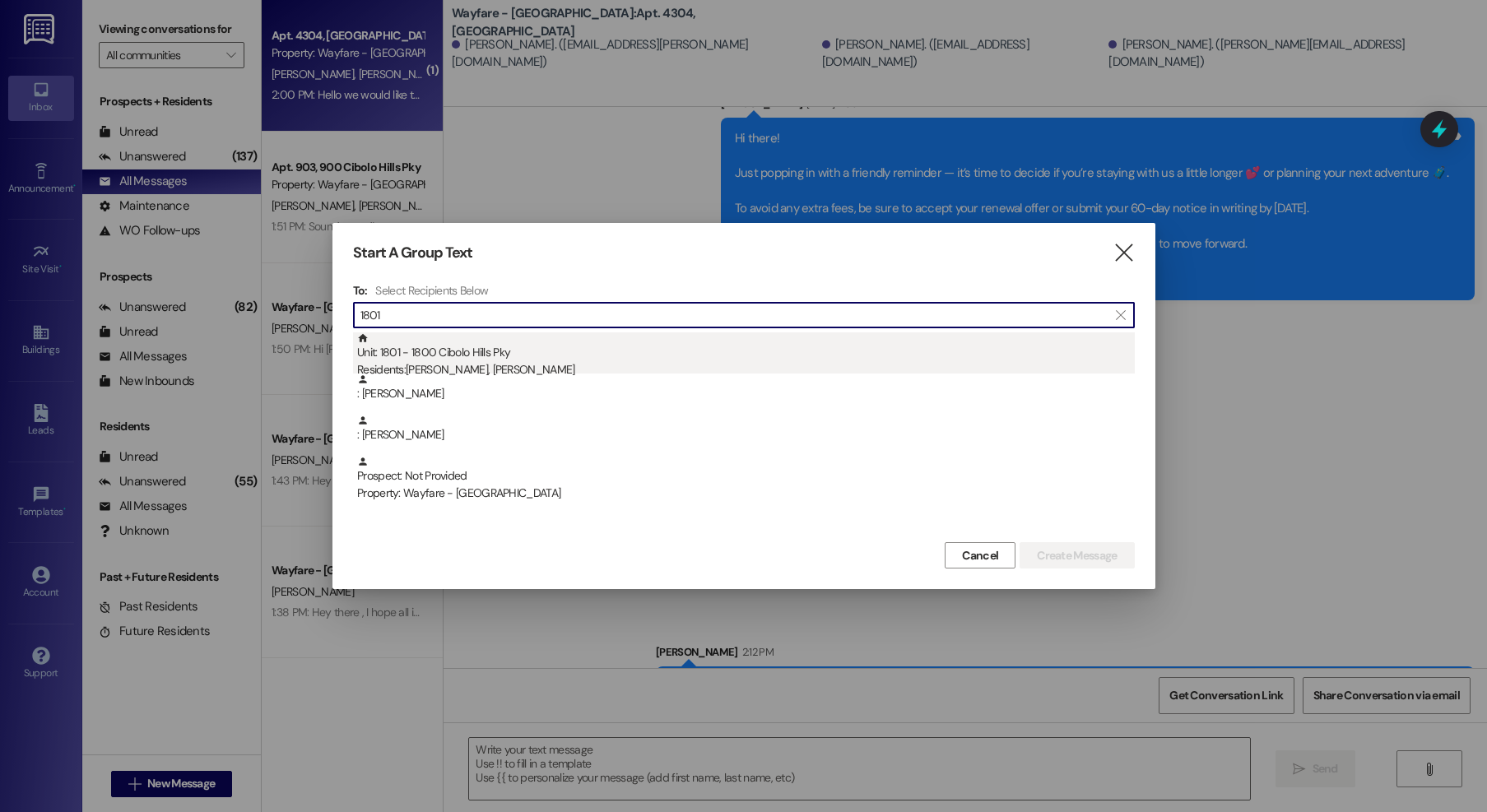
type input "1801"
click at [430, 352] on div "Unit: 1801 - 1800 Cibolo Hills Pky Residents: Dennis Young, Dennis Young" at bounding box center [746, 356] width 778 height 47
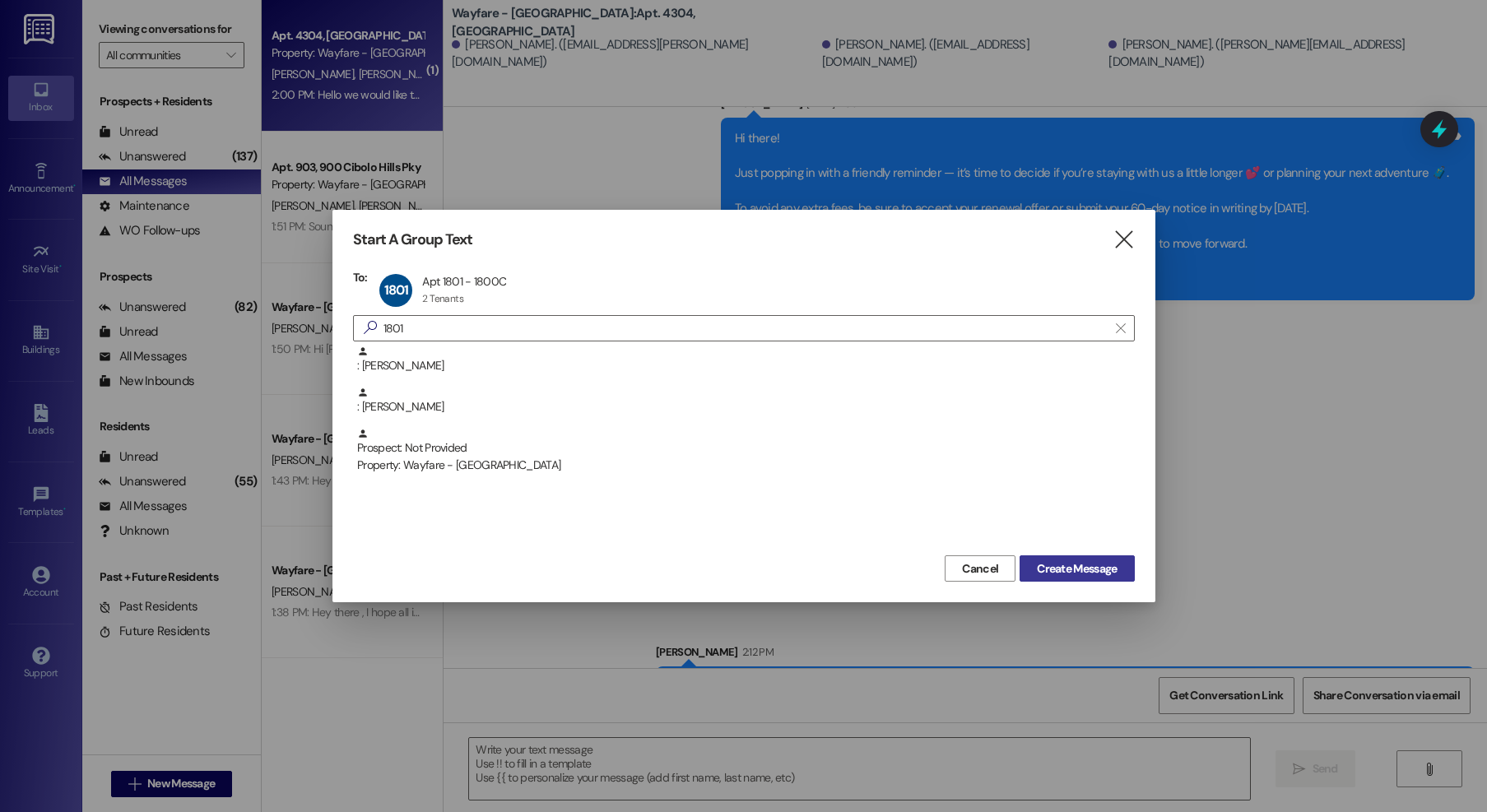
click at [1058, 566] on span "Create Message" at bounding box center [1077, 568] width 80 height 17
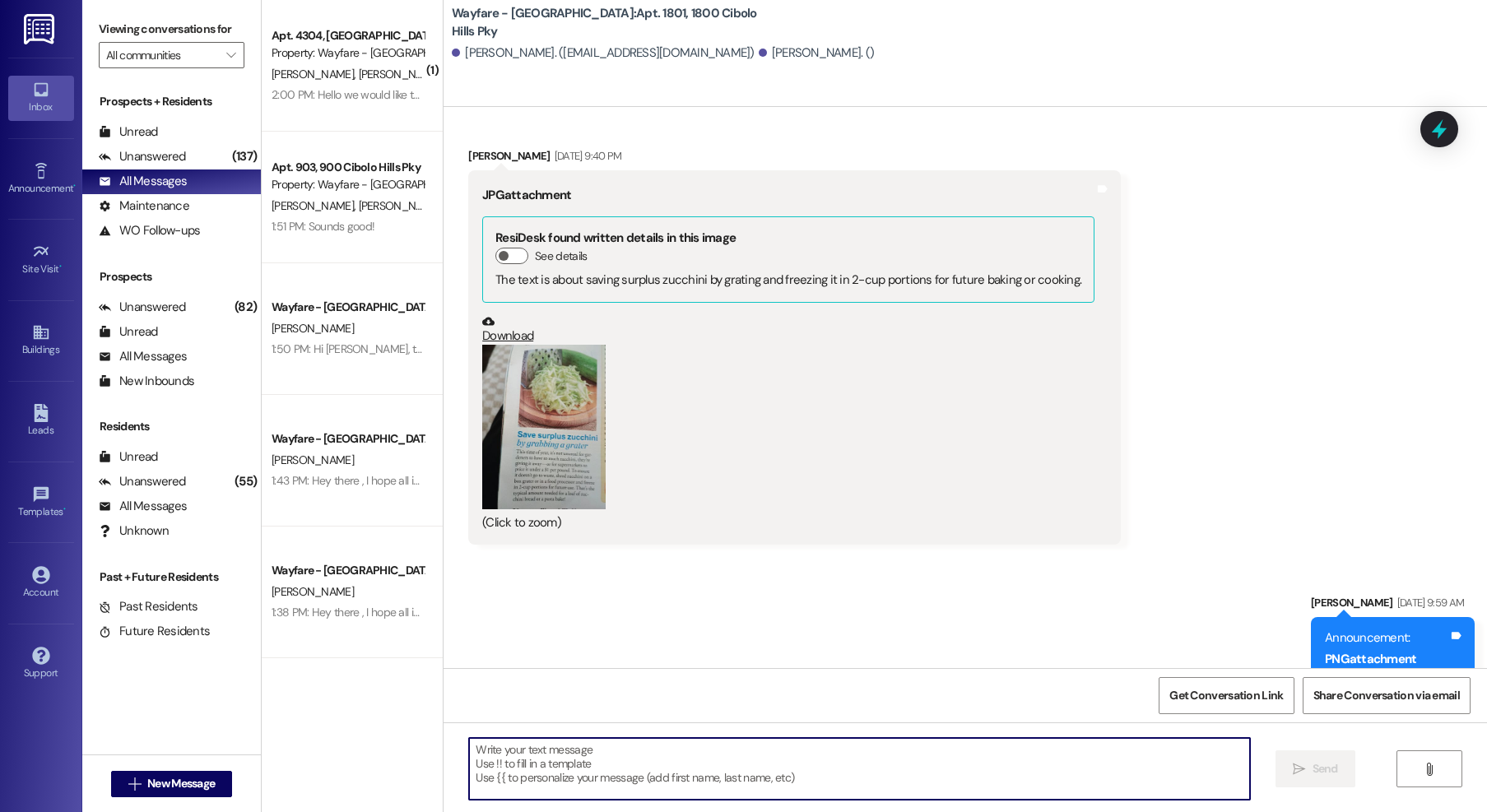
scroll to position [20818, 0]
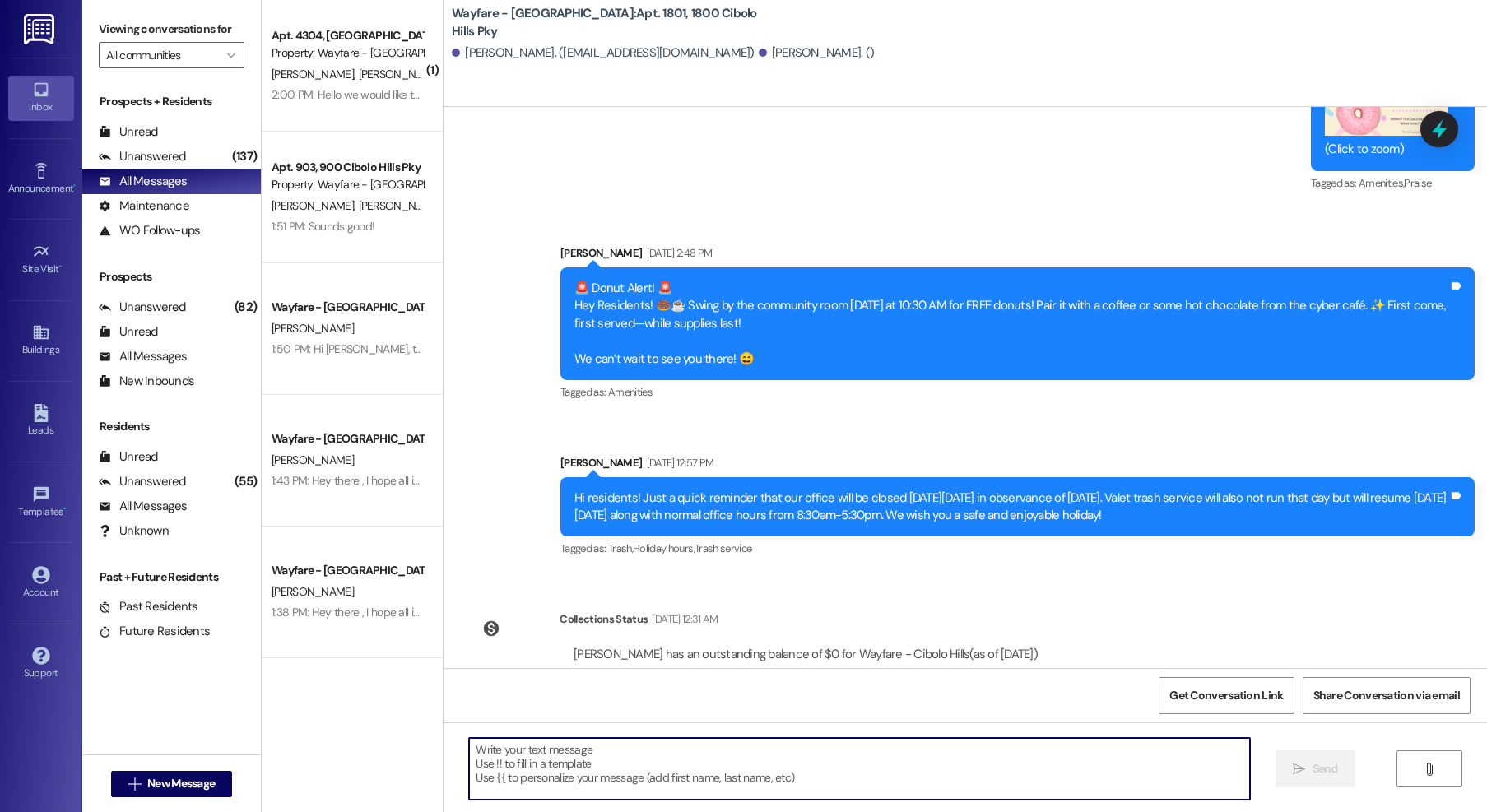
click at [965, 764] on textarea at bounding box center [859, 769] width 781 height 62
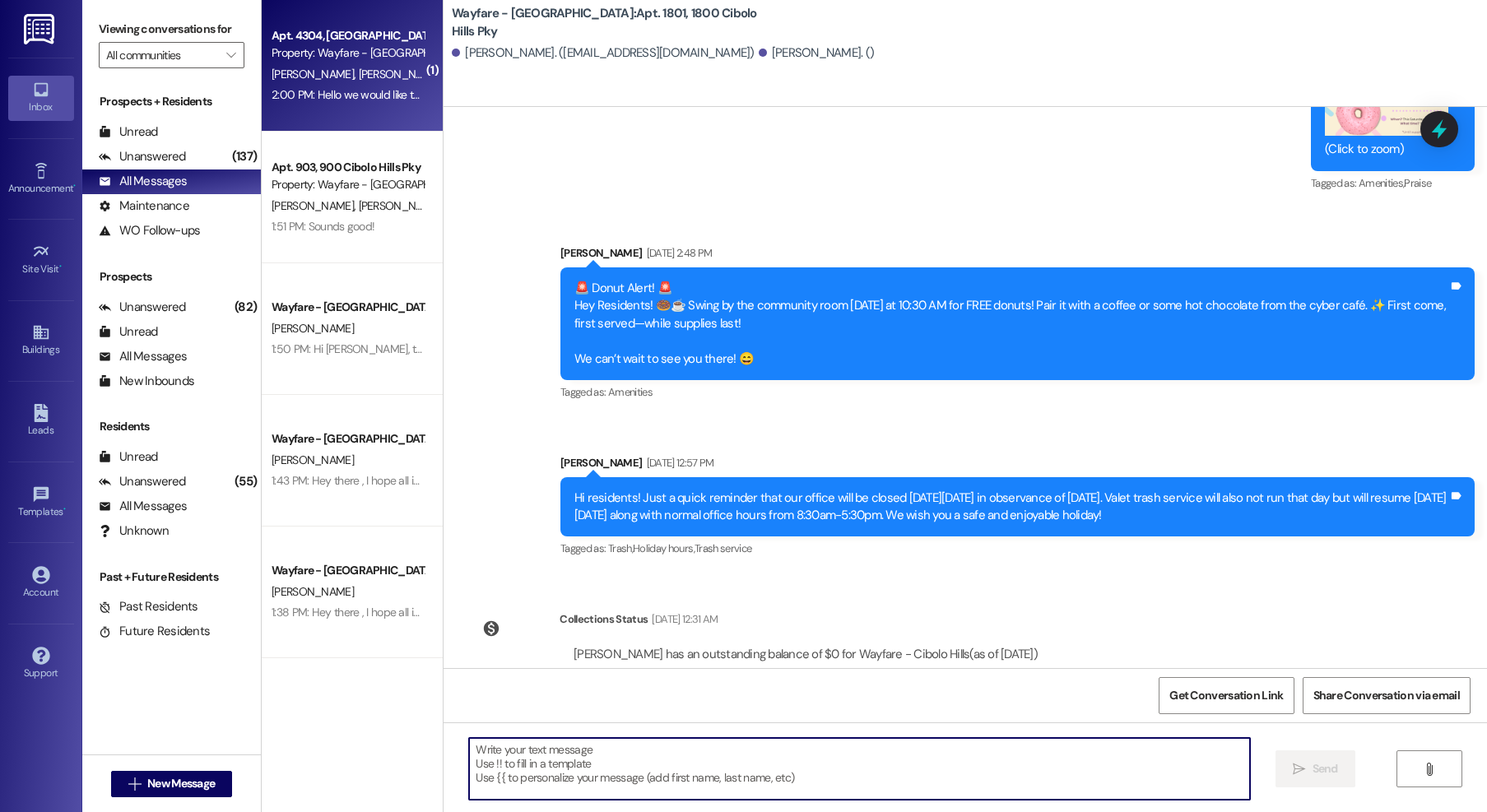
click at [338, 108] on div "Apt. 4304, 4300 Cibolo Hills Pky Property: Wayfare - Cibolo Hills B. Gonzales J…" at bounding box center [352, 65] width 181 height 132
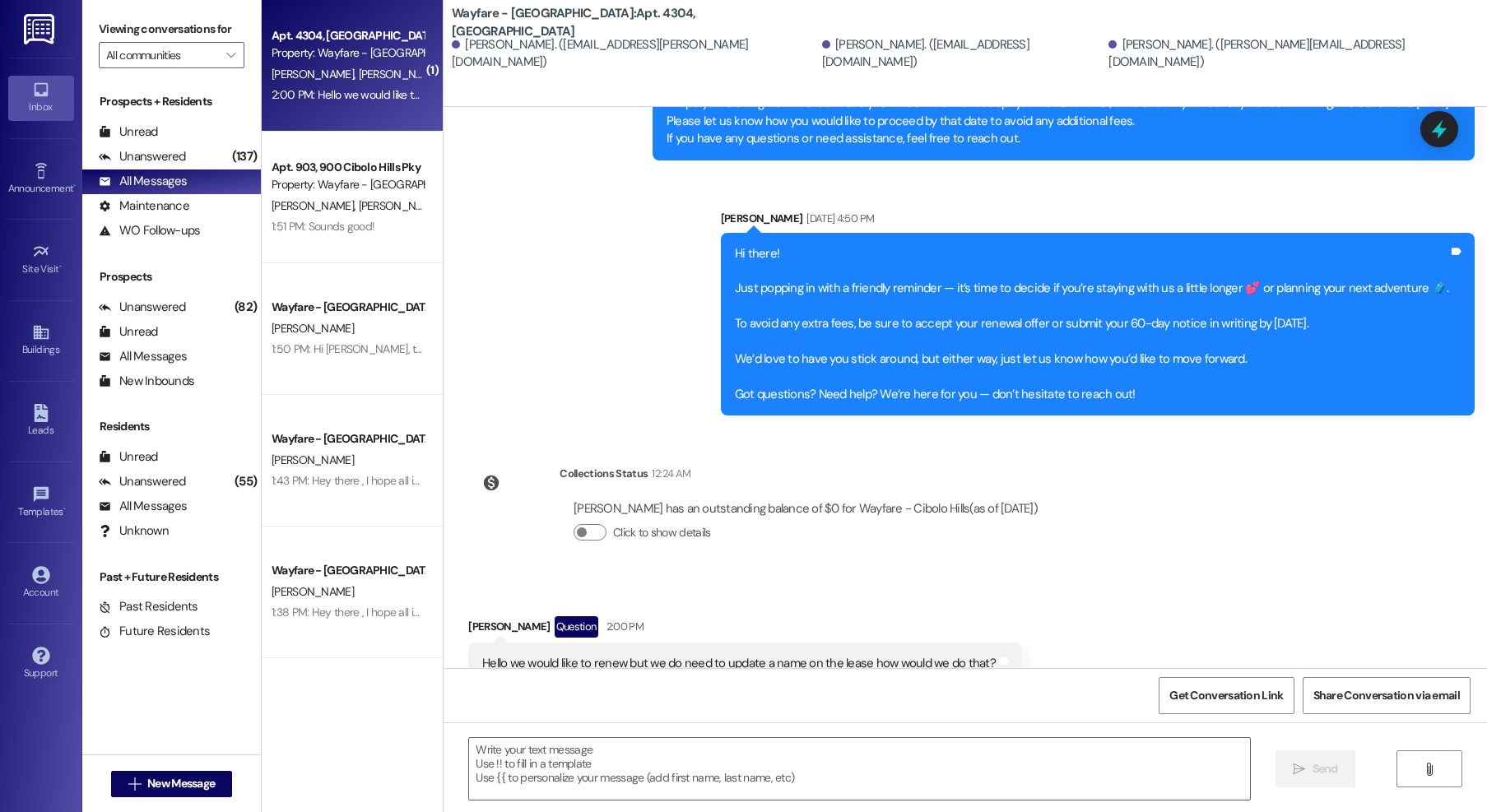
scroll to position [23930, 0]
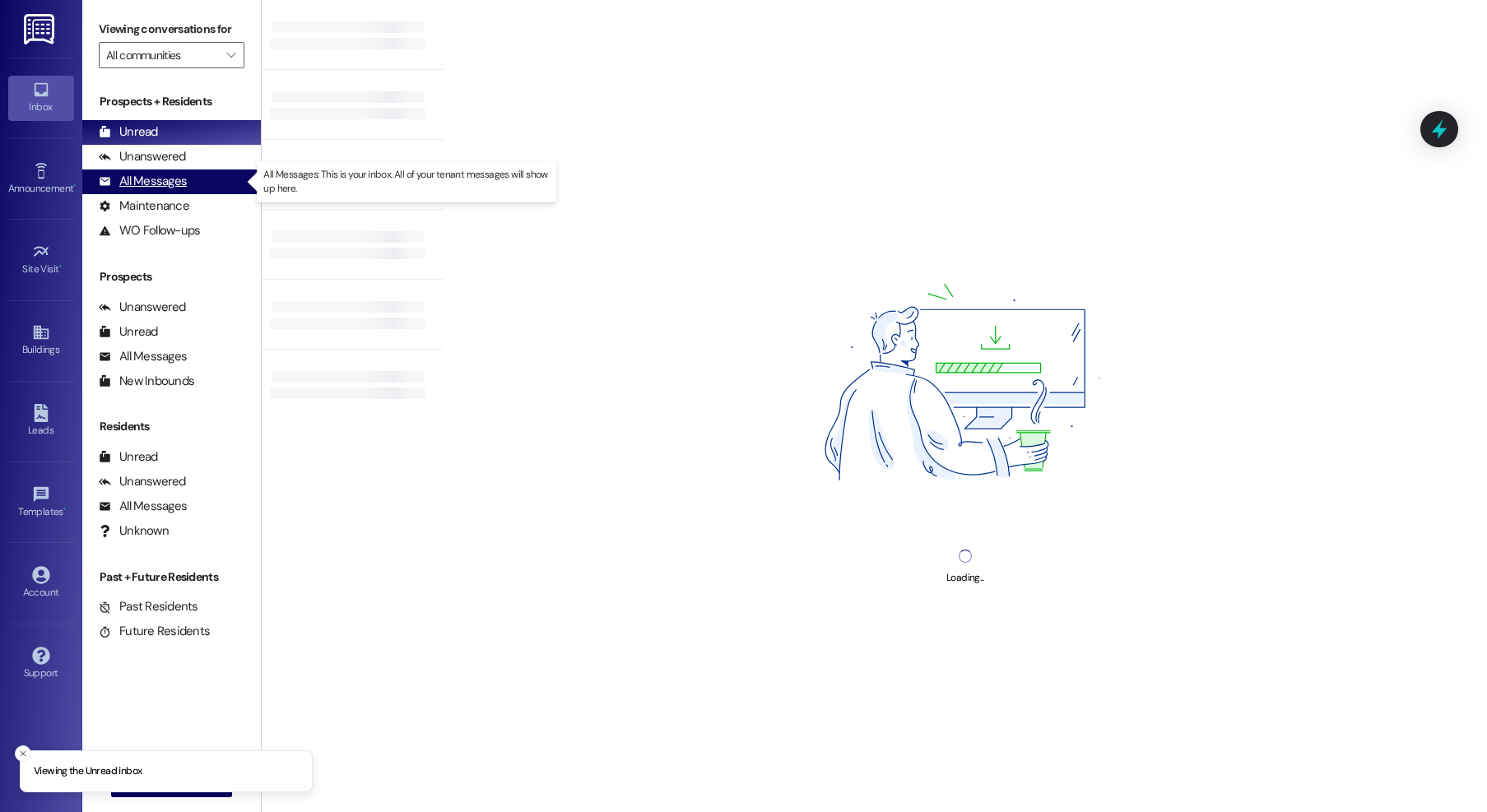
click at [176, 172] on div "All Messages (undefined)" at bounding box center [171, 181] width 178 height 25
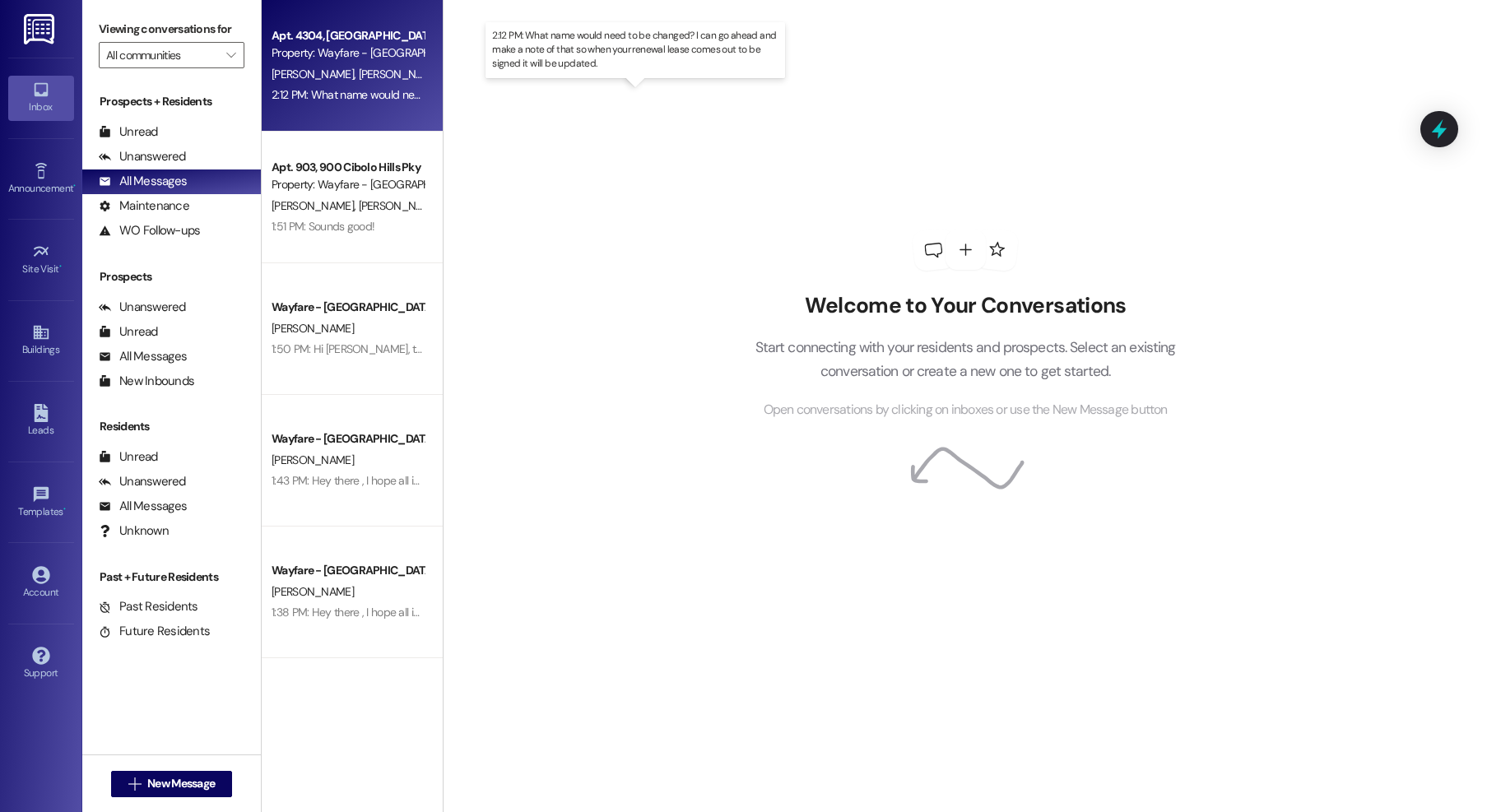
click at [377, 89] on div "2:12 PM: What name would need to be changed? I can go ahead and make a note of …" at bounding box center [653, 95] width 763 height 15
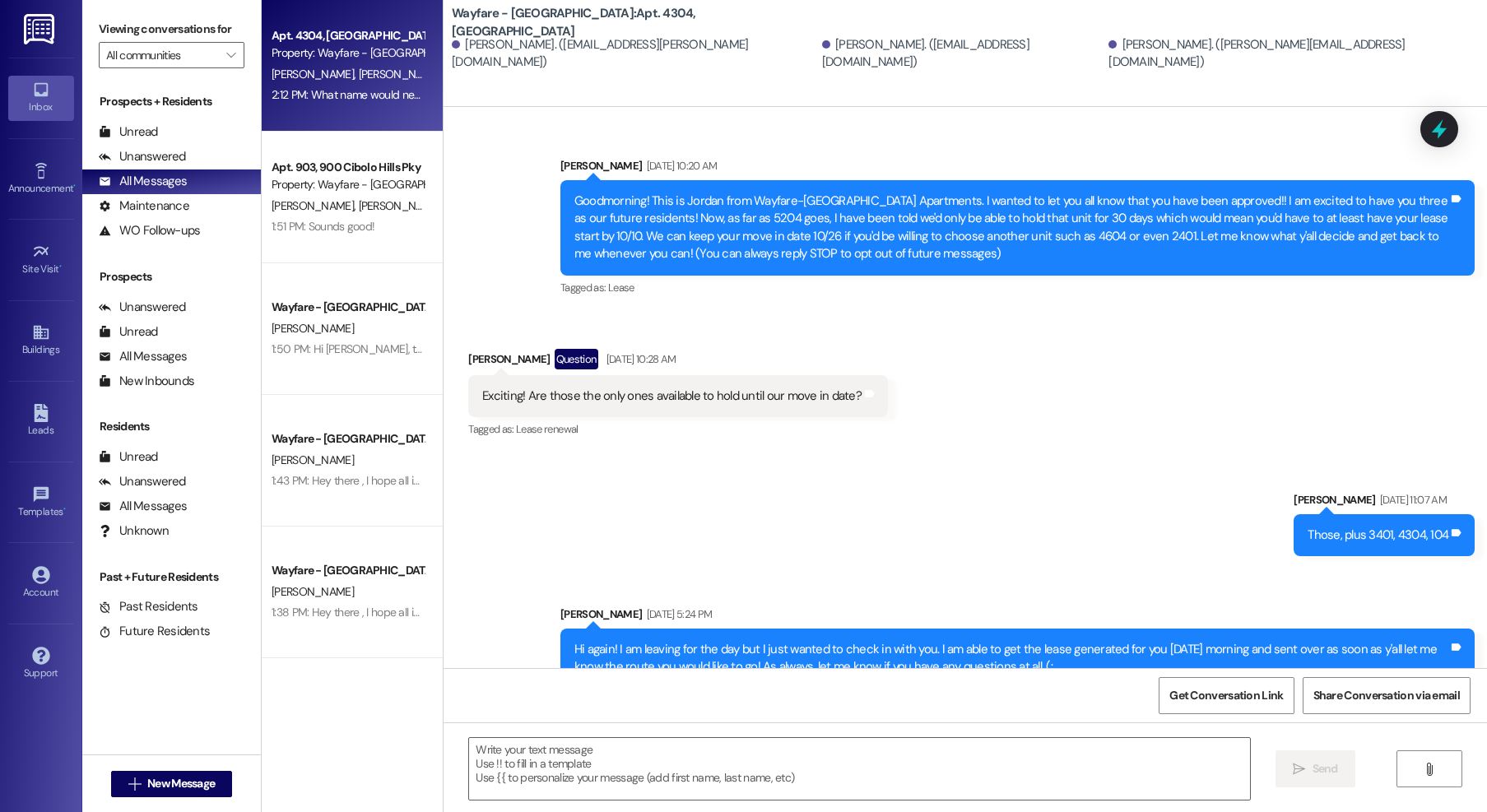
scroll to position [23930, 0]
